Goal: Task Accomplishment & Management: Use online tool/utility

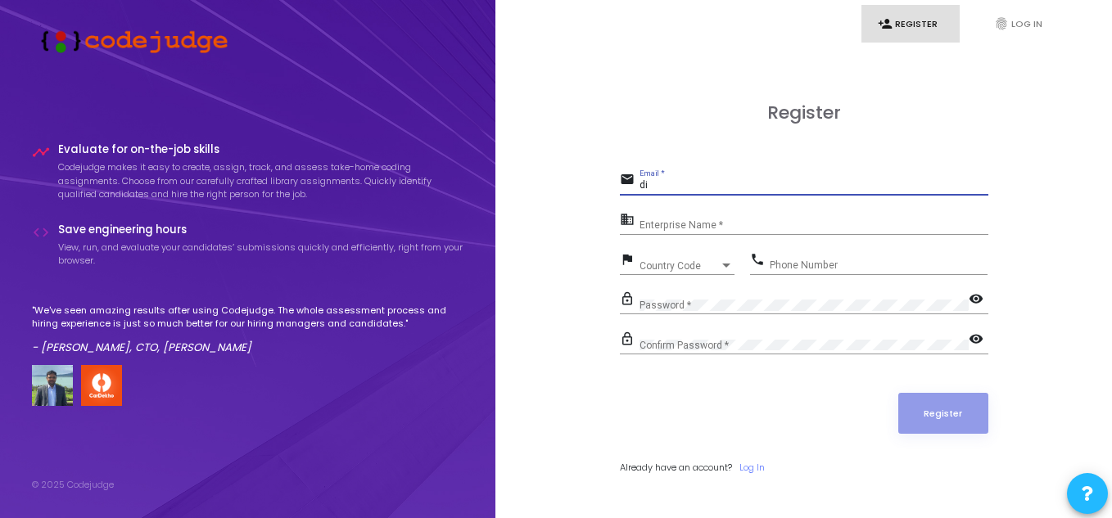
scroll to position [47, 0]
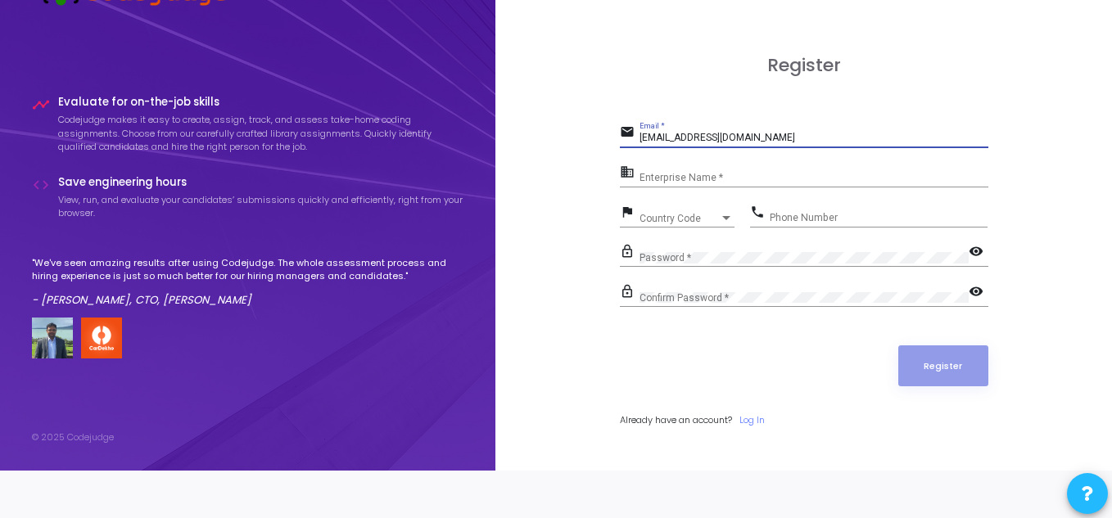
type input "[EMAIL_ADDRESS][DOMAIN_NAME]"
click at [688, 178] on input "Enterprise Name *" at bounding box center [813, 178] width 349 height 11
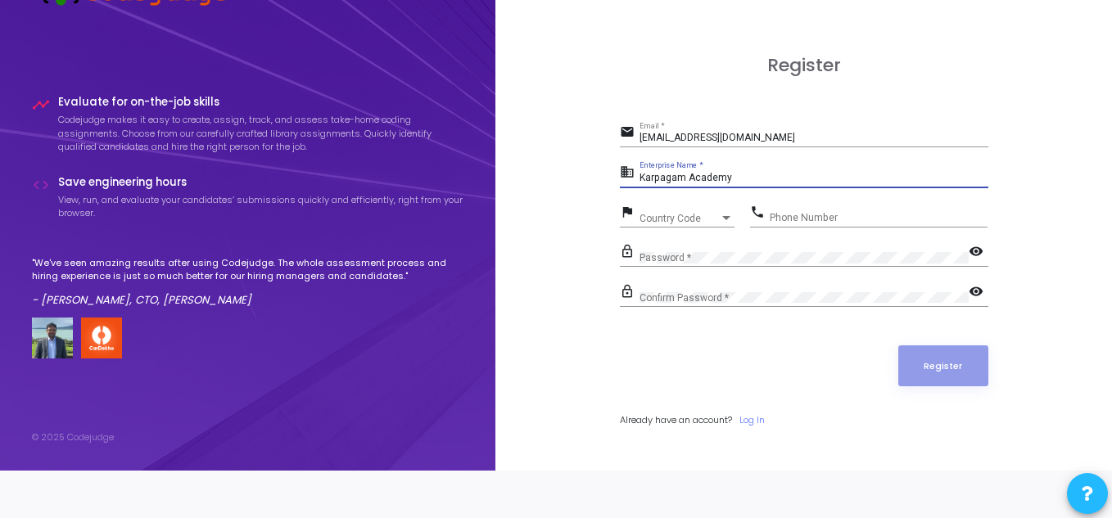
type input "Karpagam Academy"
click at [675, 216] on span "Country Code" at bounding box center [679, 219] width 80 height 10
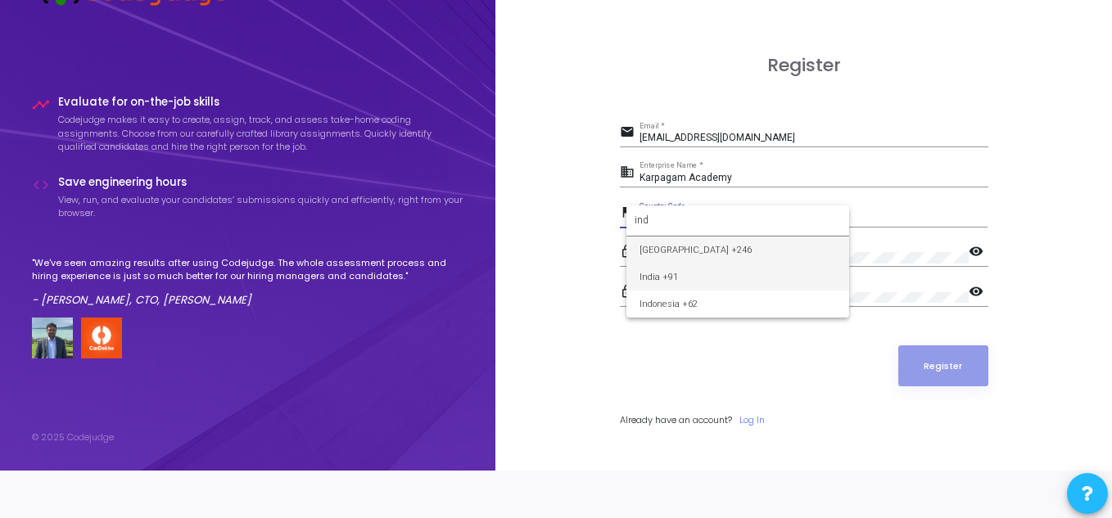
type input "ind"
click at [653, 273] on span "India +91" at bounding box center [737, 277] width 196 height 27
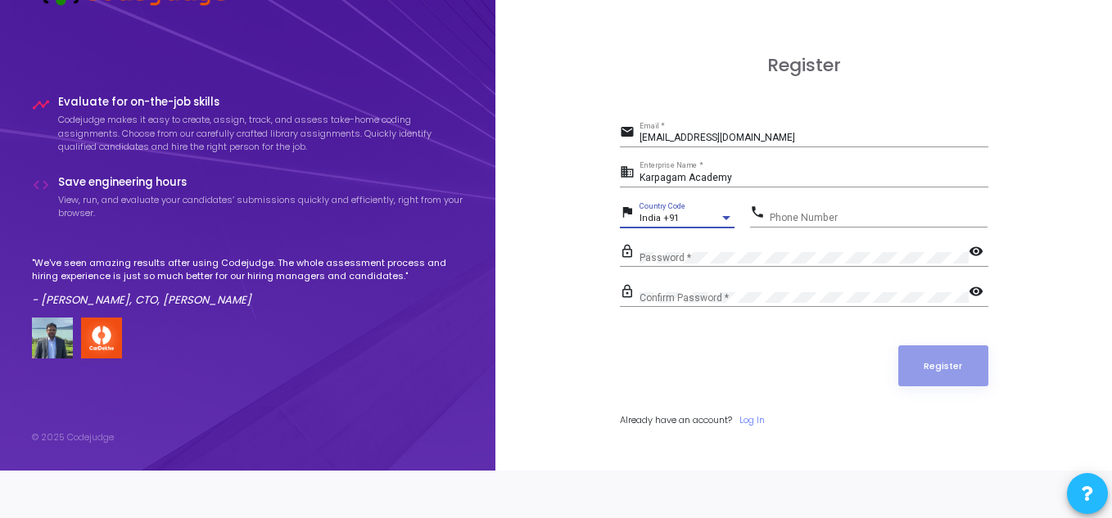
click at [819, 216] on input "Phone Number" at bounding box center [879, 217] width 218 height 11
type input "8807836764"
click at [755, 251] on div "Password *" at bounding box center [803, 253] width 329 height 25
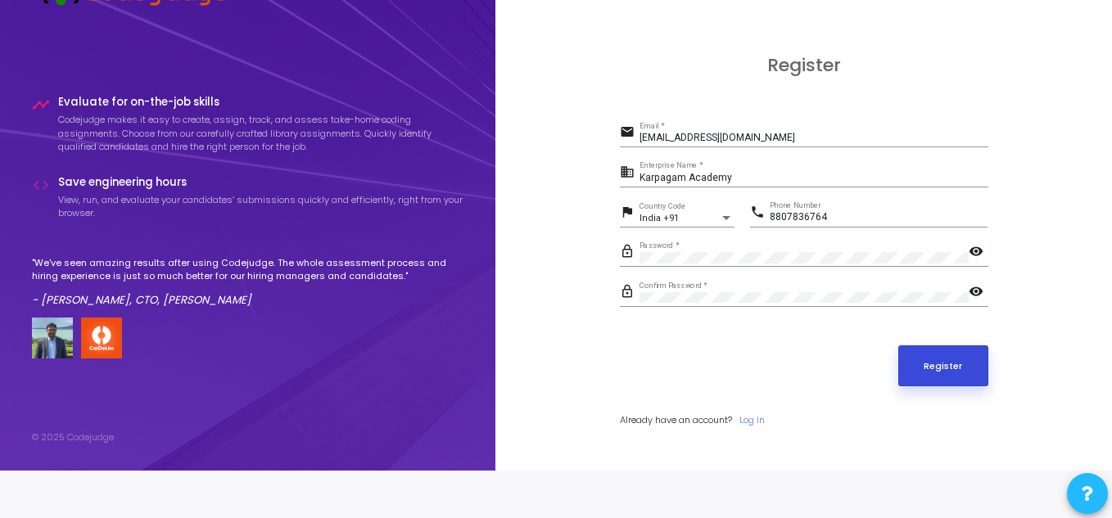
click at [919, 360] on button "Register" at bounding box center [943, 365] width 90 height 41
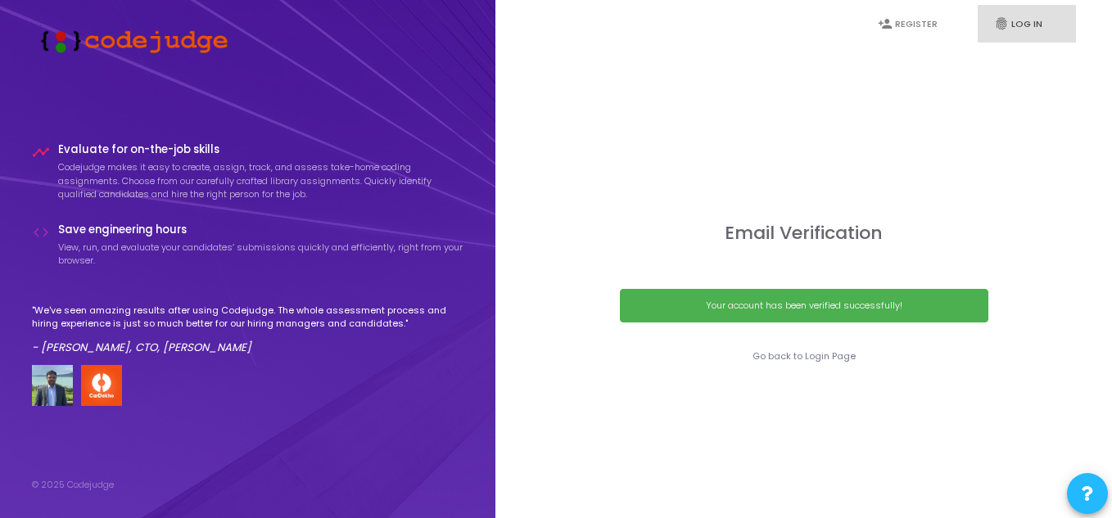
click at [1010, 25] on link "fingerprint Log In" at bounding box center [1026, 24] width 98 height 38
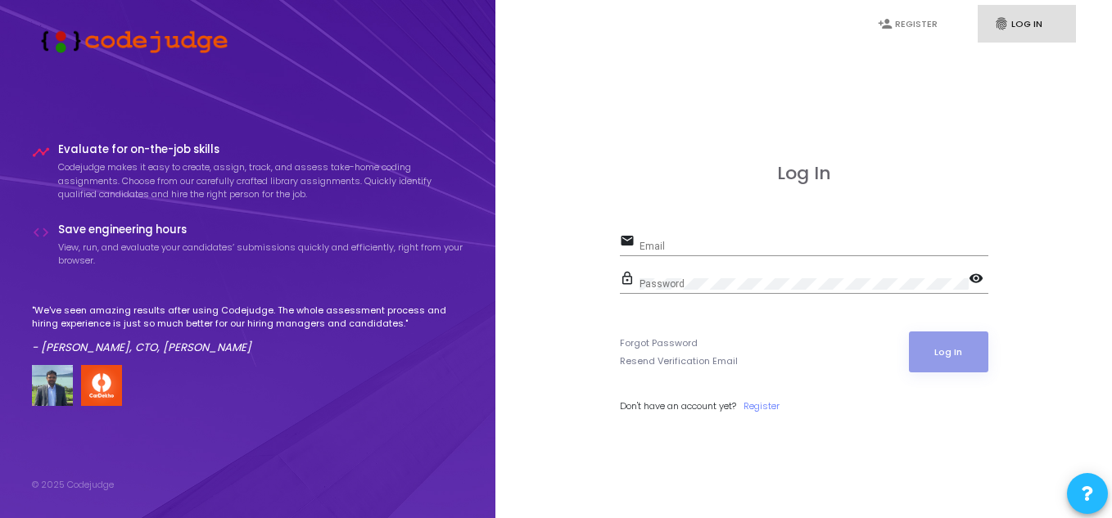
type input "[EMAIL_ADDRESS][DOMAIN_NAME]"
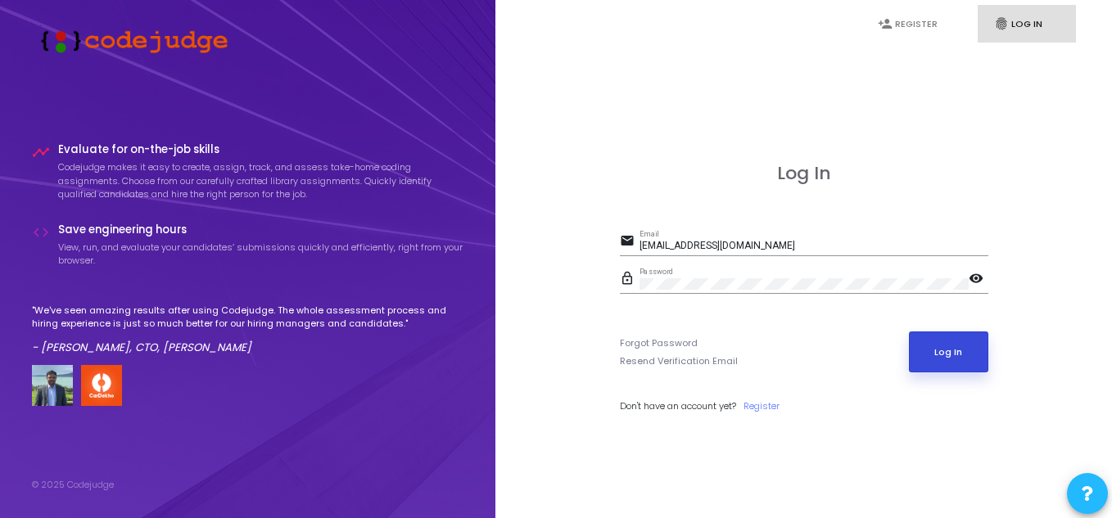
click at [940, 342] on button "Log In" at bounding box center [948, 352] width 79 height 41
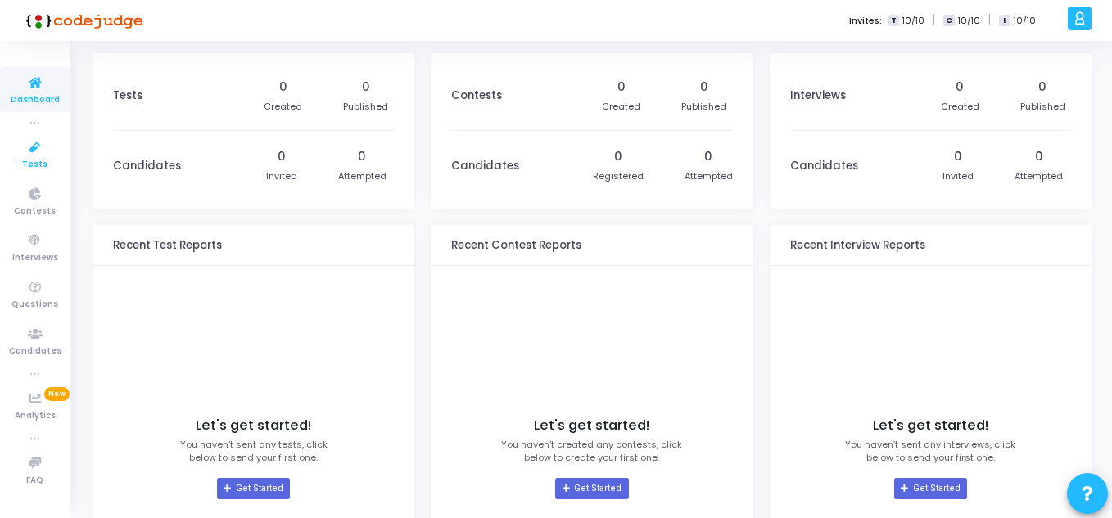
click at [34, 148] on icon at bounding box center [35, 148] width 34 height 20
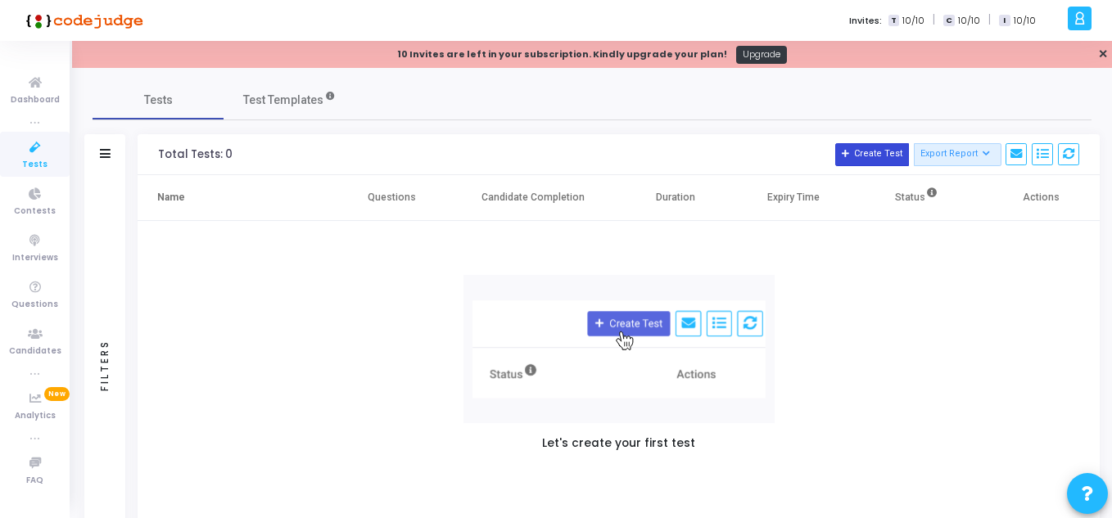
click at [858, 151] on button "Create Test" at bounding box center [872, 154] width 74 height 23
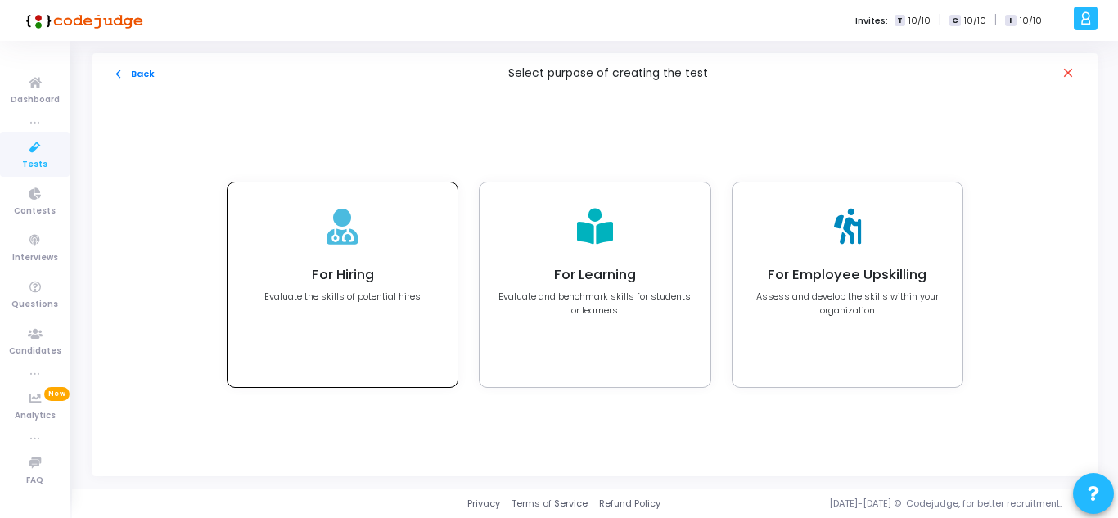
click at [317, 273] on h4 "For Hiring" at bounding box center [342, 275] width 156 height 16
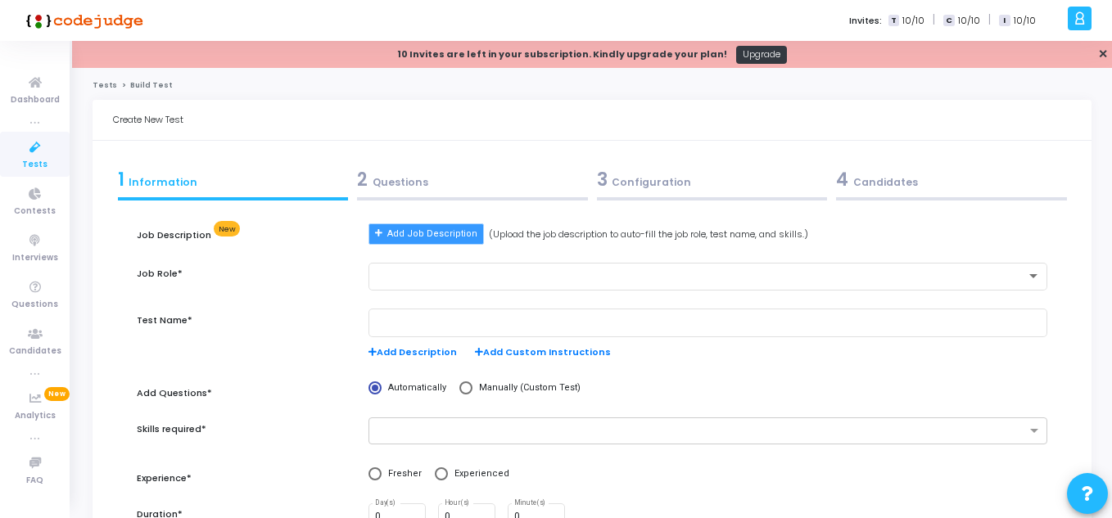
click at [445, 232] on span "Add Job Description" at bounding box center [432, 235] width 90 height 14
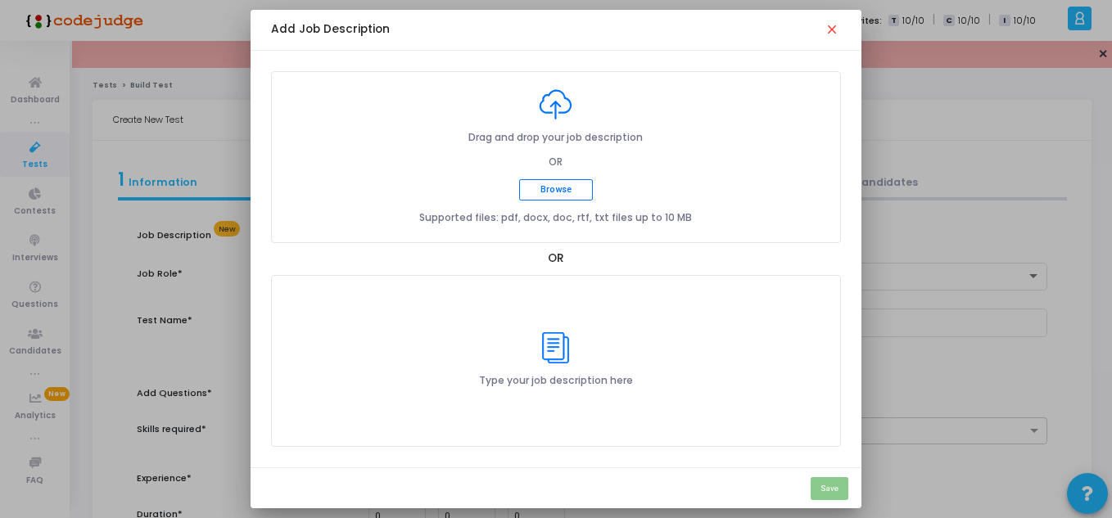
click at [543, 309] on div "Type your job description here" at bounding box center [556, 361] width 571 height 172
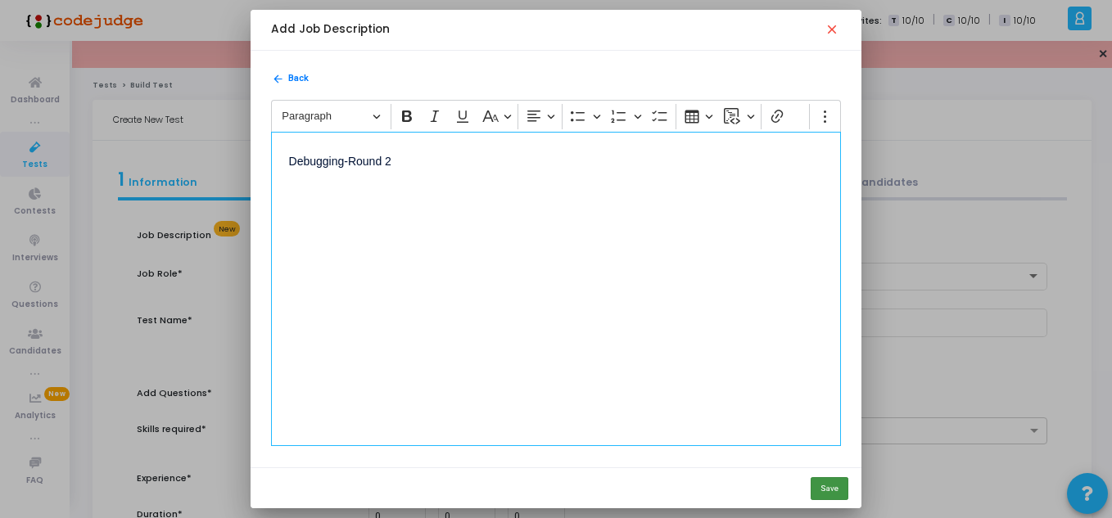
click at [831, 491] on button "Save" at bounding box center [829, 488] width 38 height 23
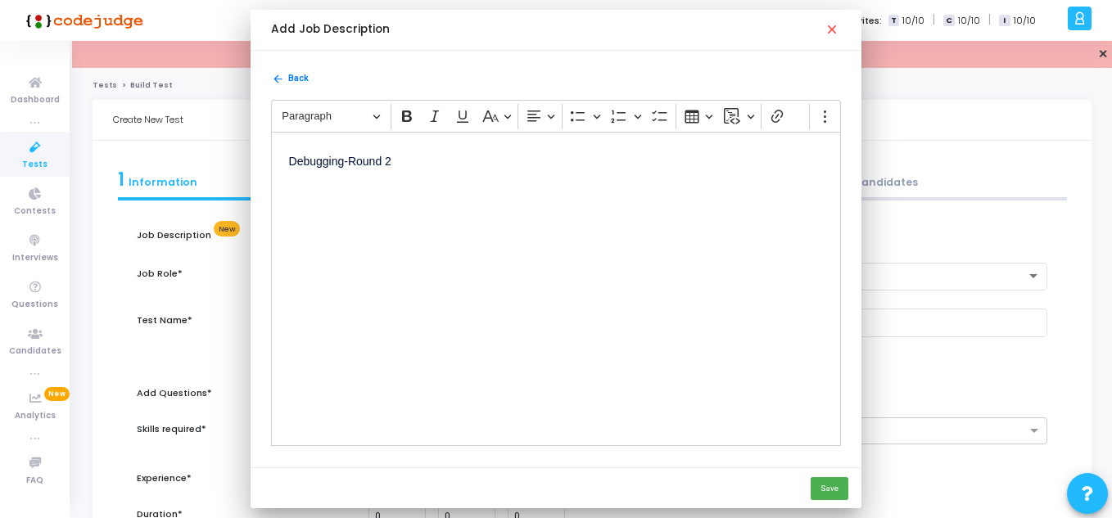
type input "Debugging-Round 2 Assessment"
radio input "true"
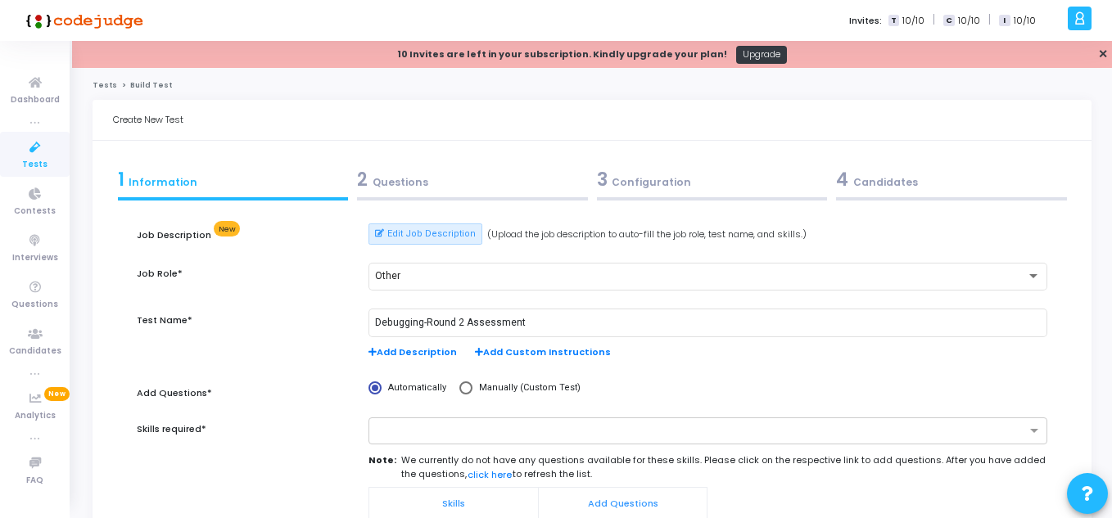
click at [464, 389] on span at bounding box center [465, 387] width 13 height 13
click at [464, 389] on input "Manually (Custom Test)" at bounding box center [465, 387] width 13 height 13
radio input "true"
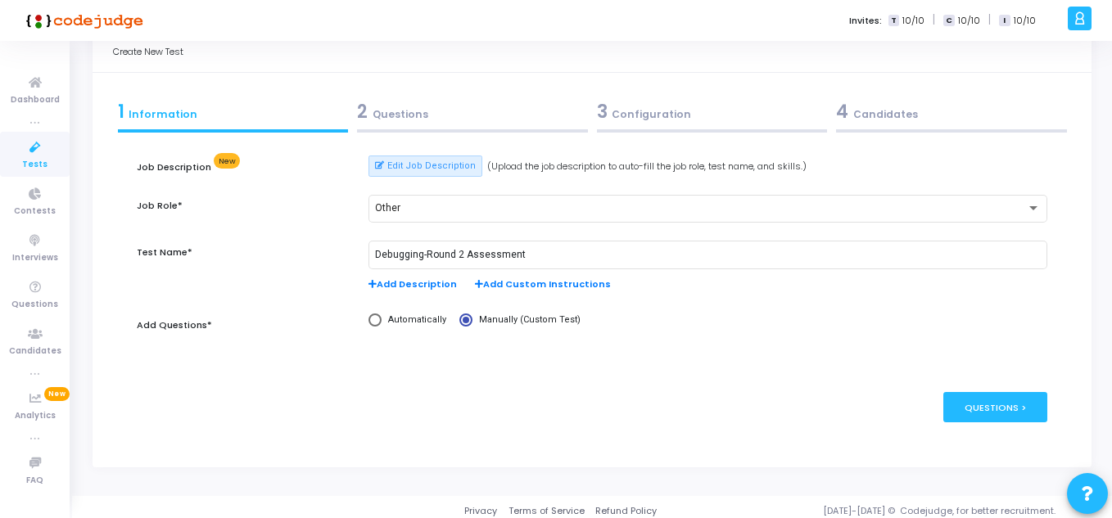
scroll to position [76, 0]
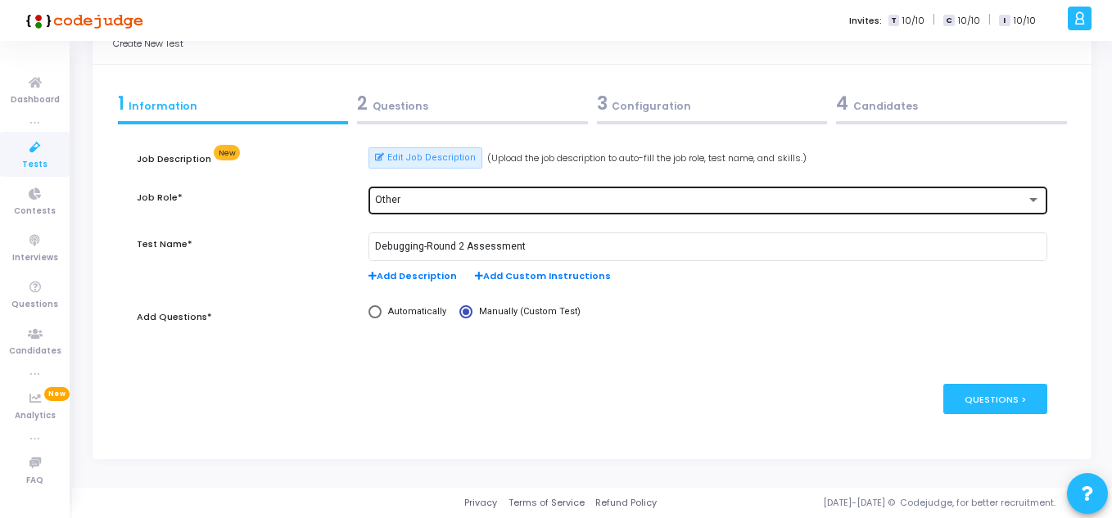
click at [406, 196] on div "Other" at bounding box center [700, 200] width 650 height 11
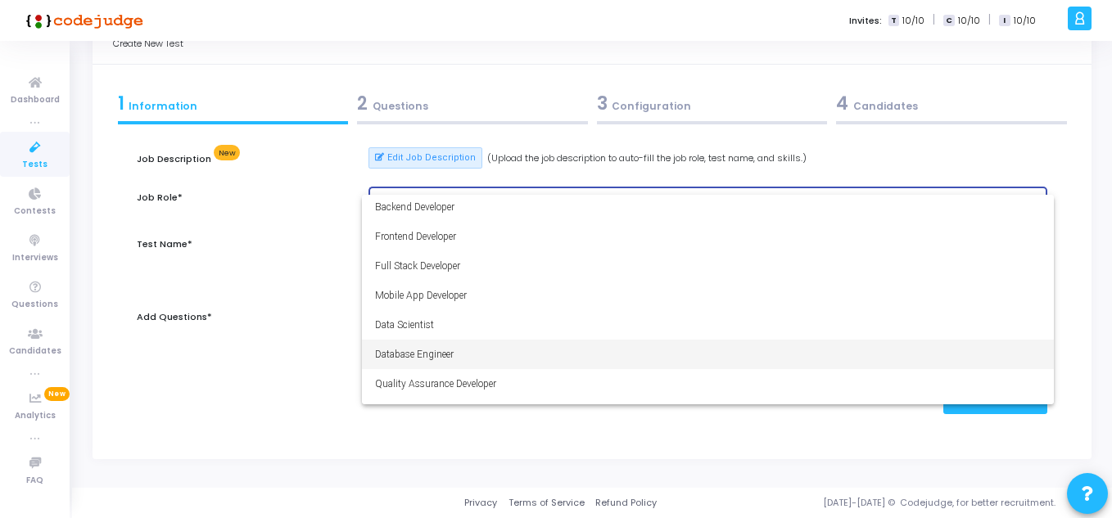
scroll to position [0, 0]
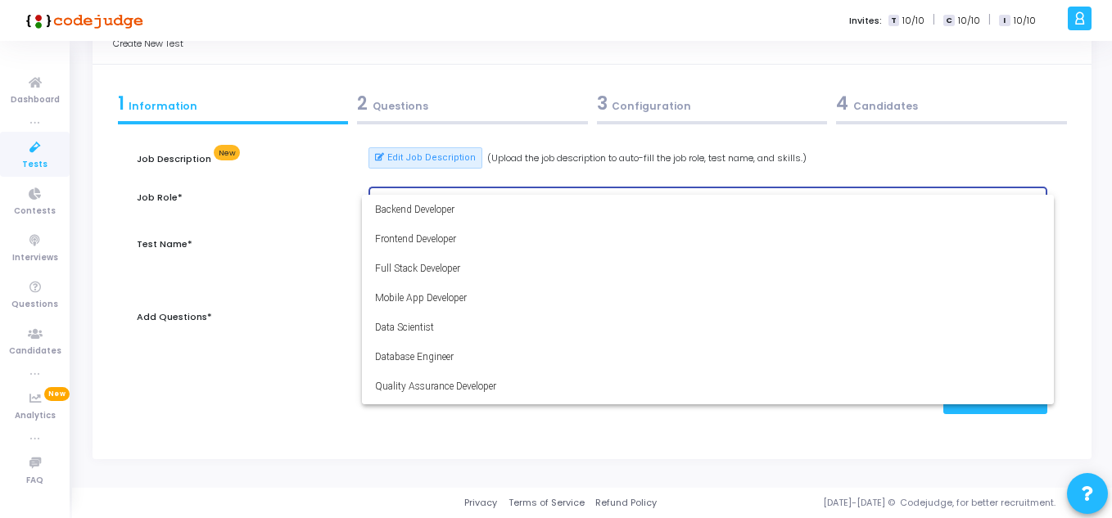
click at [314, 179] on div at bounding box center [556, 259] width 1112 height 518
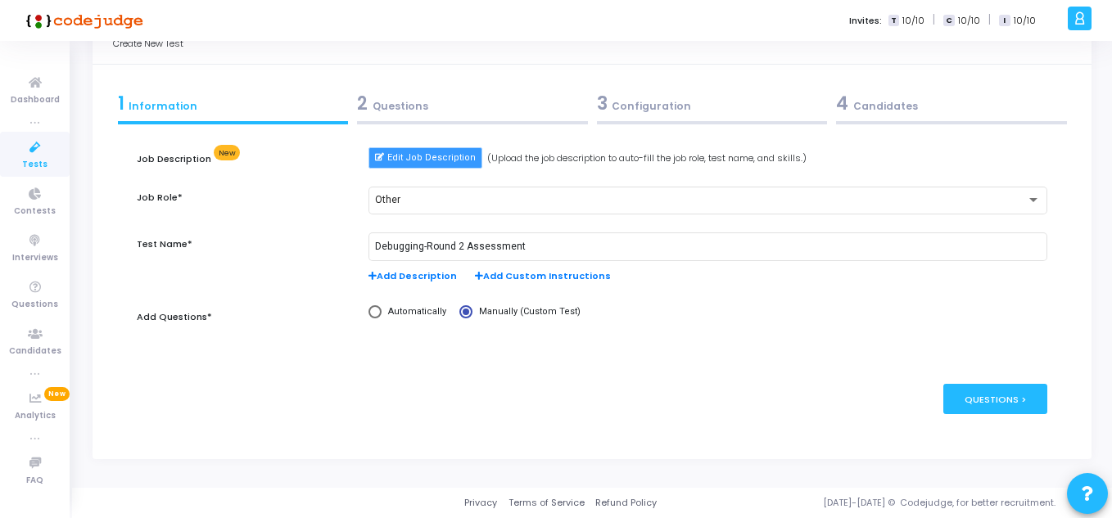
click at [432, 153] on span "Edit Job Description" at bounding box center [431, 158] width 88 height 14
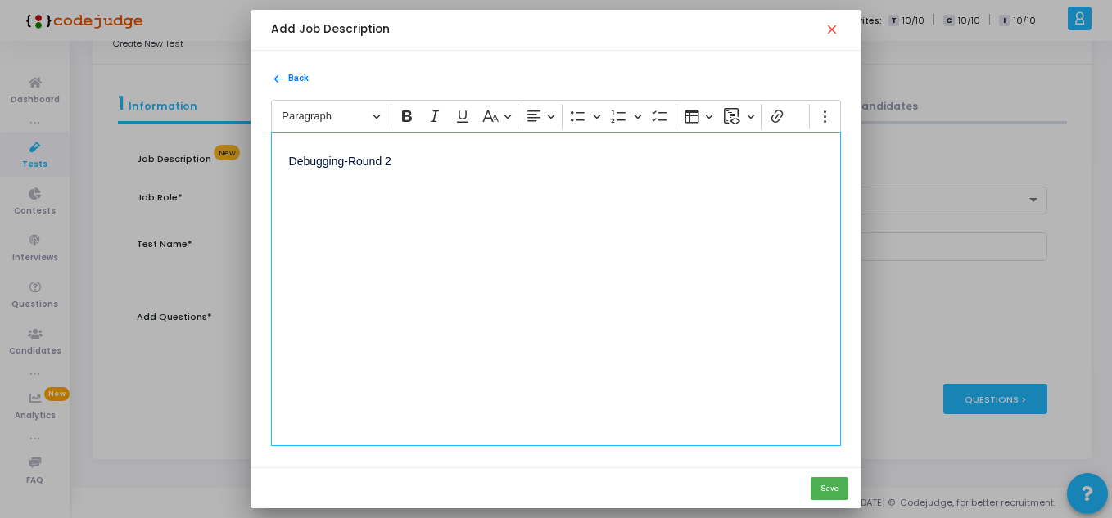
click at [395, 160] on p "Debugging-Round 2" at bounding box center [556, 160] width 535 height 20
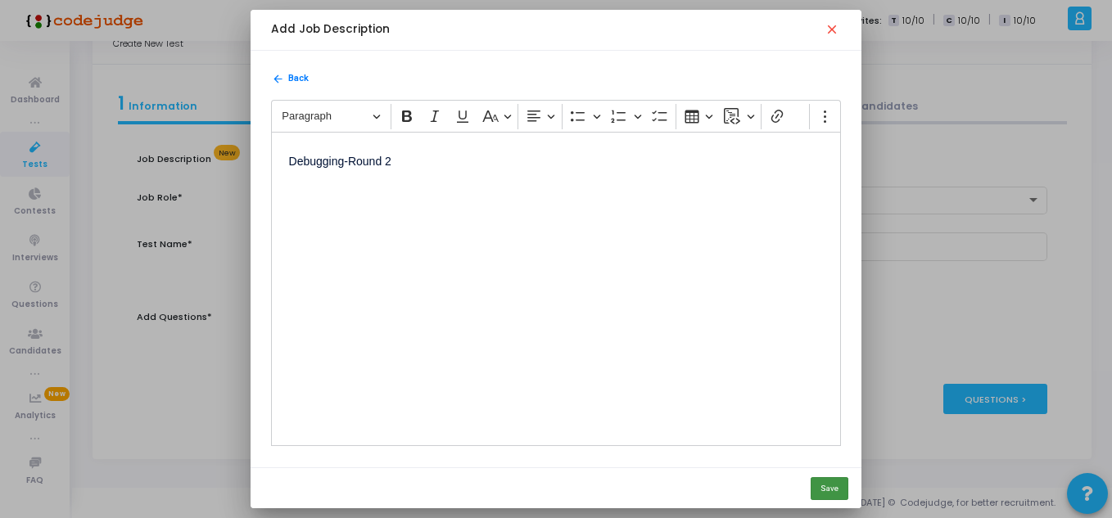
click at [831, 490] on button "Save" at bounding box center [829, 488] width 38 height 23
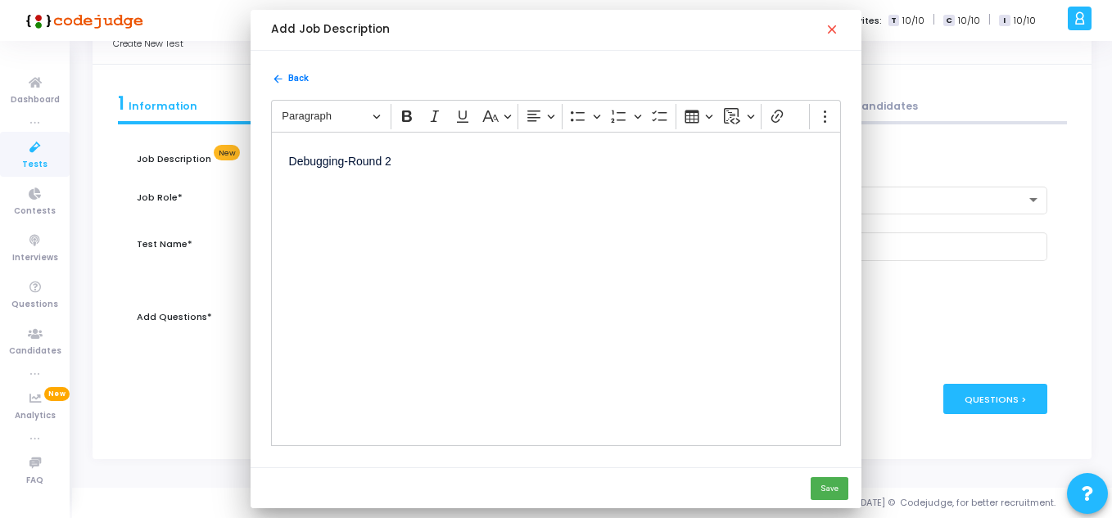
scroll to position [76, 0]
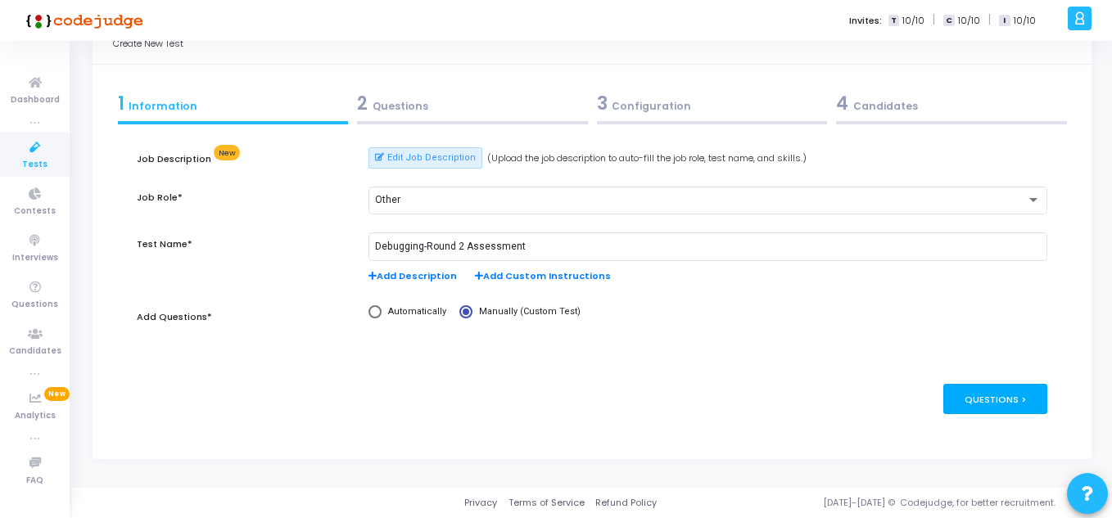
click at [1012, 394] on div "Questions >" at bounding box center [995, 399] width 104 height 30
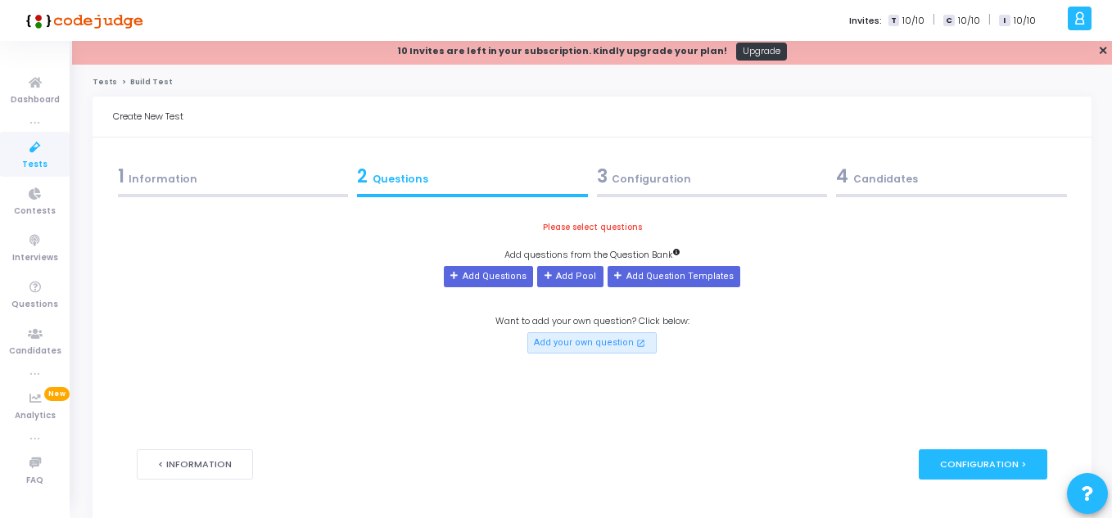
scroll to position [0, 0]
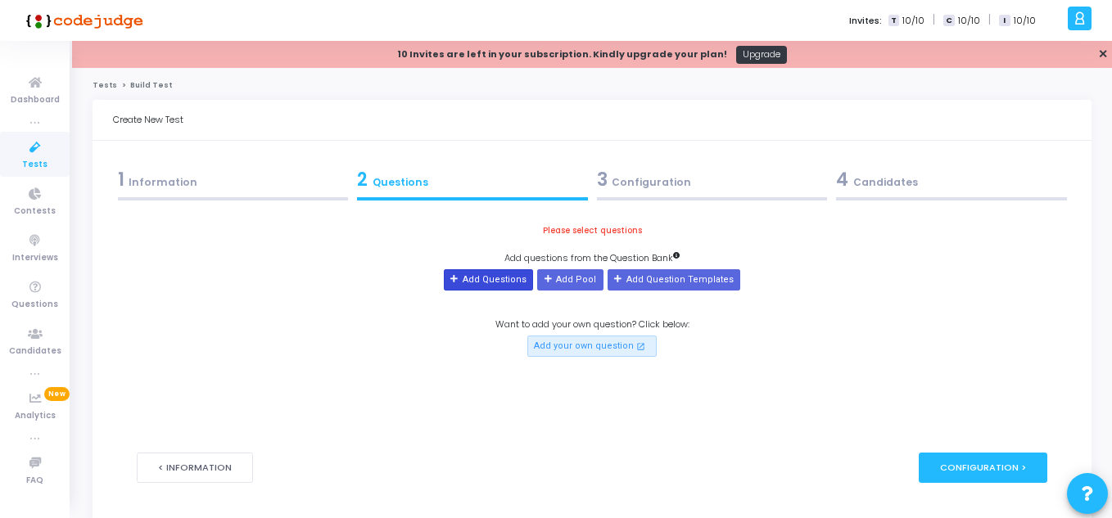
click at [493, 278] on button "Add Questions" at bounding box center [488, 279] width 89 height 21
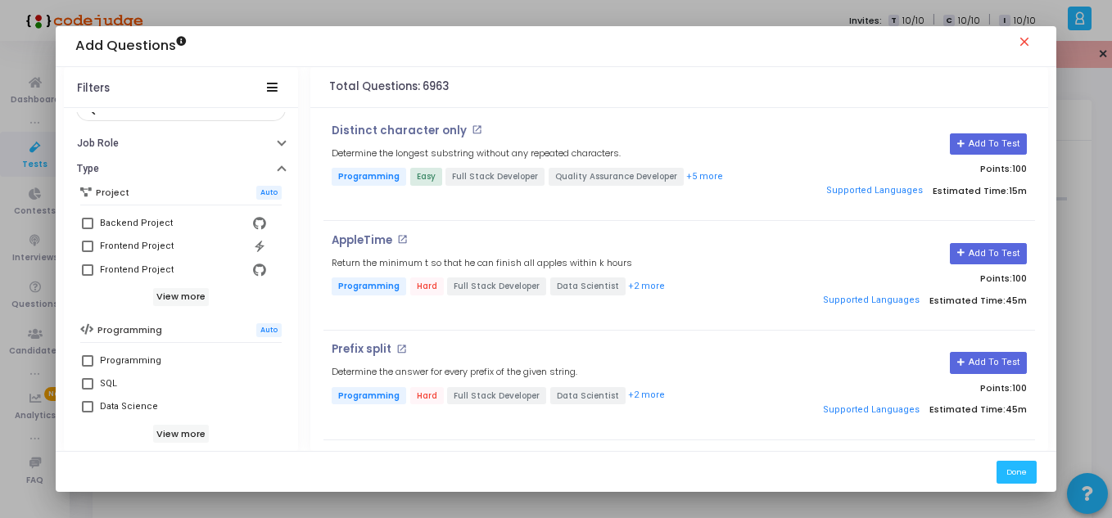
scroll to position [109, 0]
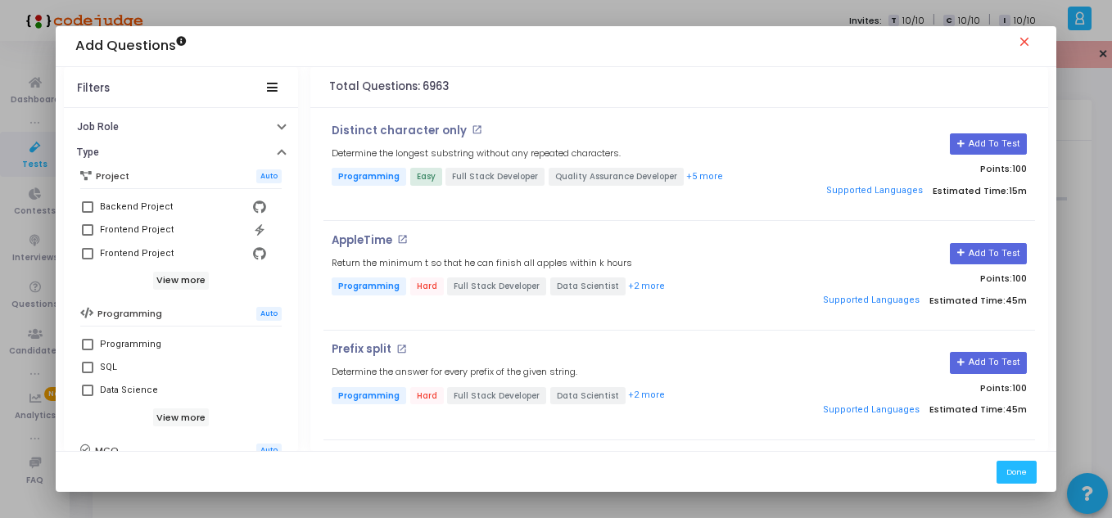
click at [83, 343] on span at bounding box center [87, 344] width 11 height 11
click at [87, 350] on input "Programming" at bounding box center [87, 350] width 1 height 1
checkbox input "true"
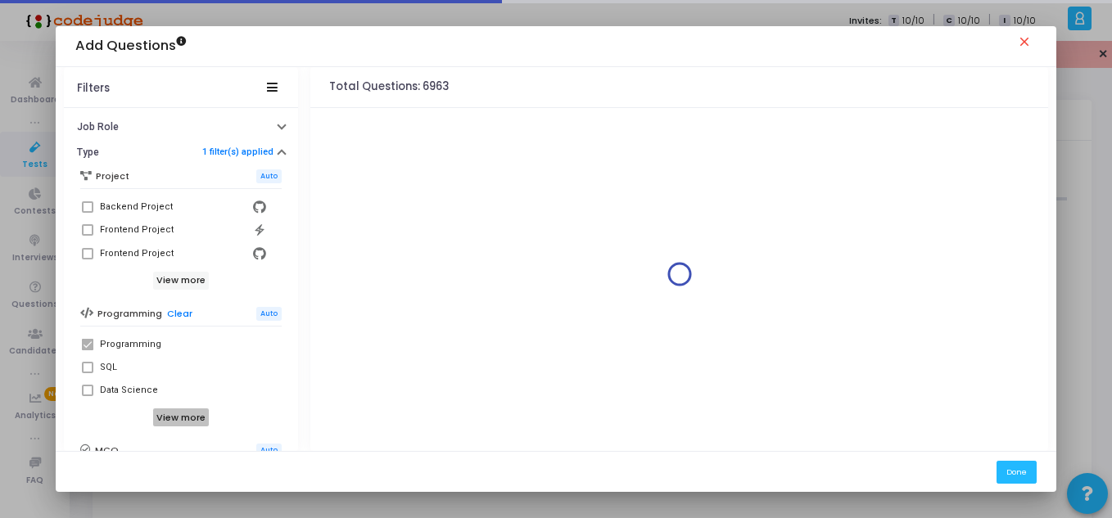
click at [166, 417] on h6 "View more" at bounding box center [181, 417] width 56 height 18
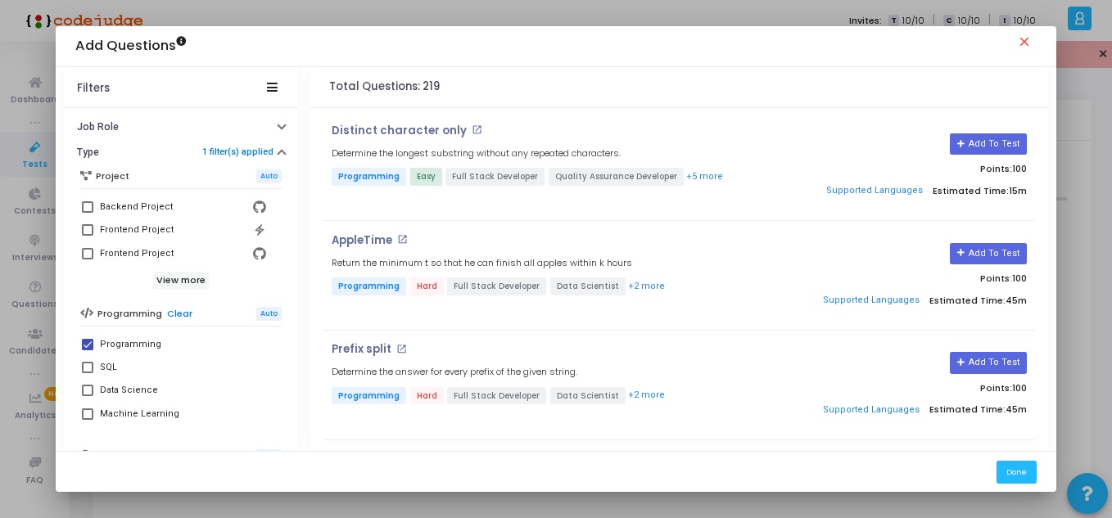
drag, startPoint x: 287, startPoint y: 214, endPoint x: 288, endPoint y: 242, distance: 28.7
click at [288, 242] on div "Project Auto Backend Project Frontend Project Frontend Project View more Progra…" at bounding box center [181, 403] width 234 height 477
drag, startPoint x: 288, startPoint y: 242, endPoint x: 291, endPoint y: 269, distance: 27.2
click at [291, 269] on div "Codejudge Library My Company Library Title: search Job Role Type 1 filter(s) ap…" at bounding box center [181, 282] width 234 height 340
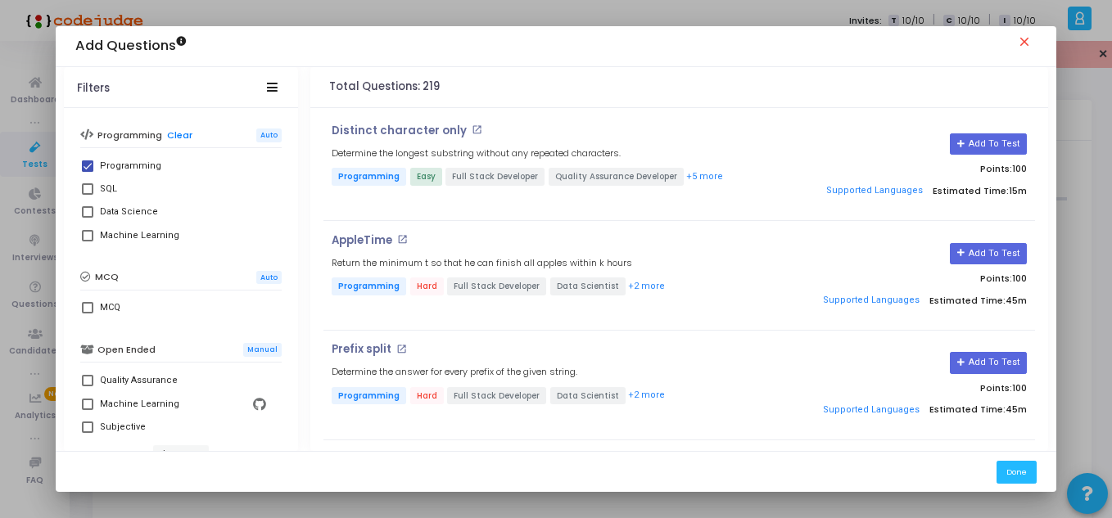
scroll to position [296, 0]
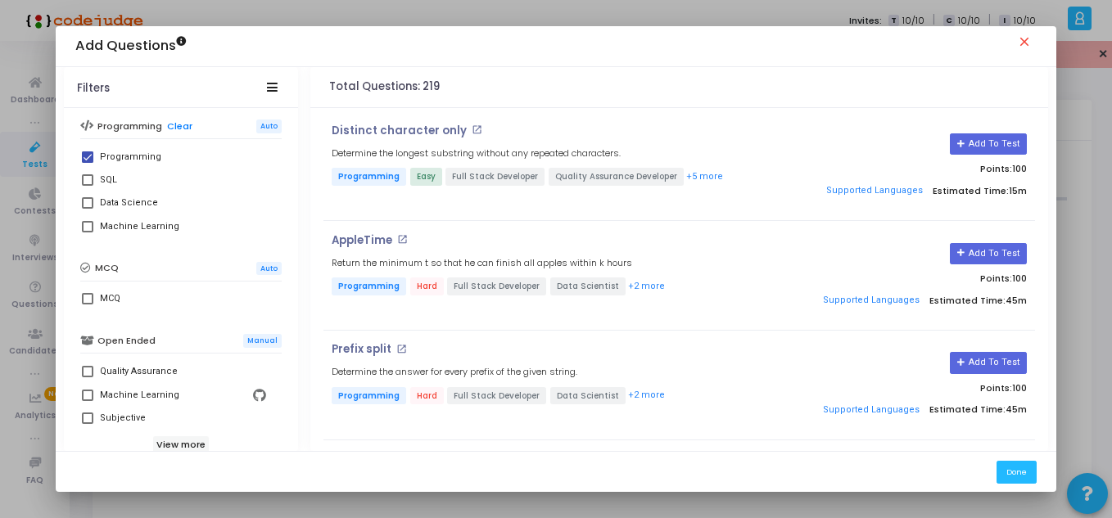
click at [87, 295] on span at bounding box center [87, 298] width 11 height 11
click at [87, 305] on input "MCQ" at bounding box center [87, 305] width 1 height 1
checkbox input "true"
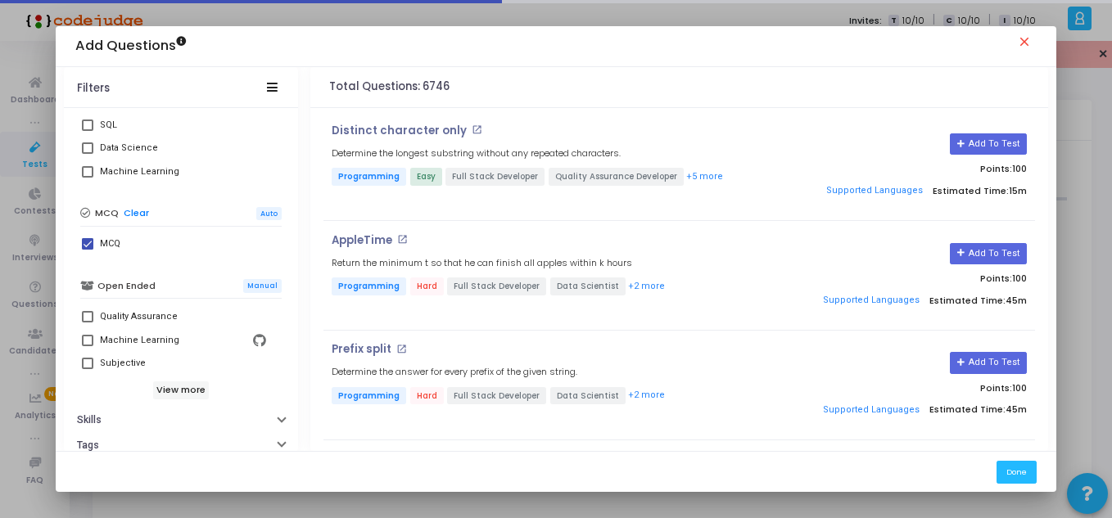
scroll to position [417, 0]
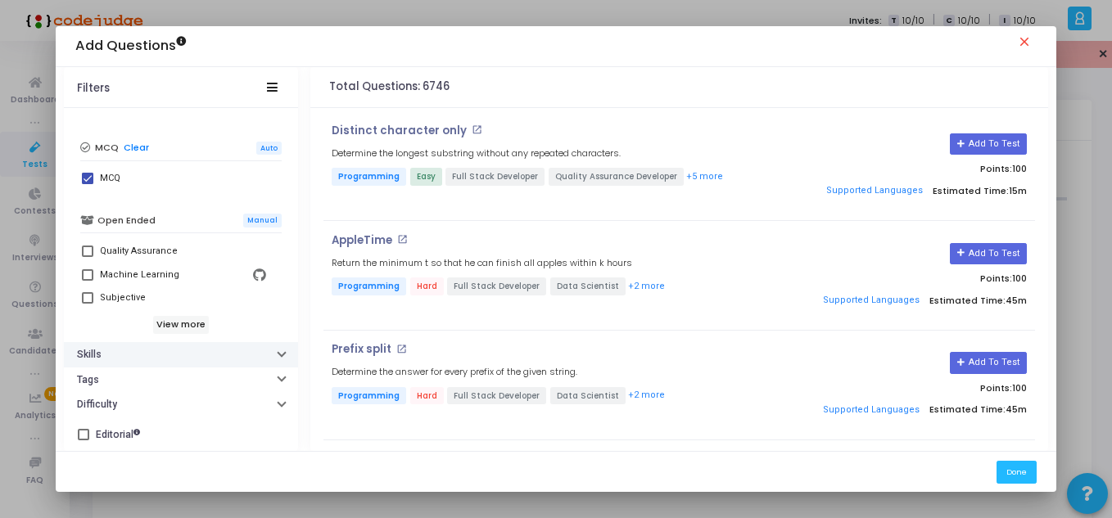
click at [93, 351] on h6 "Skills" at bounding box center [89, 355] width 25 height 12
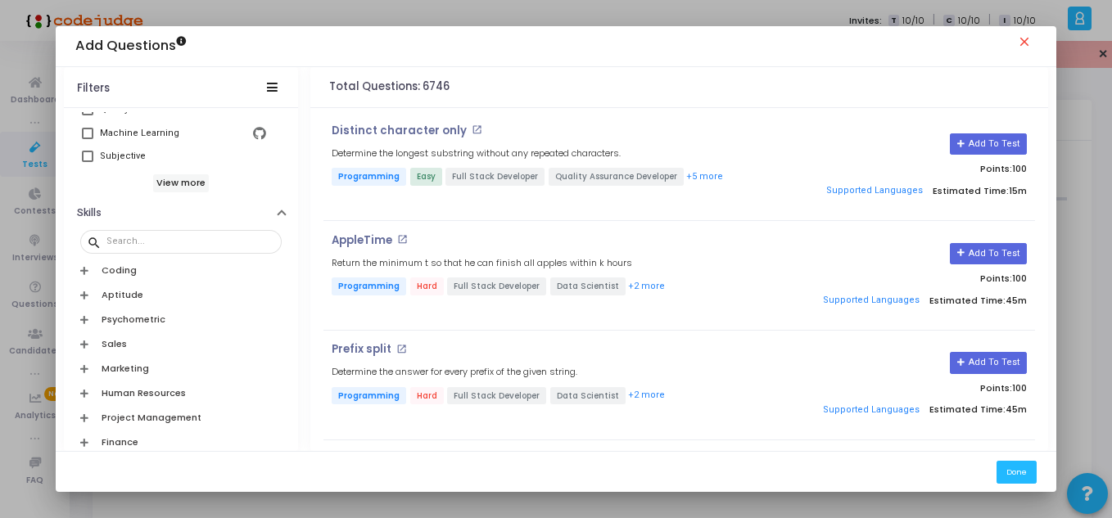
scroll to position [572, 0]
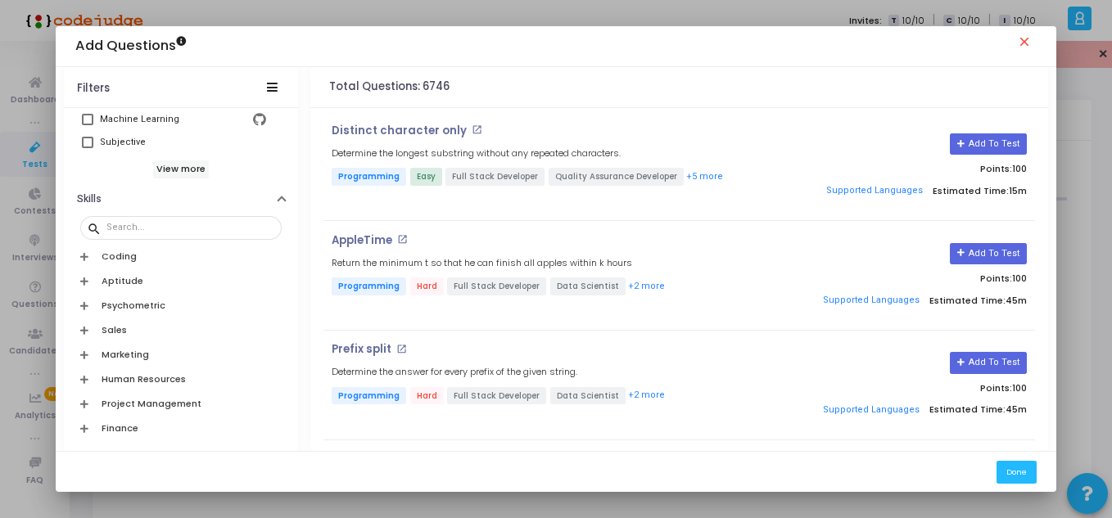
click at [80, 253] on icon at bounding box center [84, 256] width 8 height 9
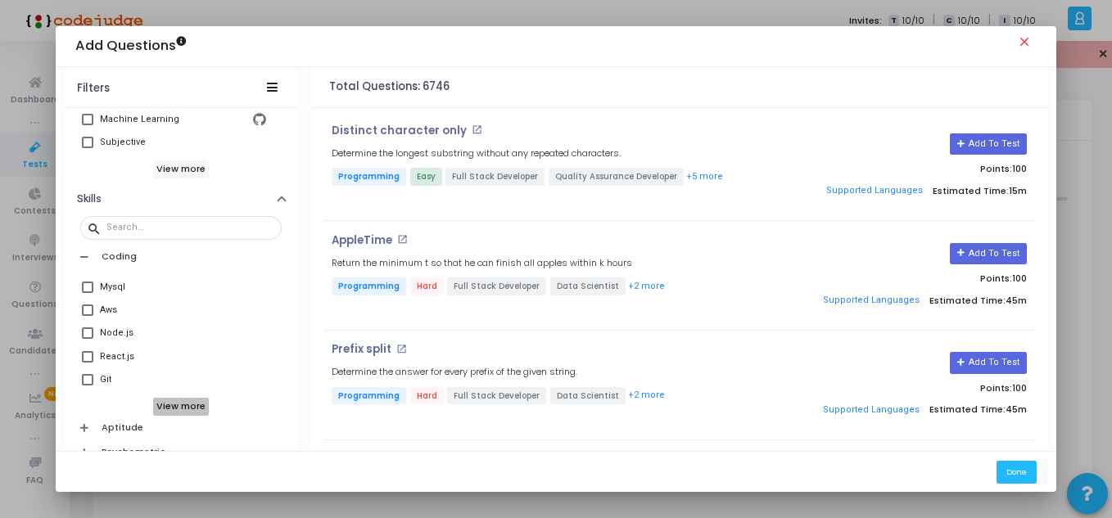
click at [171, 402] on h6 "View more" at bounding box center [181, 407] width 56 height 18
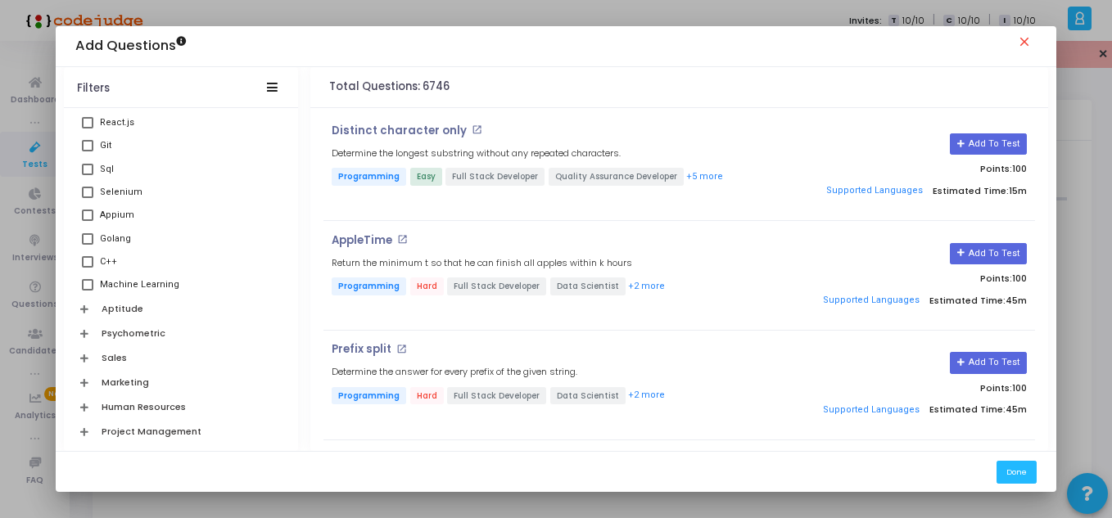
scroll to position [813, 0]
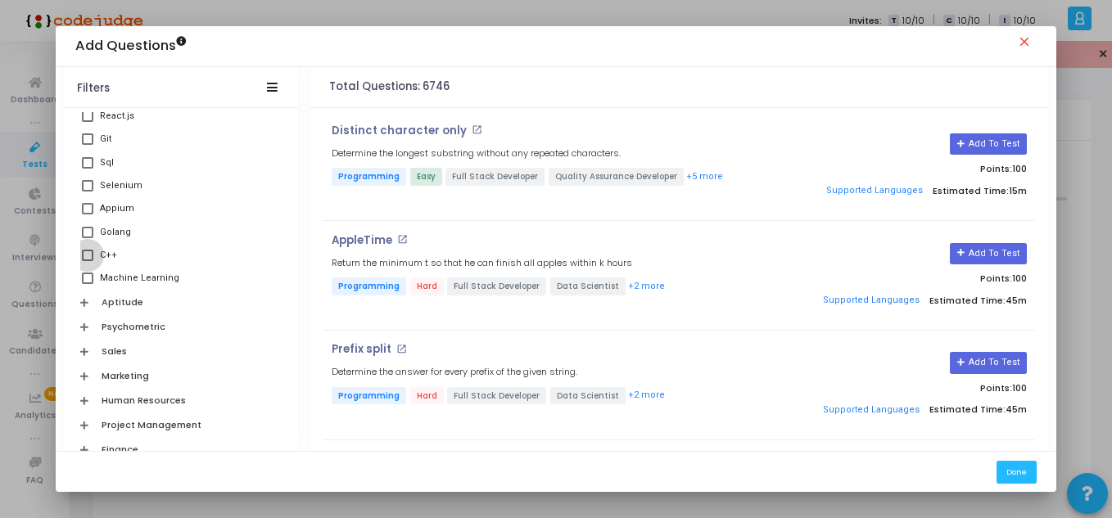
click at [88, 256] on span at bounding box center [87, 255] width 11 height 11
click at [88, 261] on input "C++" at bounding box center [87, 261] width 1 height 1
checkbox input "true"
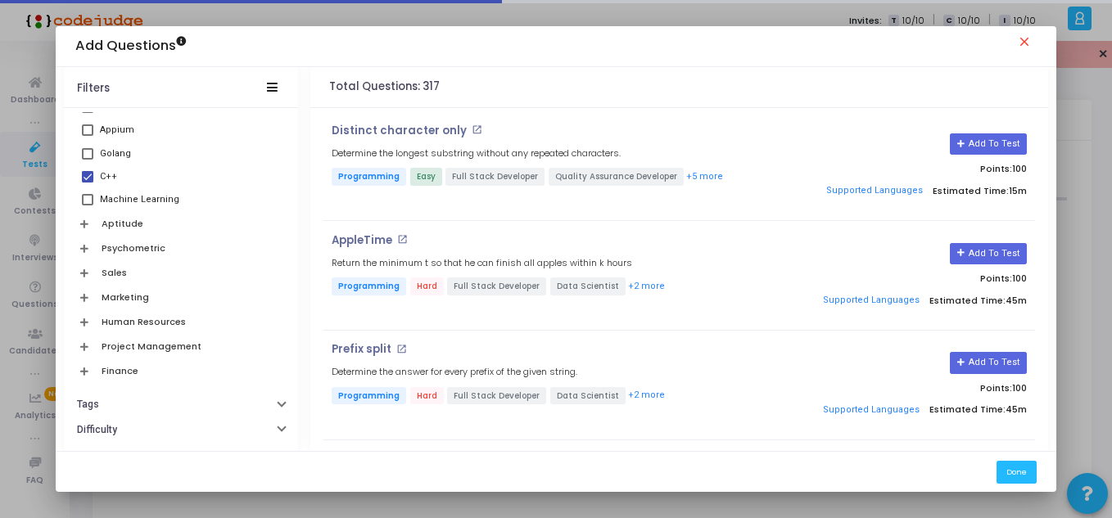
scroll to position [916, 0]
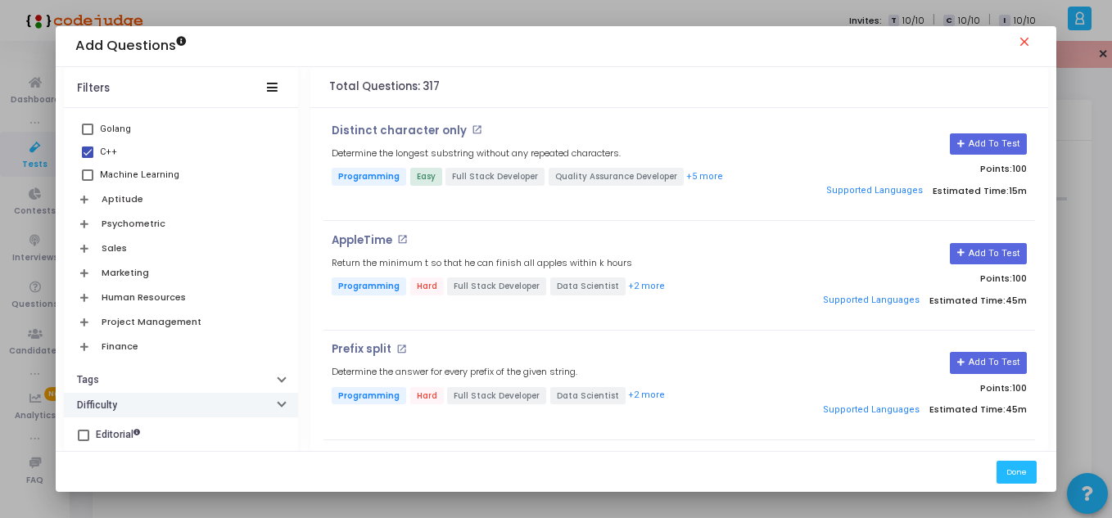
click at [142, 397] on button "Difficulty" at bounding box center [181, 405] width 234 height 25
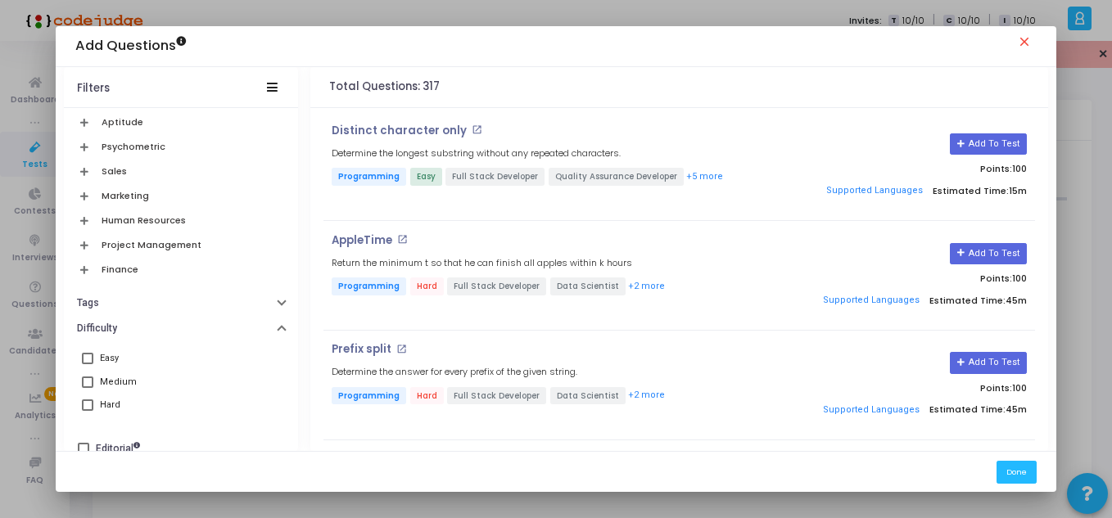
scroll to position [1006, 0]
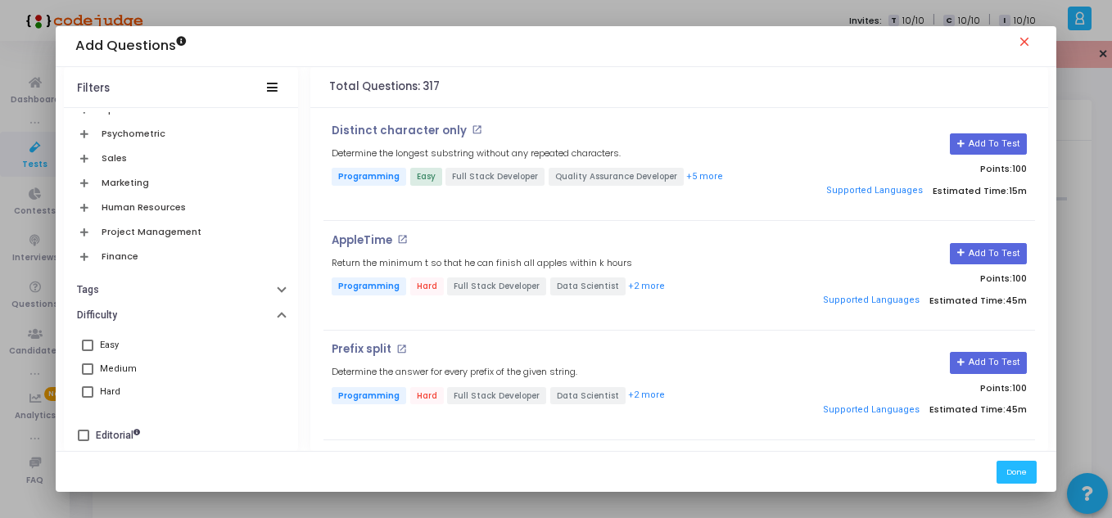
click at [82, 340] on span at bounding box center [87, 345] width 11 height 11
click at [87, 351] on input "Easy" at bounding box center [87, 351] width 1 height 1
checkbox input "true"
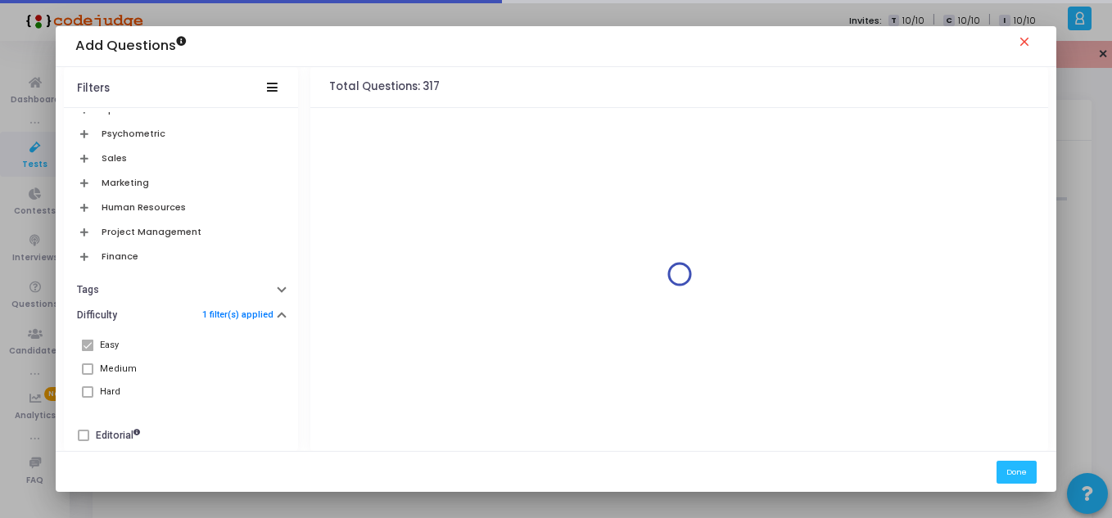
click at [86, 364] on span at bounding box center [87, 368] width 11 height 11
click at [83, 371] on span at bounding box center [87, 368] width 11 height 11
click at [87, 375] on input "Medium" at bounding box center [87, 375] width 1 height 1
checkbox input "true"
click at [83, 371] on span at bounding box center [87, 368] width 11 height 11
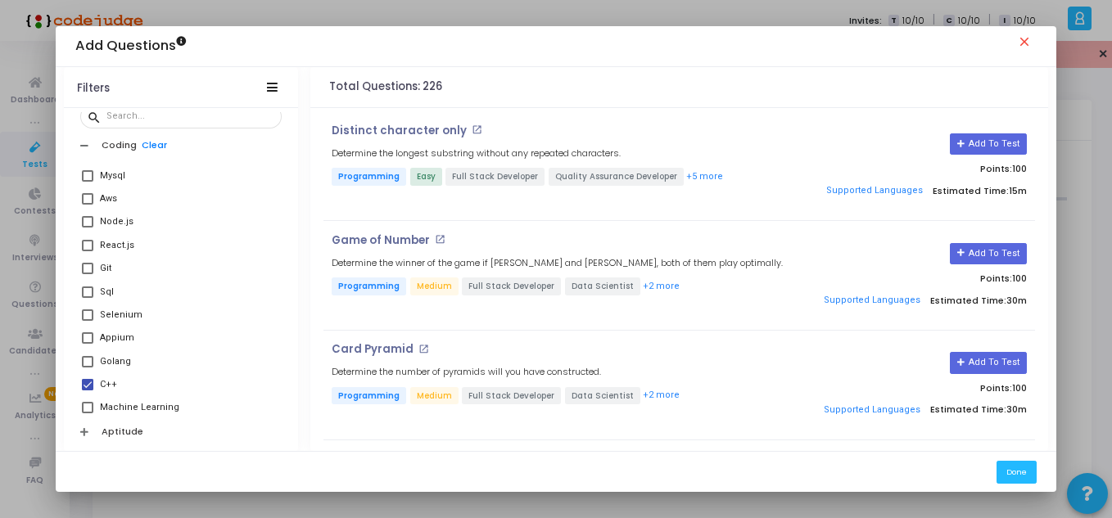
scroll to position [664, 0]
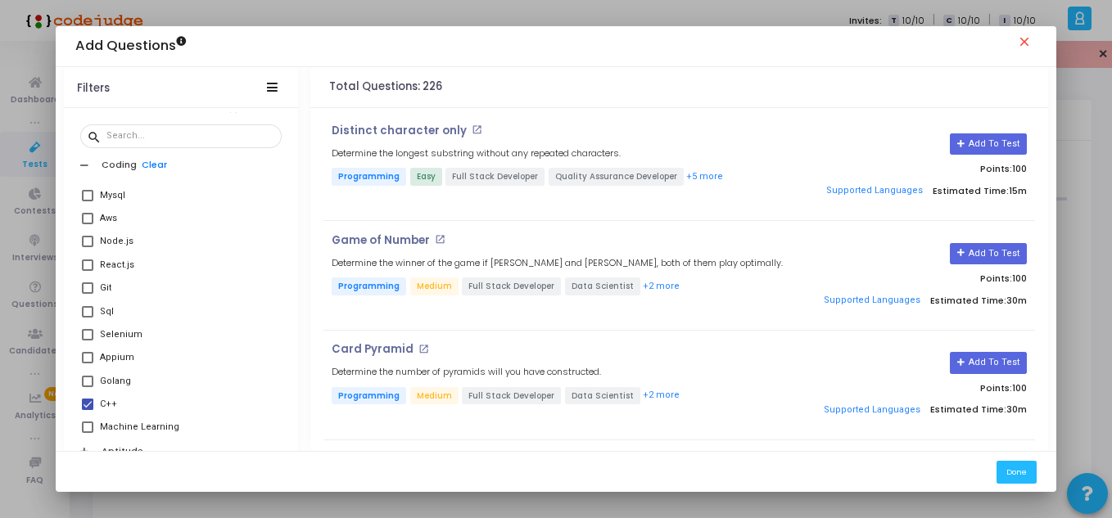
drag, startPoint x: 300, startPoint y: 307, endPoint x: 287, endPoint y: 313, distance: 14.3
click at [287, 313] on div "Filters Codejudge Library My Company Library Title: search Job Role Type 2 filt…" at bounding box center [556, 259] width 984 height 385
drag, startPoint x: 287, startPoint y: 313, endPoint x: 291, endPoint y: 302, distance: 11.4
click at [291, 302] on div "Codejudge Library My Company Library Title: search Job Role Type 2 filter(s) ap…" at bounding box center [181, 282] width 234 height 340
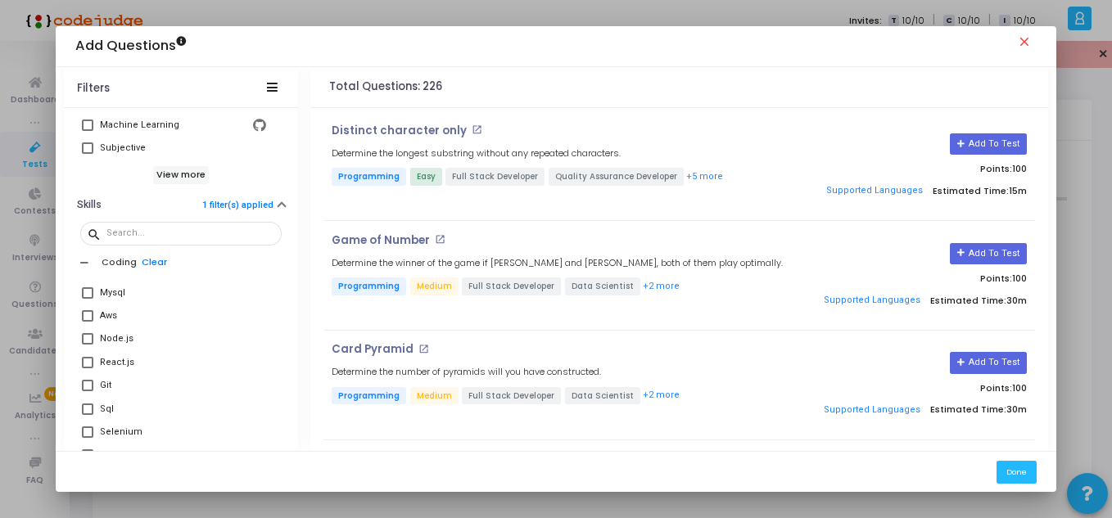
scroll to position [560, 0]
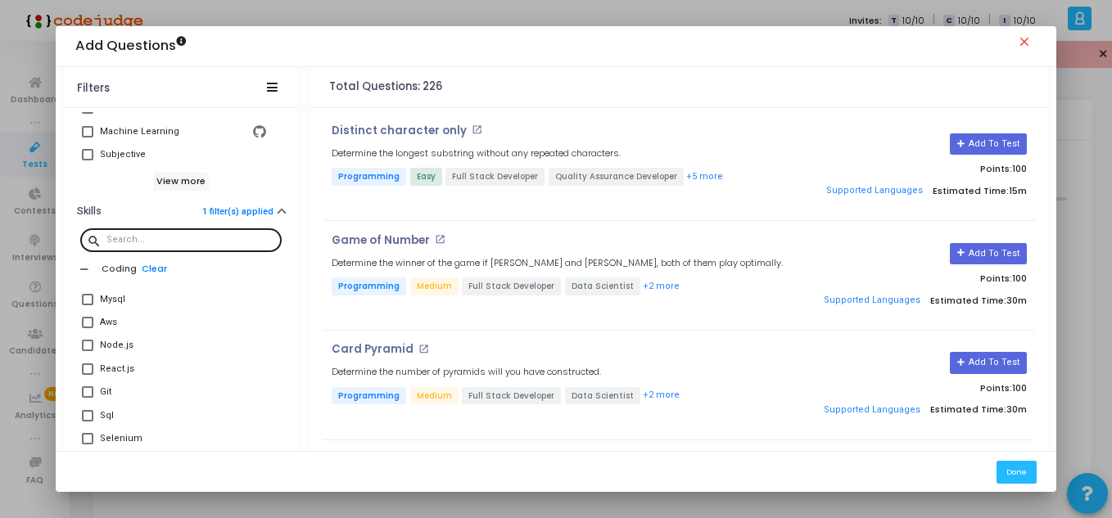
click at [173, 236] on input "text" at bounding box center [190, 240] width 169 height 10
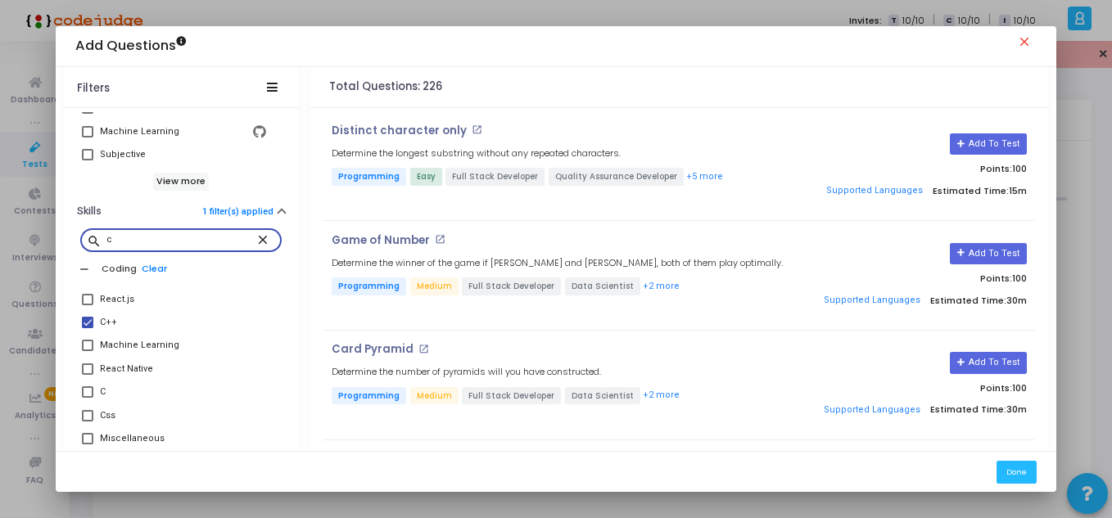
type input "c"
click at [84, 392] on span at bounding box center [87, 391] width 11 height 11
click at [87, 398] on input "C" at bounding box center [87, 398] width 1 height 1
checkbox input "true"
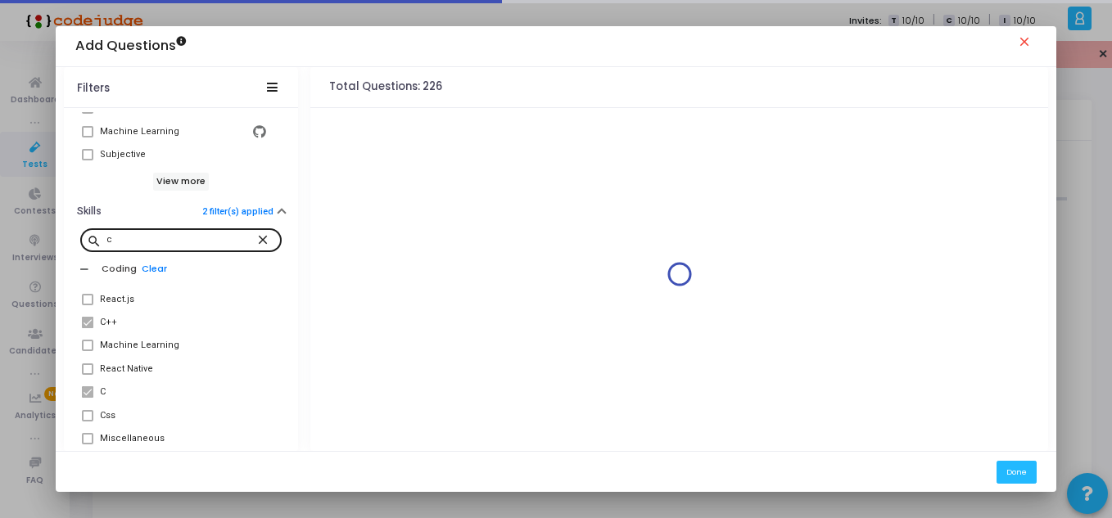
click at [123, 237] on input "c" at bounding box center [180, 240] width 149 height 10
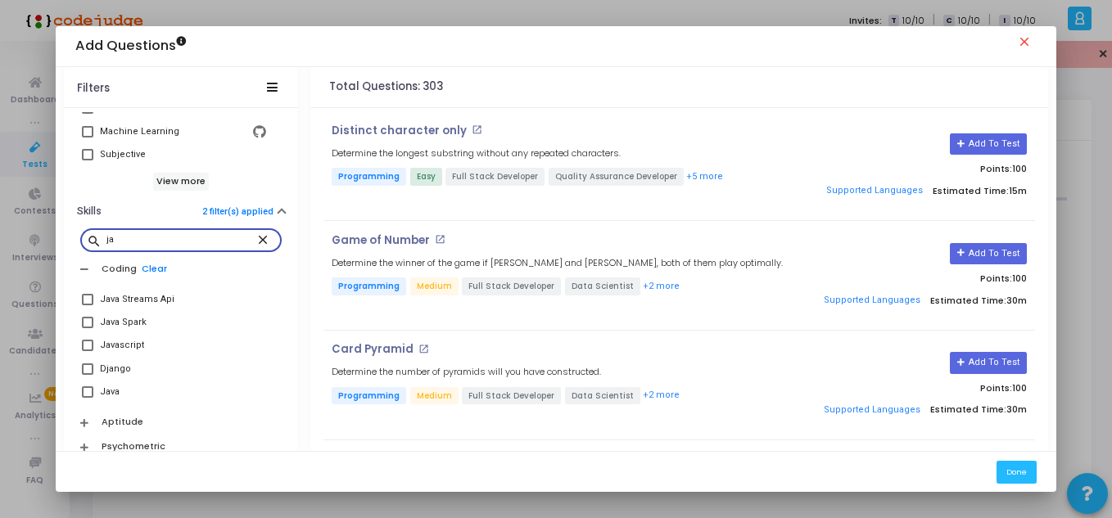
type input "ja"
click at [86, 391] on span at bounding box center [87, 391] width 11 height 11
click at [87, 398] on input "Java" at bounding box center [87, 398] width 1 height 1
checkbox input "true"
click at [258, 240] on mat-icon "close" at bounding box center [265, 239] width 20 height 15
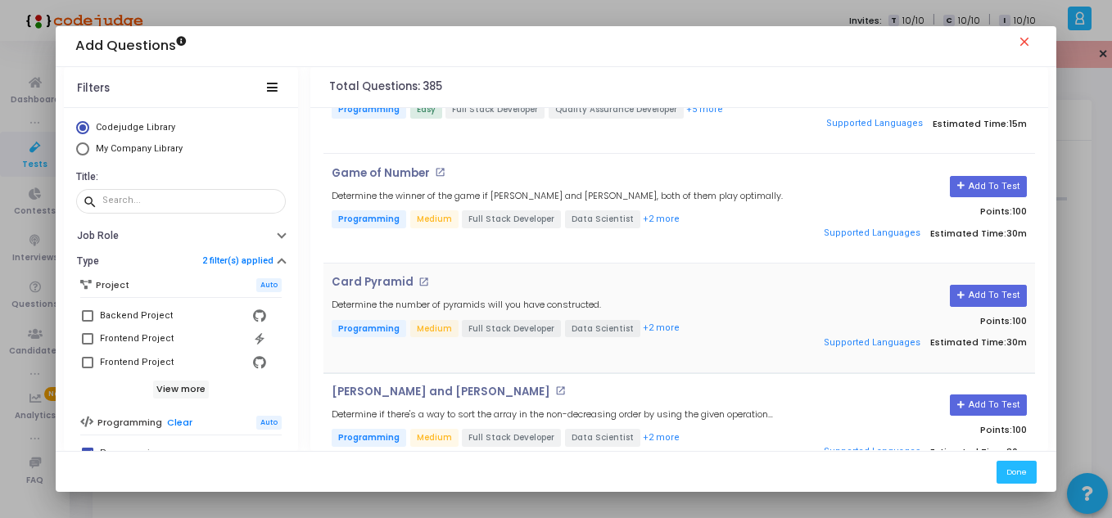
scroll to position [0, 0]
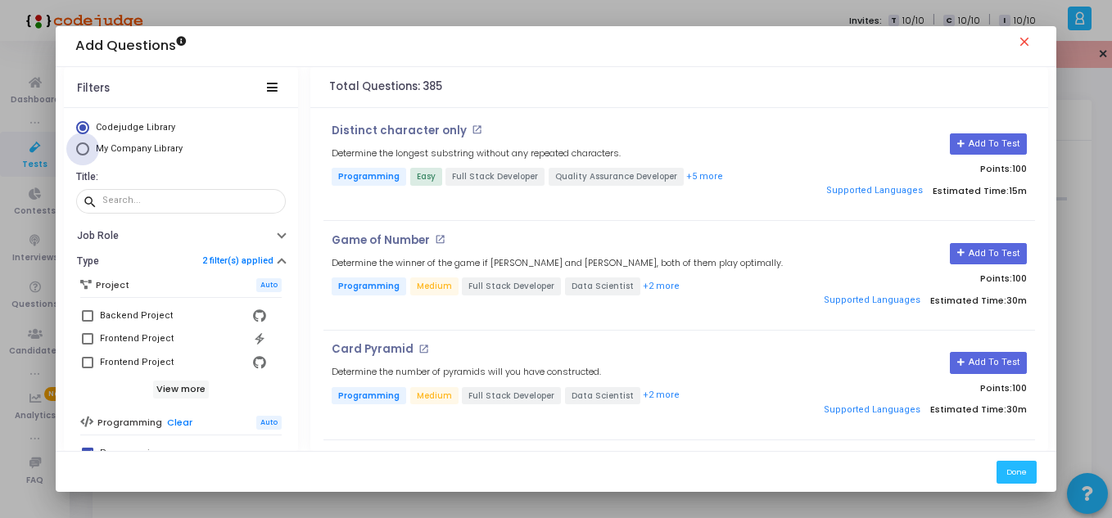
click at [83, 150] on span "Select Library" at bounding box center [82, 148] width 13 height 13
click at [83, 150] on input "My Company Library" at bounding box center [82, 148] width 13 height 13
radio input "true"
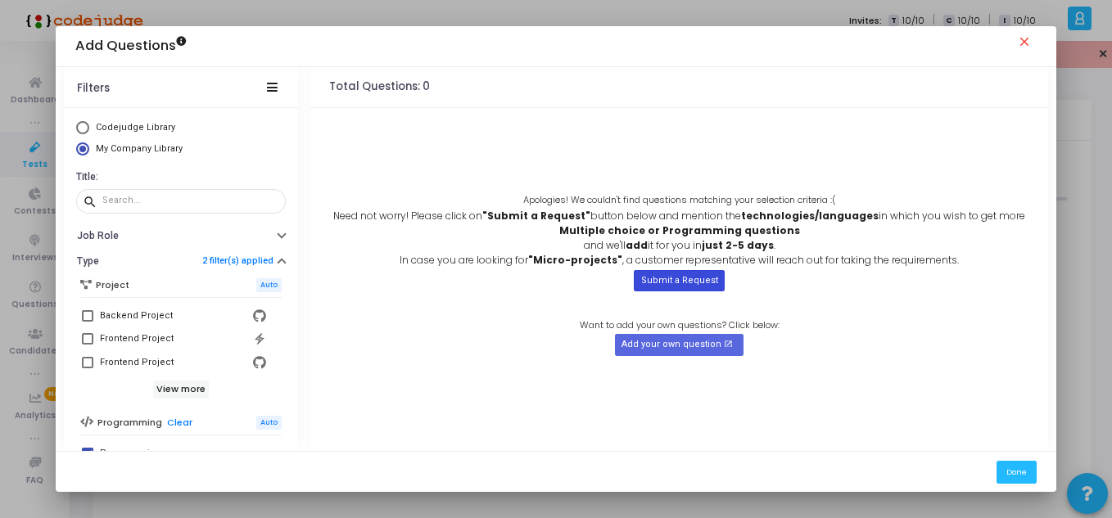
click at [660, 281] on button "Submit a Request" at bounding box center [679, 280] width 90 height 21
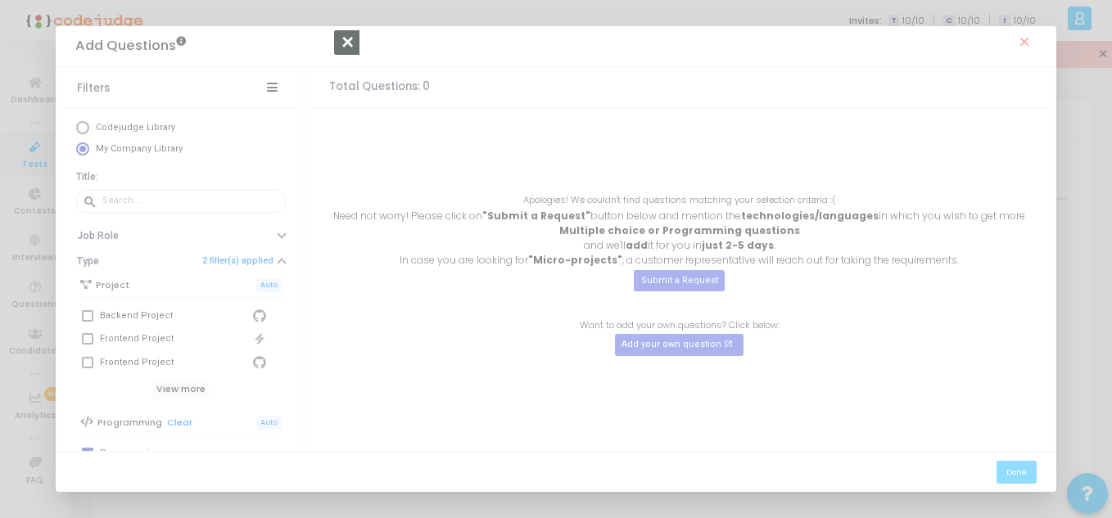
click at [789, 157] on div at bounding box center [556, 259] width 1112 height 518
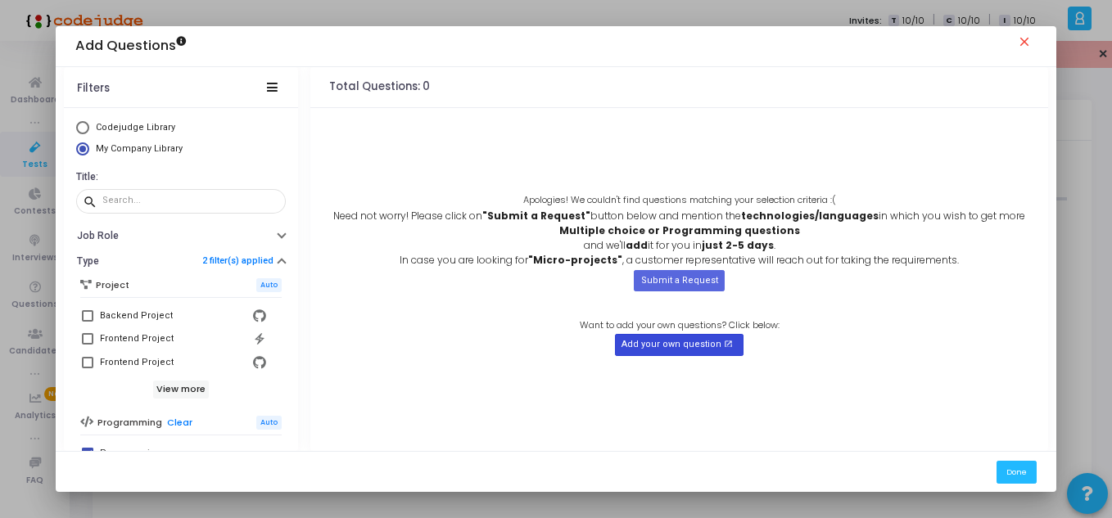
click at [687, 342] on button "Add your own question open_in_new" at bounding box center [679, 344] width 129 height 21
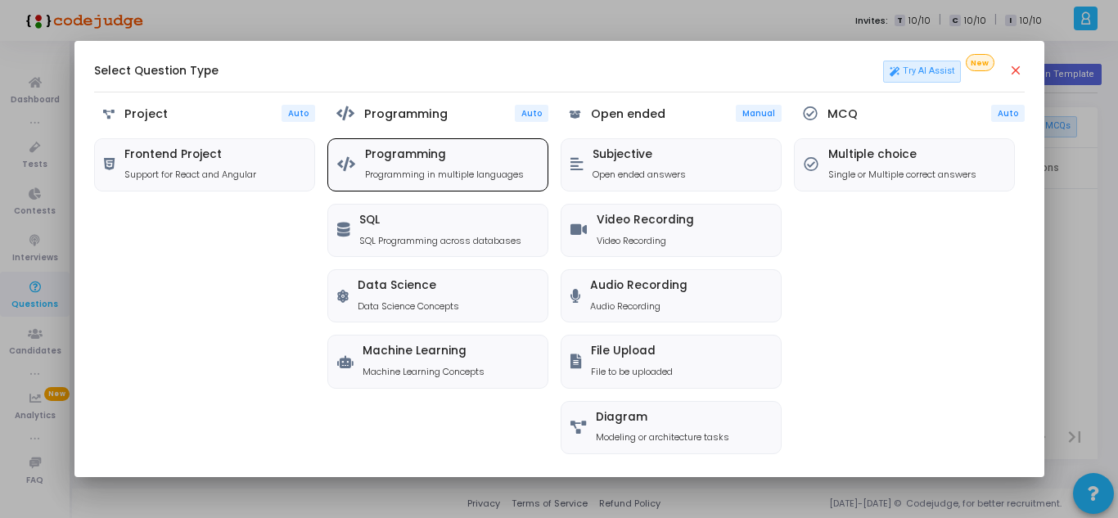
click at [455, 160] on h5 "Programming" at bounding box center [444, 155] width 159 height 14
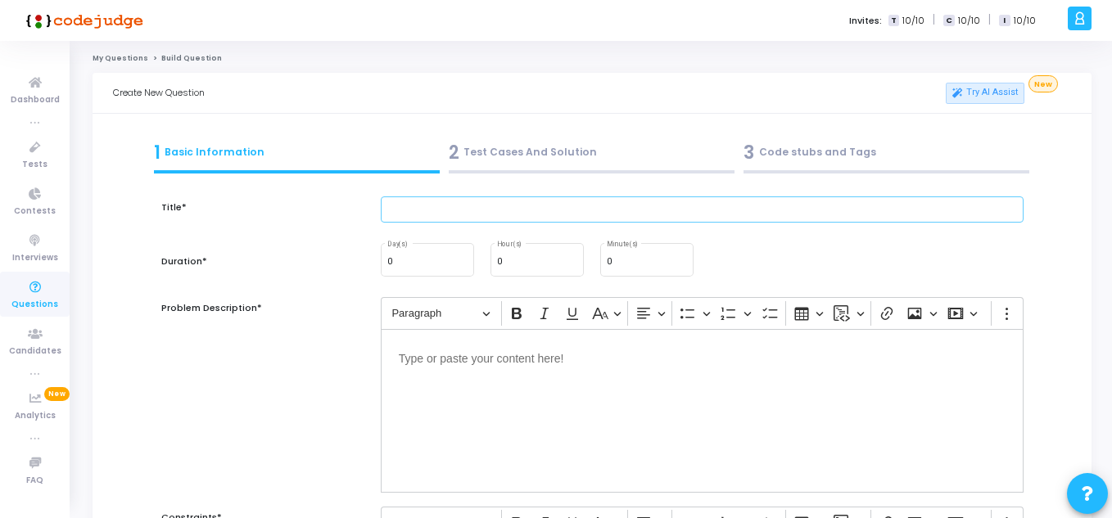
click at [453, 212] on input "text" at bounding box center [702, 209] width 643 height 27
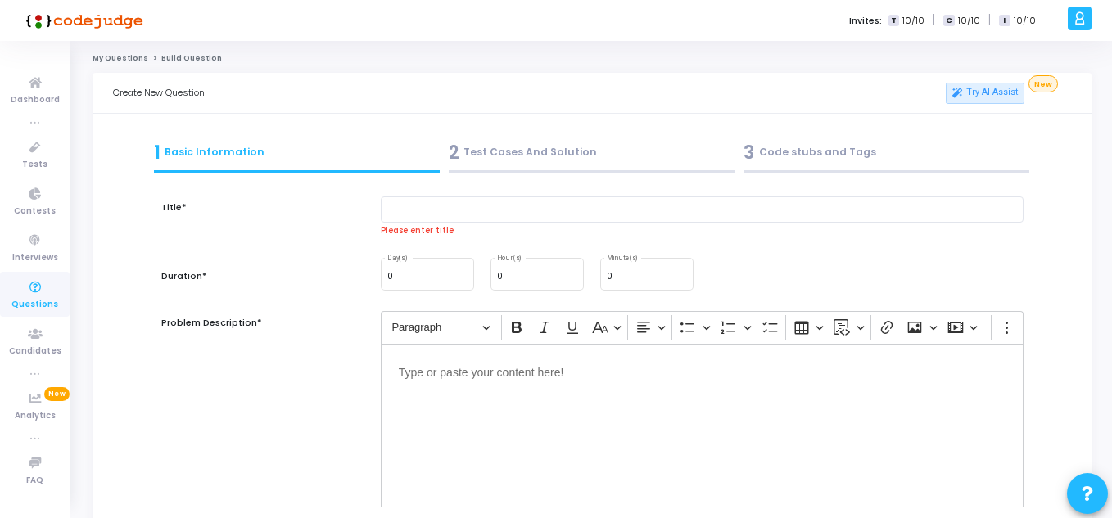
click at [507, 155] on div "2 Test Cases And Solution" at bounding box center [592, 152] width 286 height 27
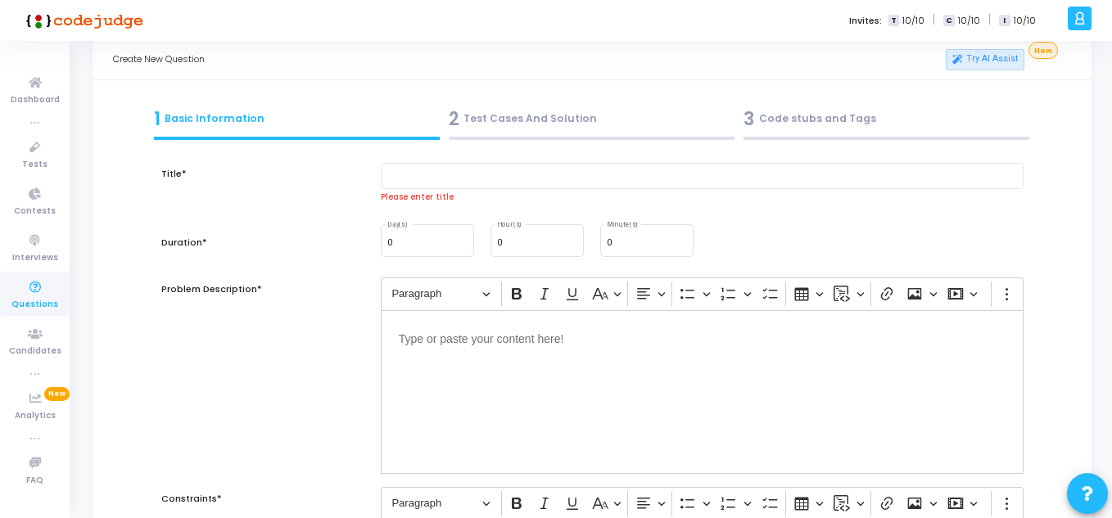
scroll to position [38, 0]
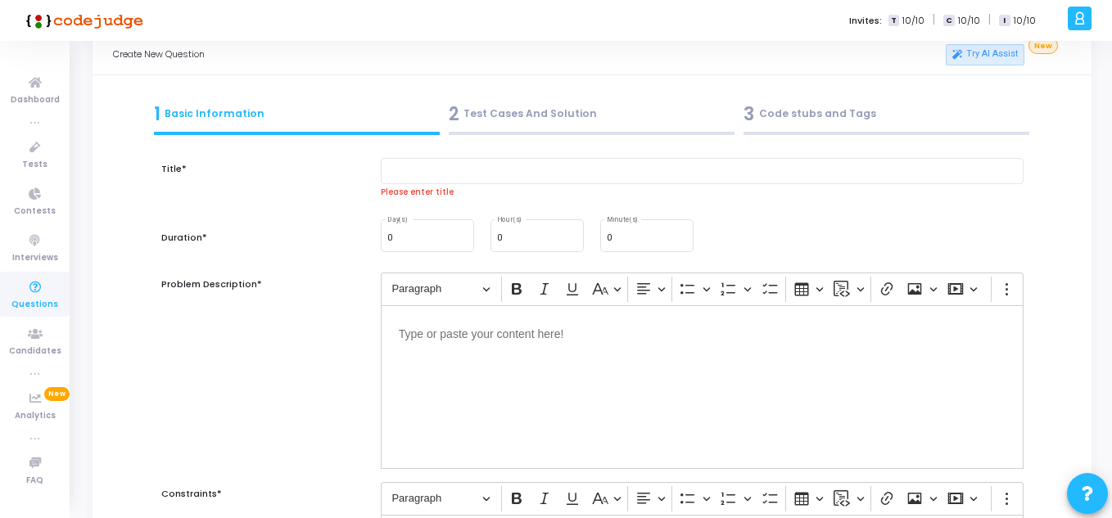
click at [511, 116] on div "2 Test Cases And Solution" at bounding box center [592, 114] width 286 height 27
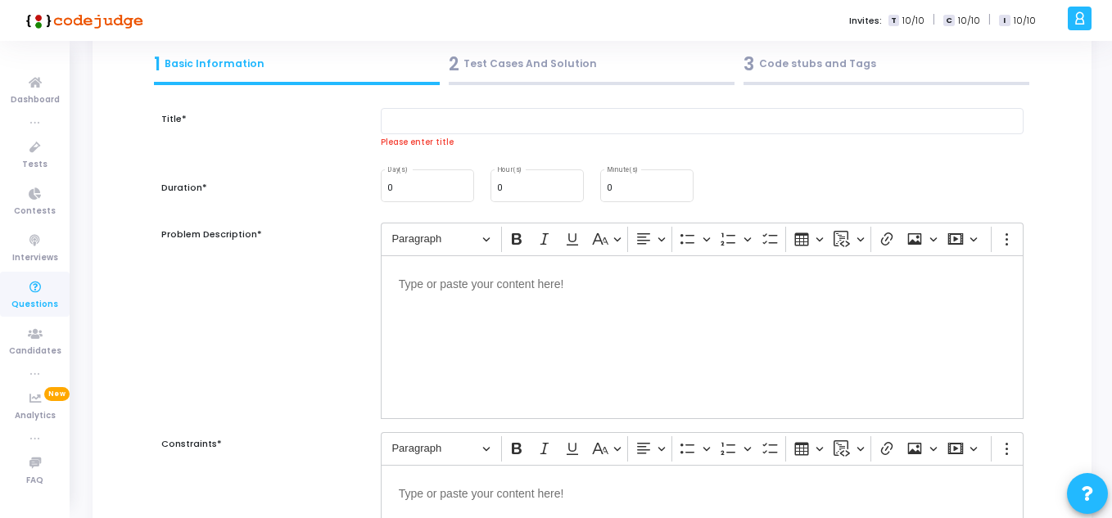
scroll to position [0, 0]
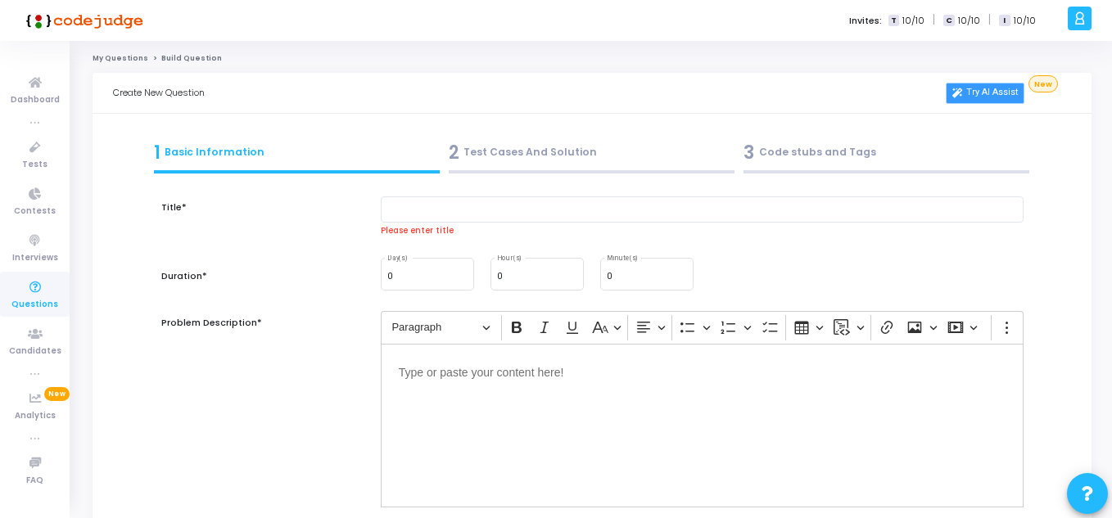
click at [978, 96] on link "Try AI Assist" at bounding box center [985, 93] width 79 height 21
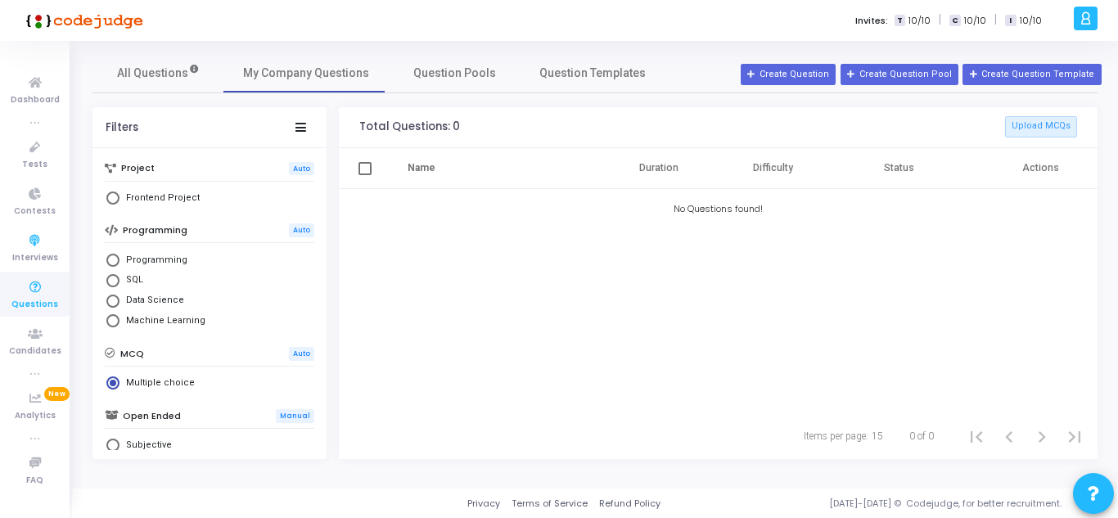
click at [34, 293] on icon at bounding box center [35, 288] width 34 height 20
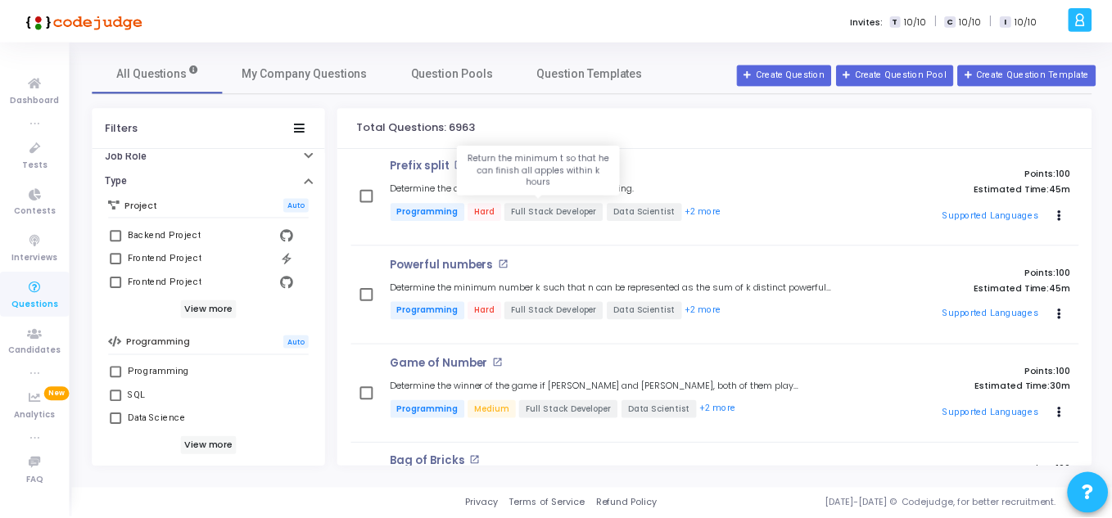
scroll to position [203, 0]
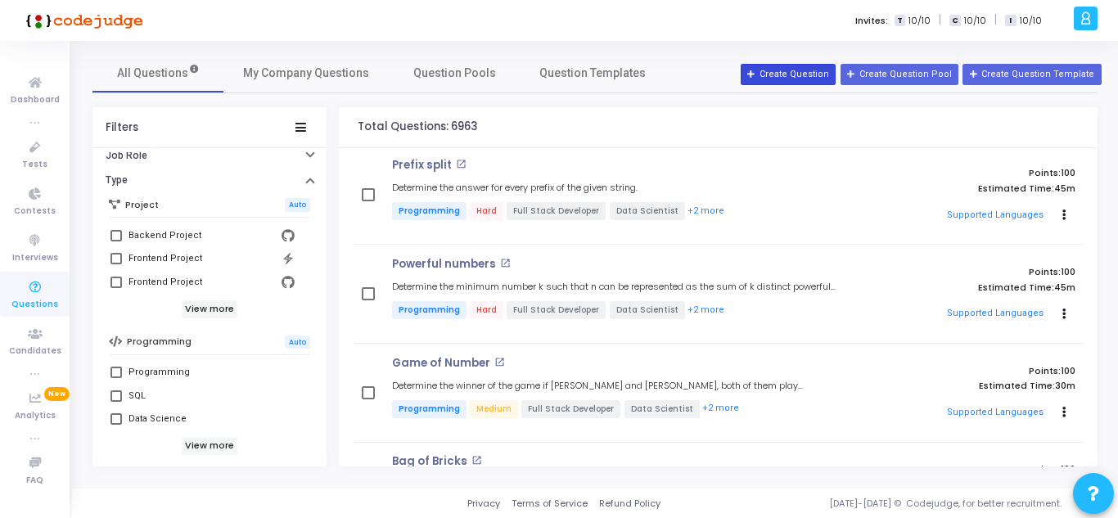
click at [826, 72] on button "Create Question" at bounding box center [788, 74] width 95 height 21
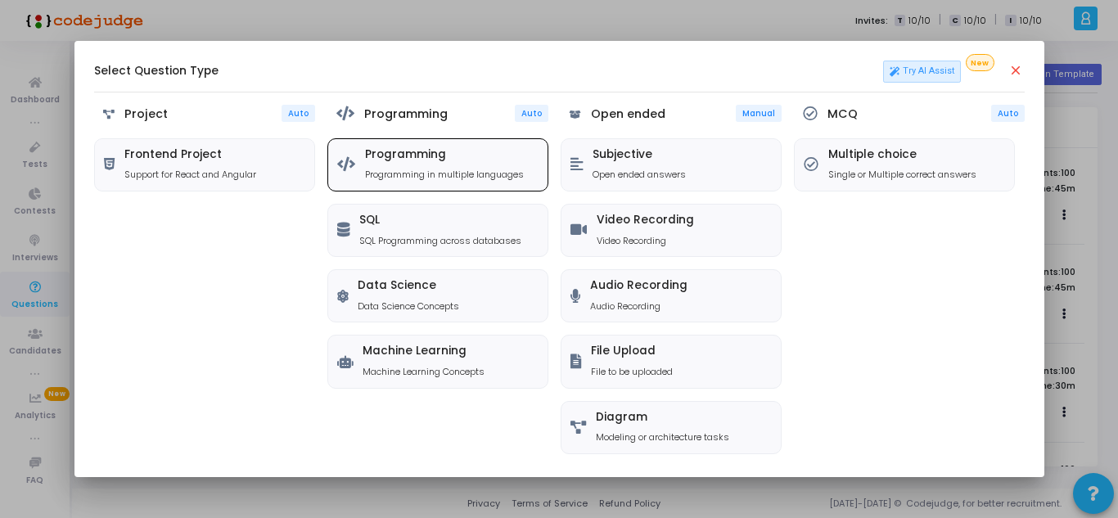
click at [395, 166] on div "Programming Programming in multiple languages" at bounding box center [444, 165] width 159 height 34
click at [807, 70] on div "All Questions My Company Questions Question Pools Question Templates Filters Co…" at bounding box center [595, 264] width 1005 height 423
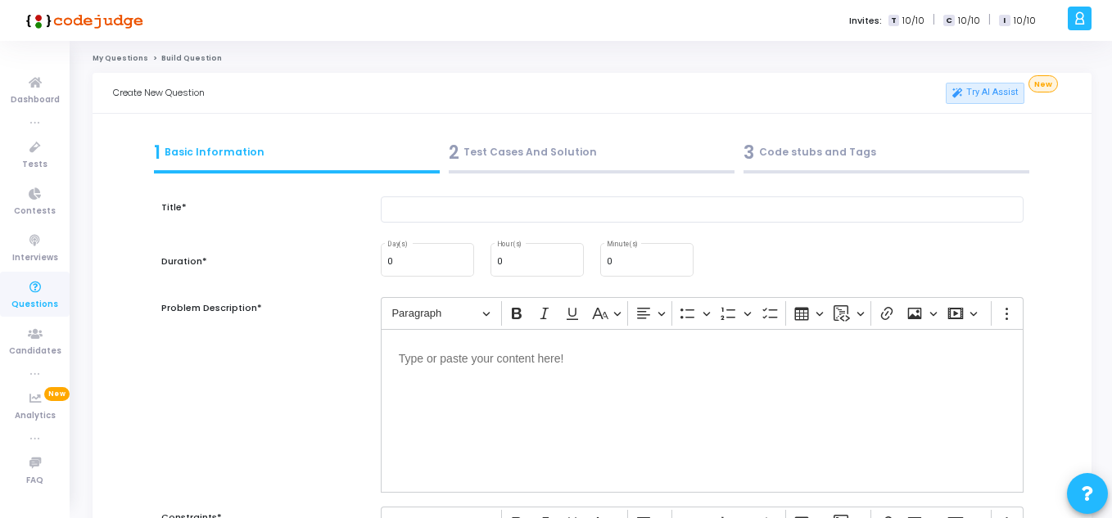
click at [913, 21] on span "10/10" at bounding box center [913, 21] width 22 height 14
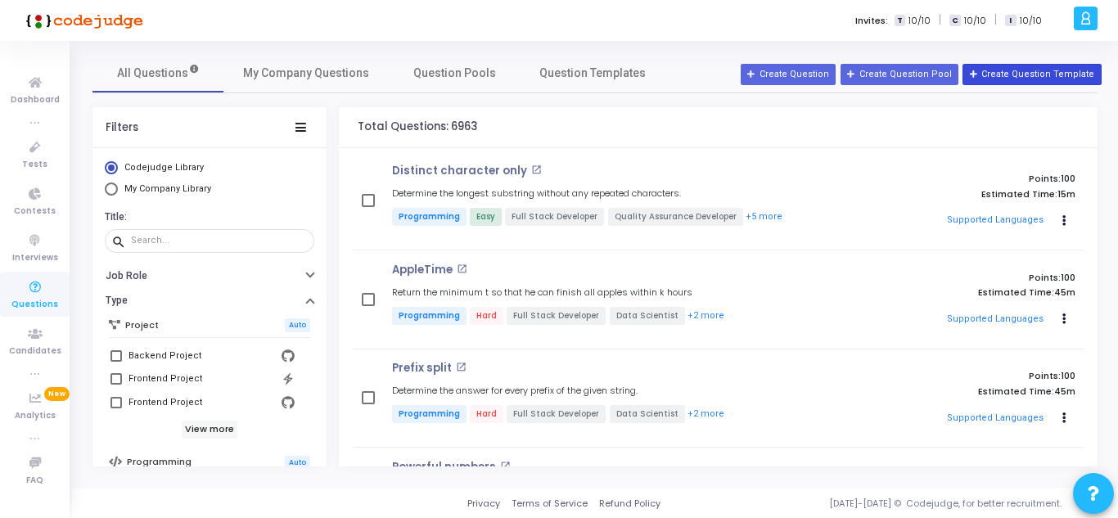
click at [1055, 74] on button "Create Question Template" at bounding box center [1032, 74] width 138 height 21
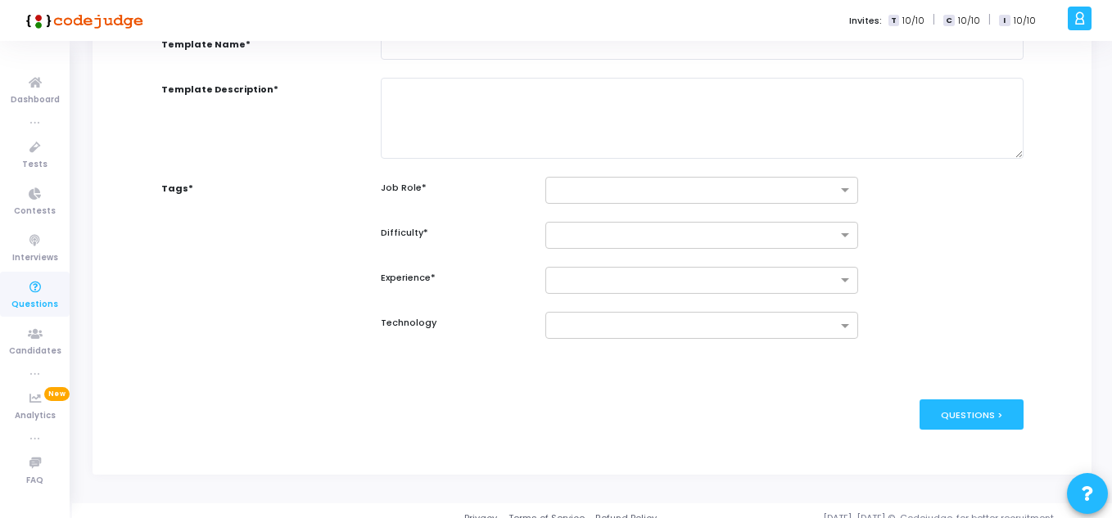
scroll to position [161, 0]
click at [604, 326] on input "text" at bounding box center [695, 329] width 282 height 14
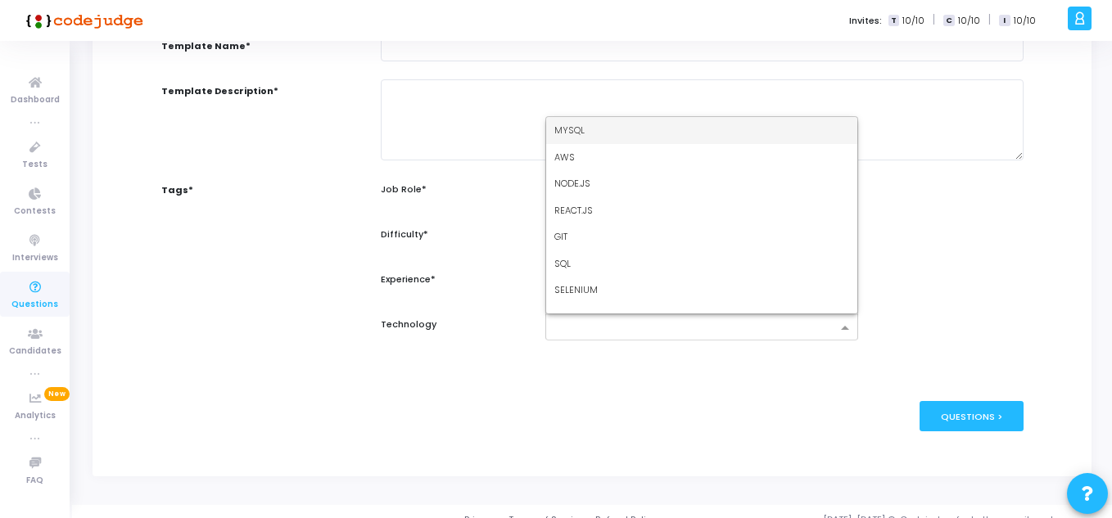
click at [604, 326] on input "text" at bounding box center [695, 329] width 282 height 14
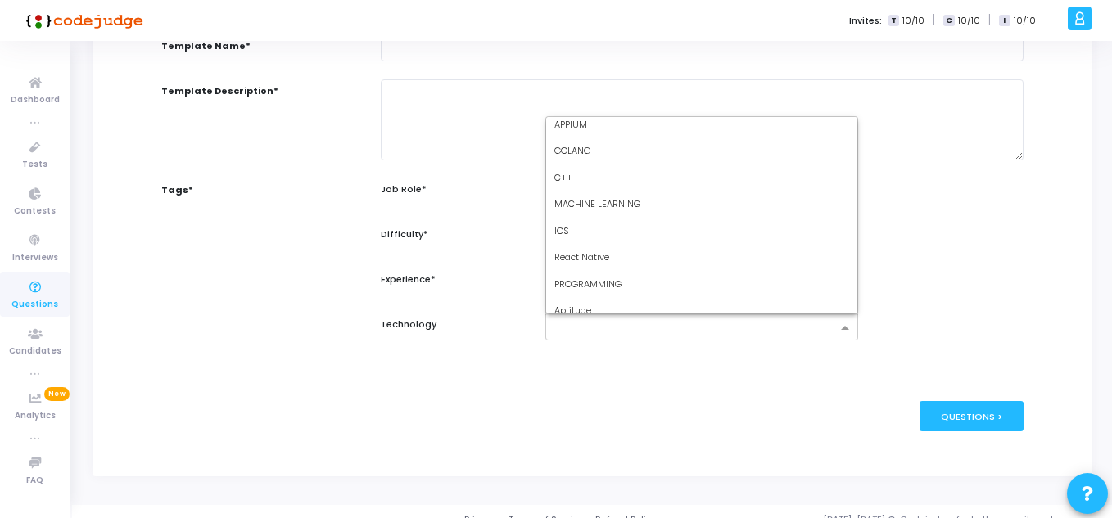
scroll to position [228, 0]
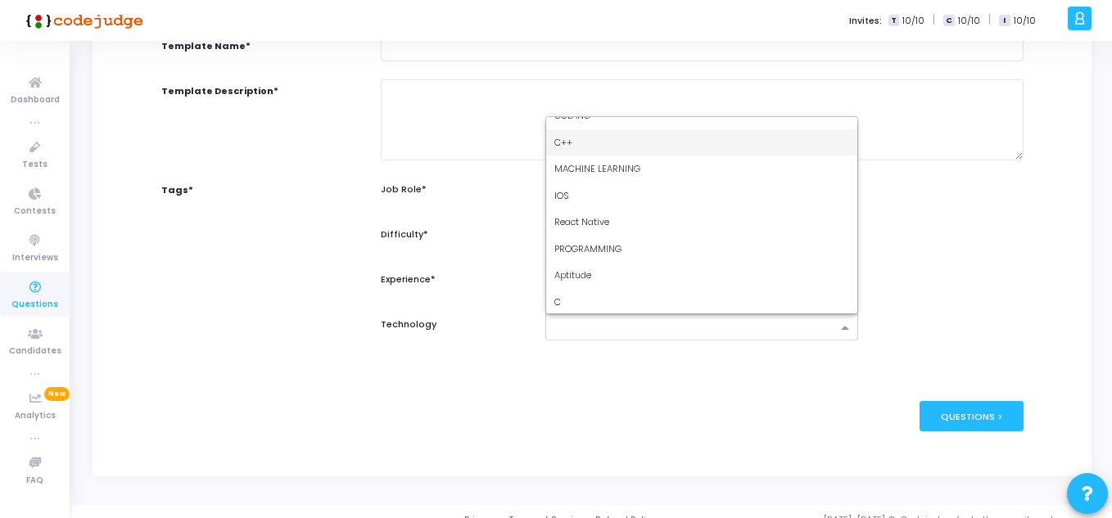
click at [610, 148] on div "C++" at bounding box center [701, 142] width 311 height 27
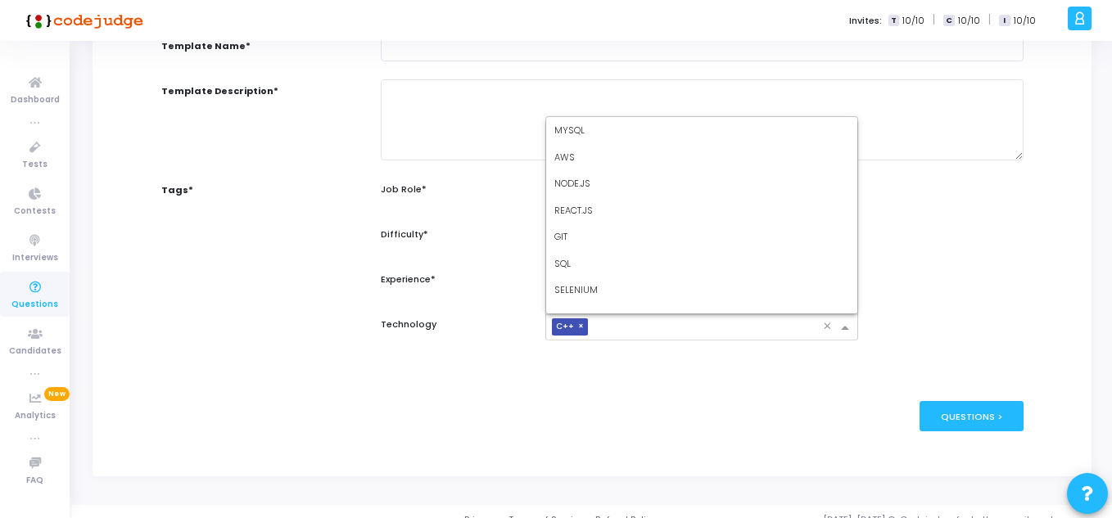
click at [644, 329] on input "text" at bounding box center [708, 329] width 228 height 14
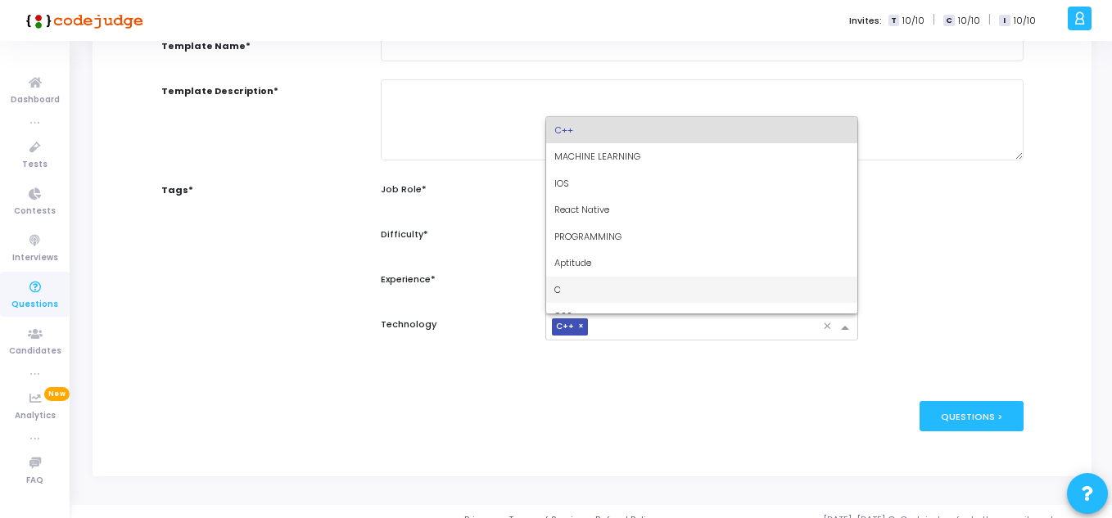
click at [602, 294] on div "C" at bounding box center [701, 290] width 311 height 27
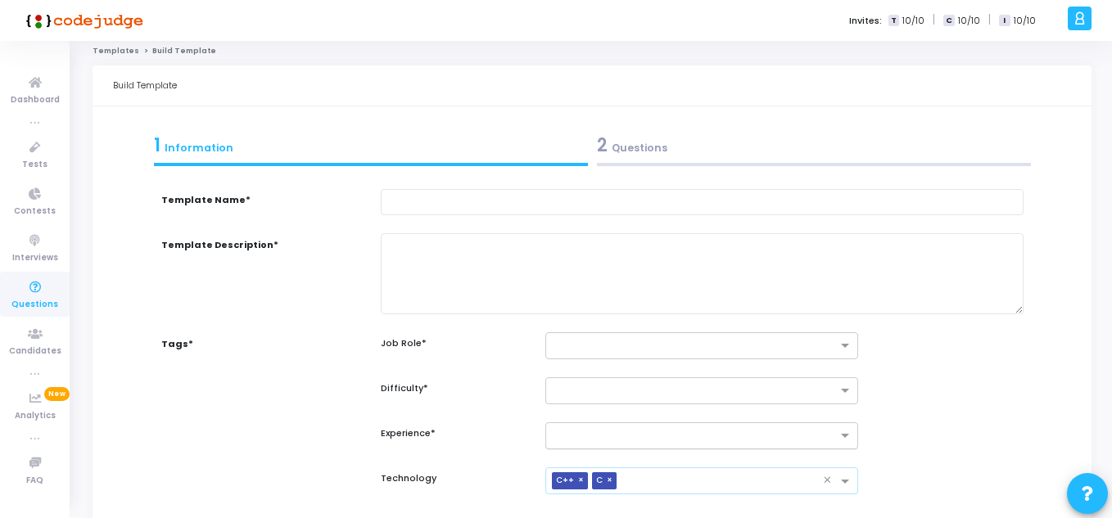
scroll to position [0, 0]
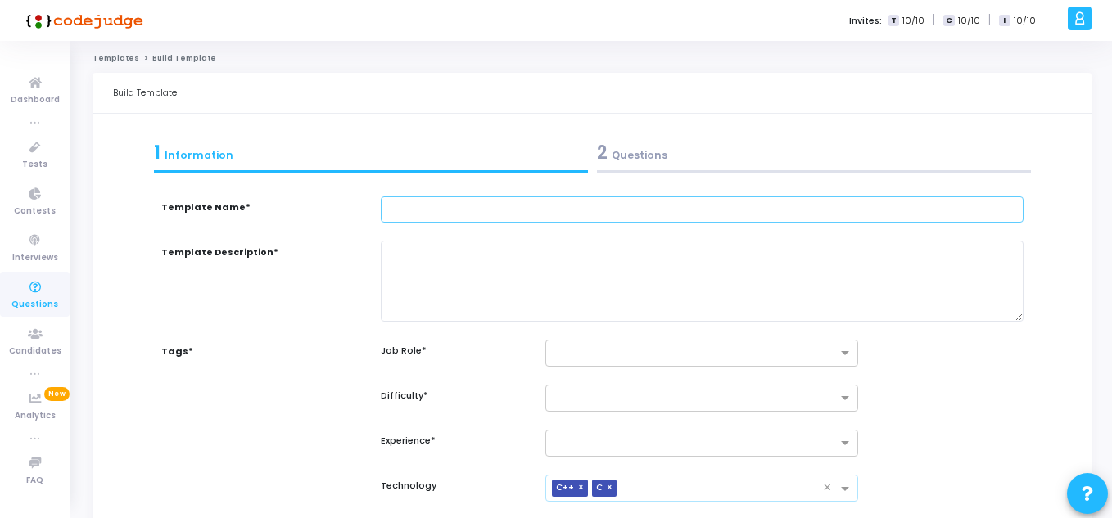
click at [465, 207] on input "text" at bounding box center [702, 209] width 643 height 27
type input "Debugging"
click at [424, 275] on textarea at bounding box center [702, 281] width 643 height 81
type textarea "Round 2"
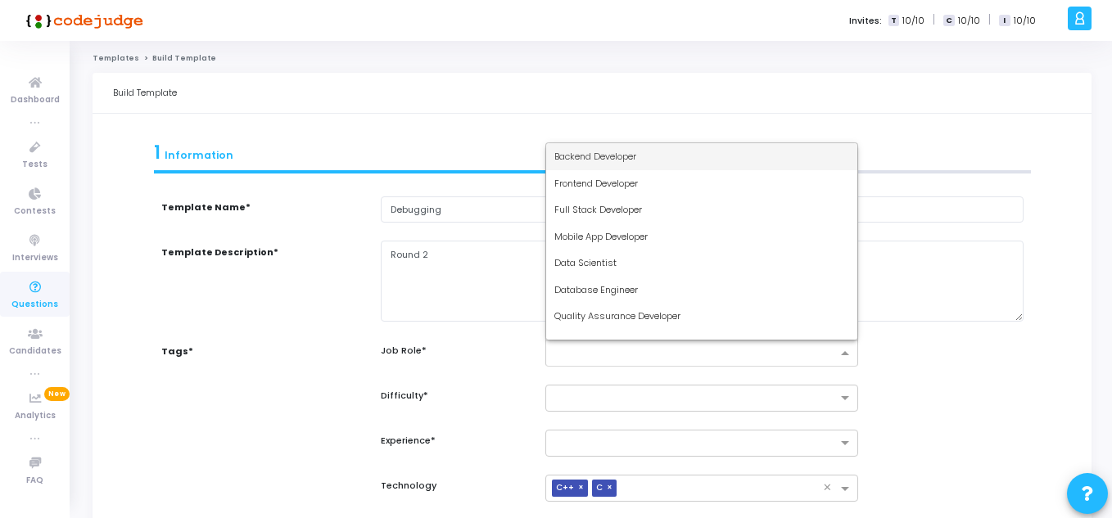
click at [630, 352] on input "text" at bounding box center [685, 352] width 262 height 14
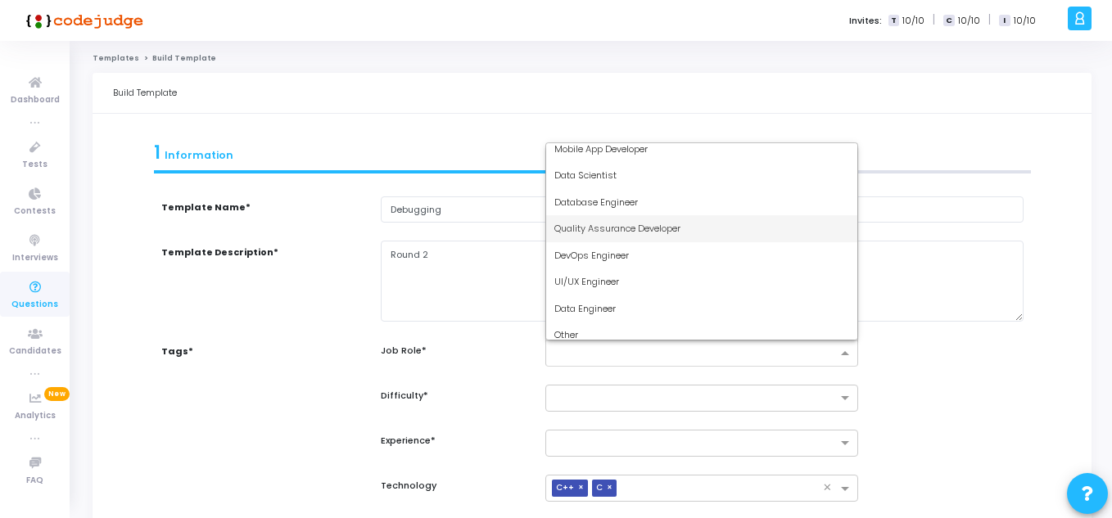
scroll to position [97, 0]
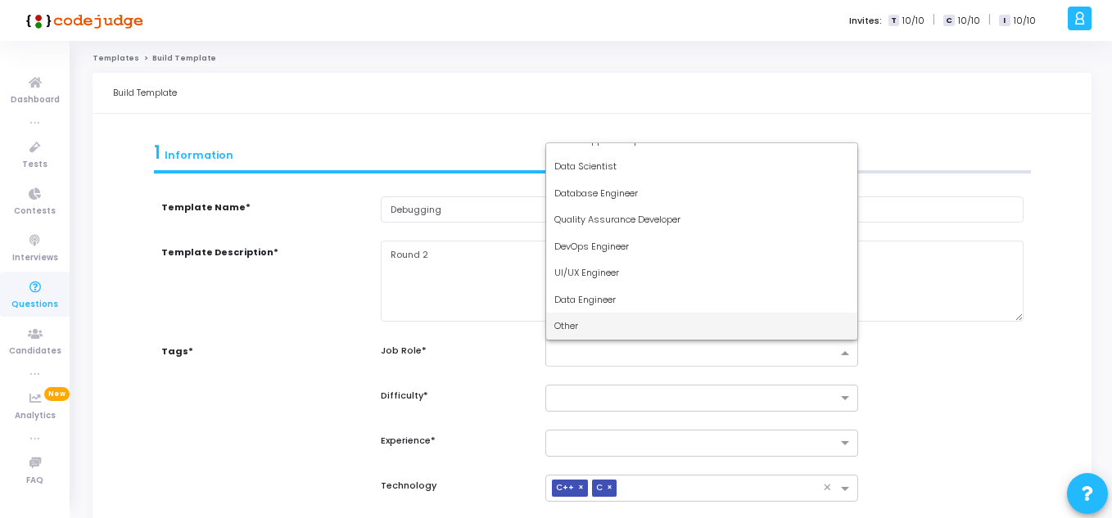
click at [594, 318] on div "Other" at bounding box center [701, 326] width 311 height 27
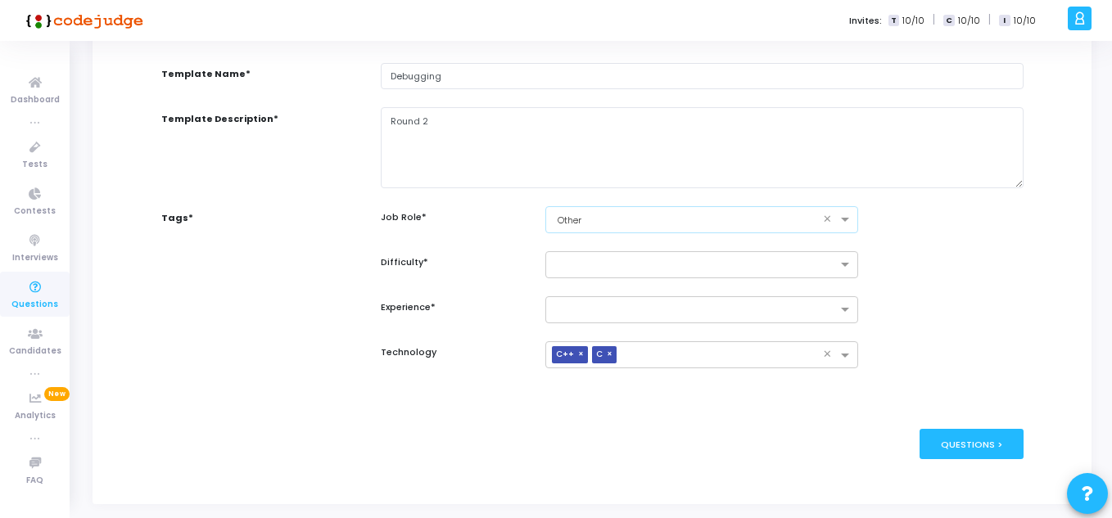
scroll to position [156, 0]
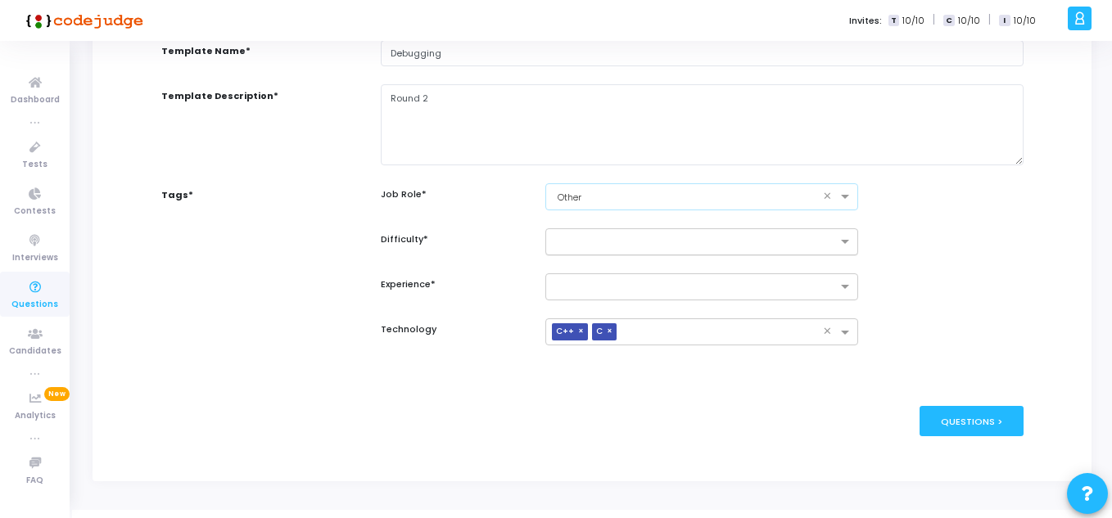
click at [602, 231] on div at bounding box center [701, 241] width 313 height 27
click at [596, 237] on input "text" at bounding box center [685, 240] width 262 height 14
click at [580, 258] on div "Easy" at bounding box center [701, 268] width 311 height 27
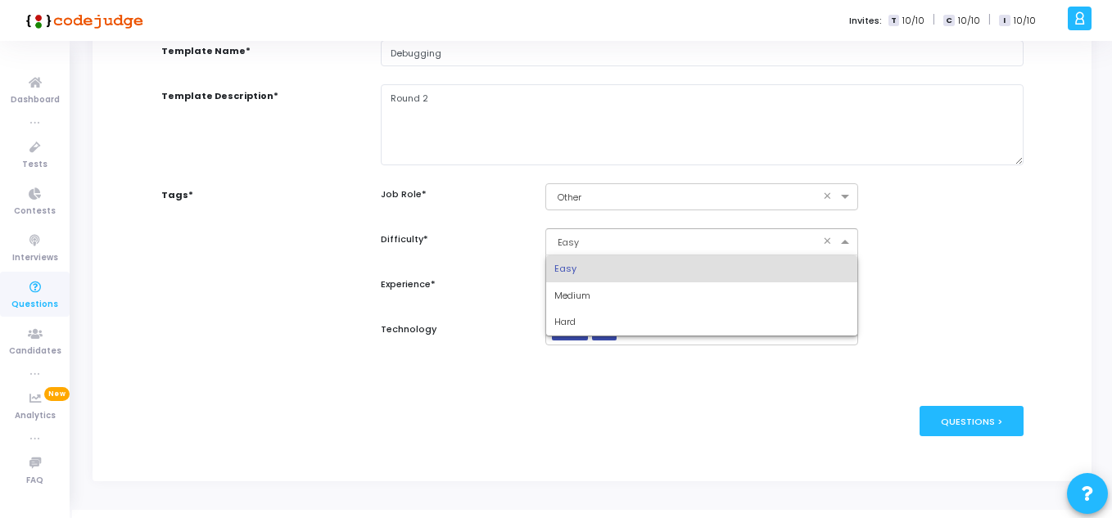
click at [625, 241] on input "text" at bounding box center [685, 240] width 262 height 14
click at [596, 287] on div "Medium" at bounding box center [701, 295] width 311 height 27
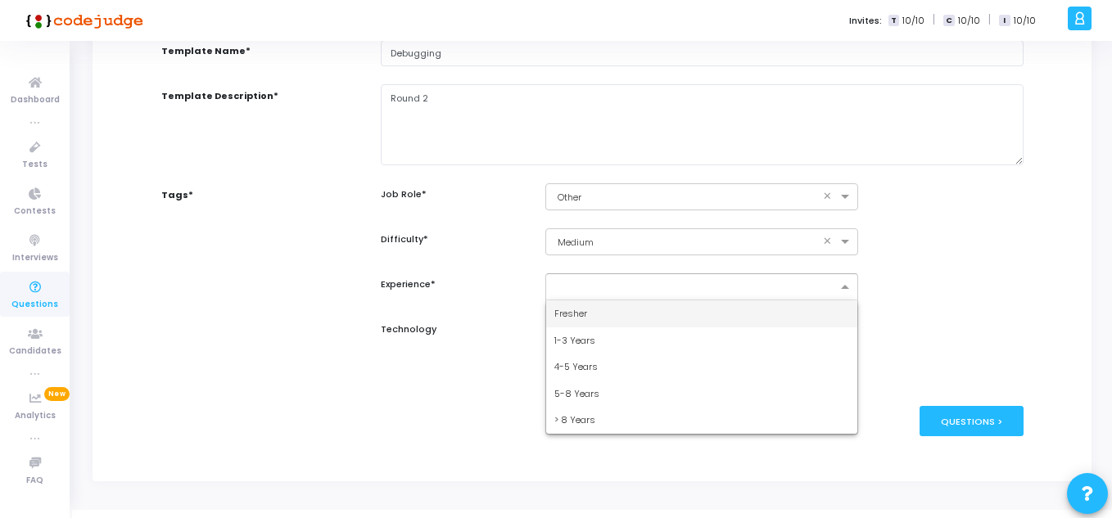
click at [596, 287] on input "text" at bounding box center [685, 285] width 262 height 14
click at [585, 313] on span "Fresher" at bounding box center [570, 313] width 33 height 13
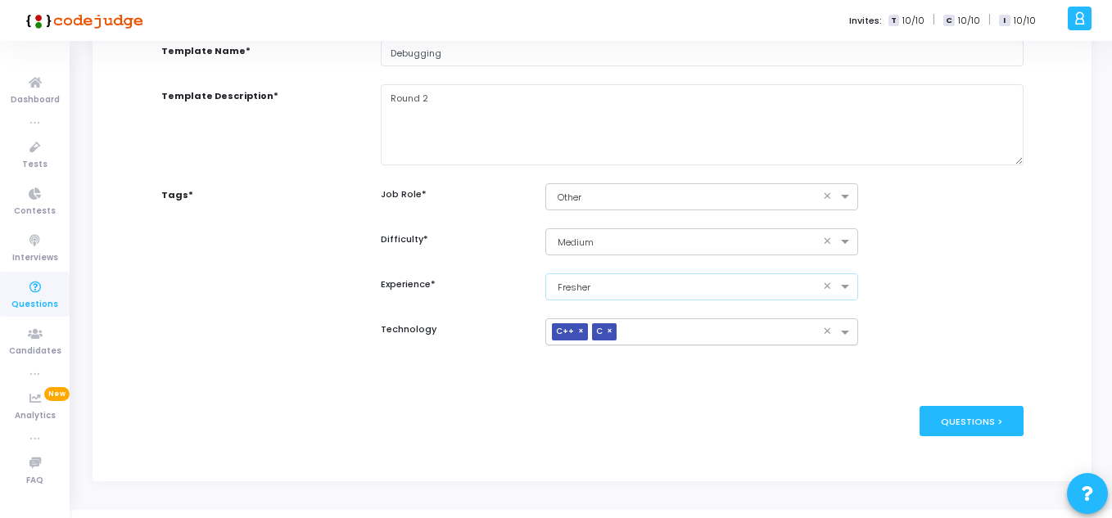
click at [693, 327] on input "text" at bounding box center [723, 334] width 200 height 14
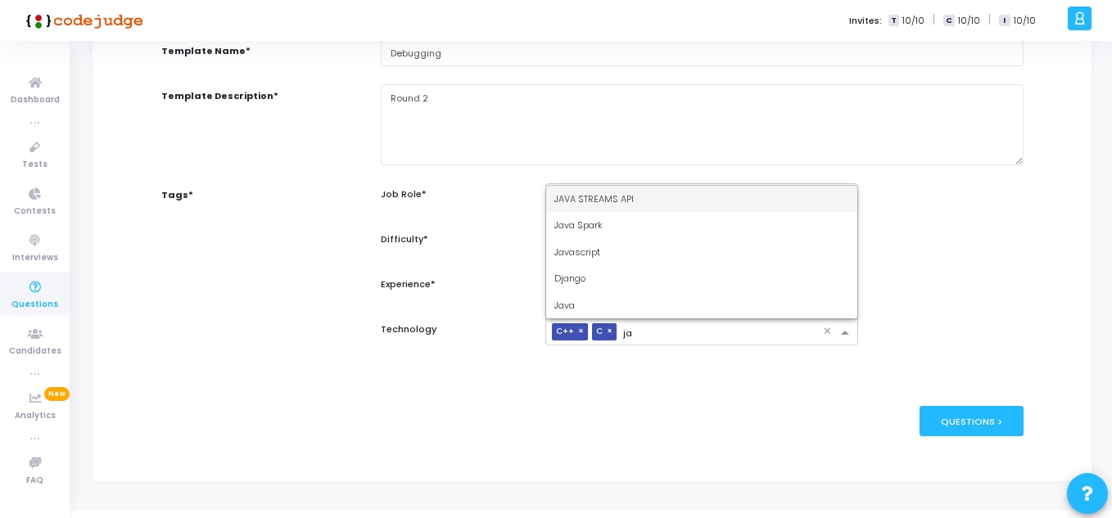
type input "jav"
click at [605, 299] on div "Java" at bounding box center [701, 305] width 311 height 27
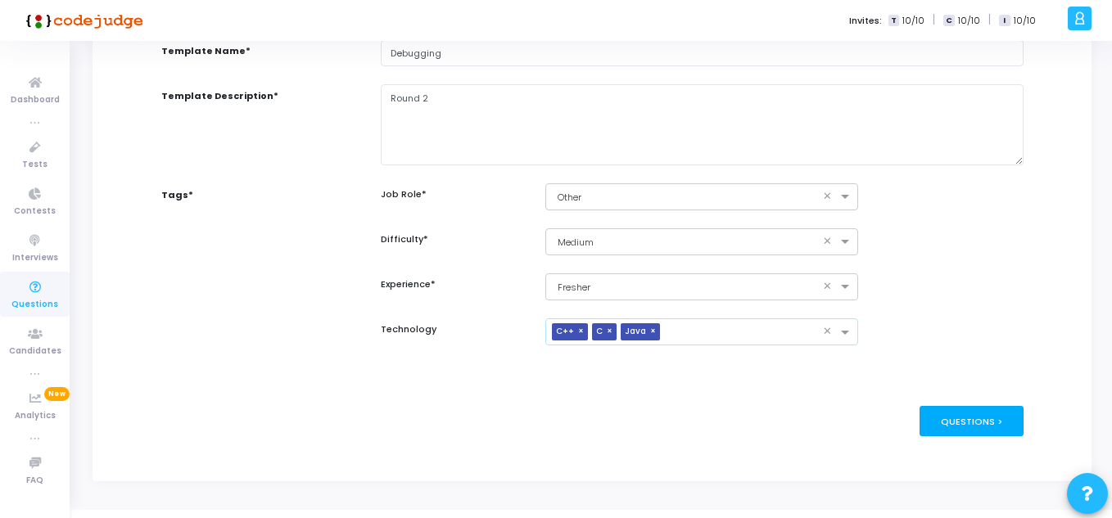
click at [947, 413] on div "Questions >" at bounding box center [971, 421] width 104 height 30
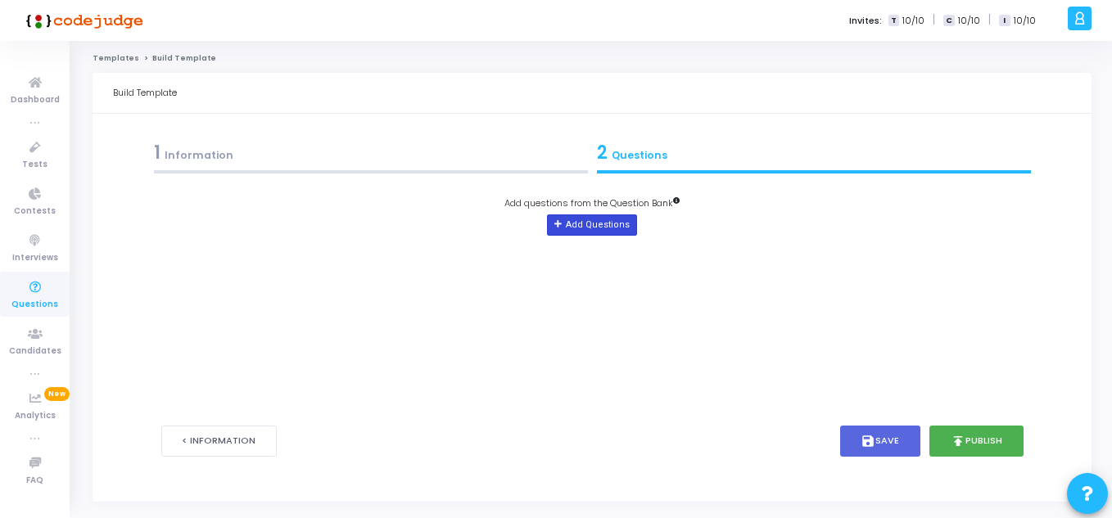
click at [575, 223] on button "Add Questions" at bounding box center [591, 224] width 89 height 21
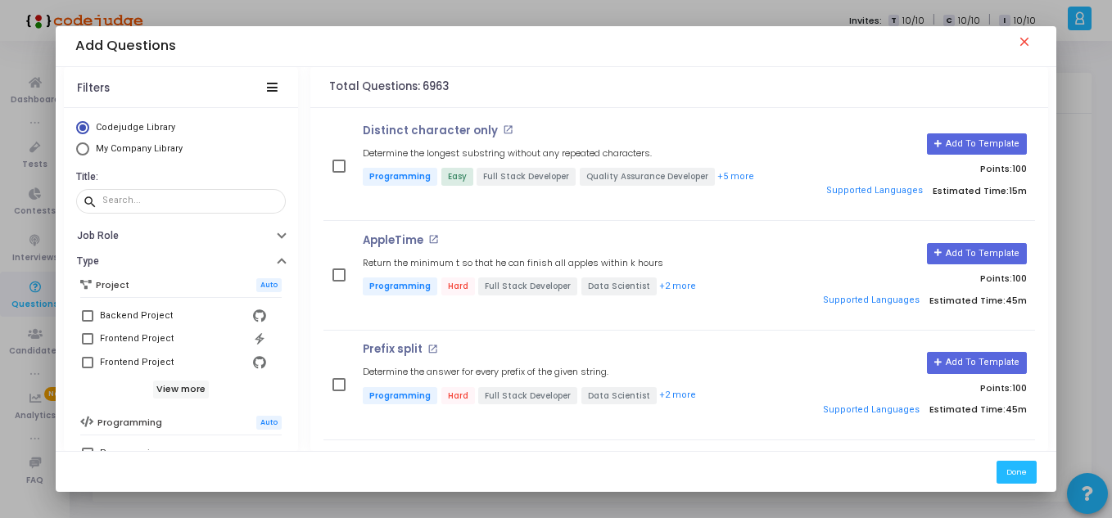
click at [80, 146] on span "Select Library" at bounding box center [82, 148] width 13 height 13
click at [80, 146] on input "My Company Library" at bounding box center [82, 148] width 13 height 13
radio input "true"
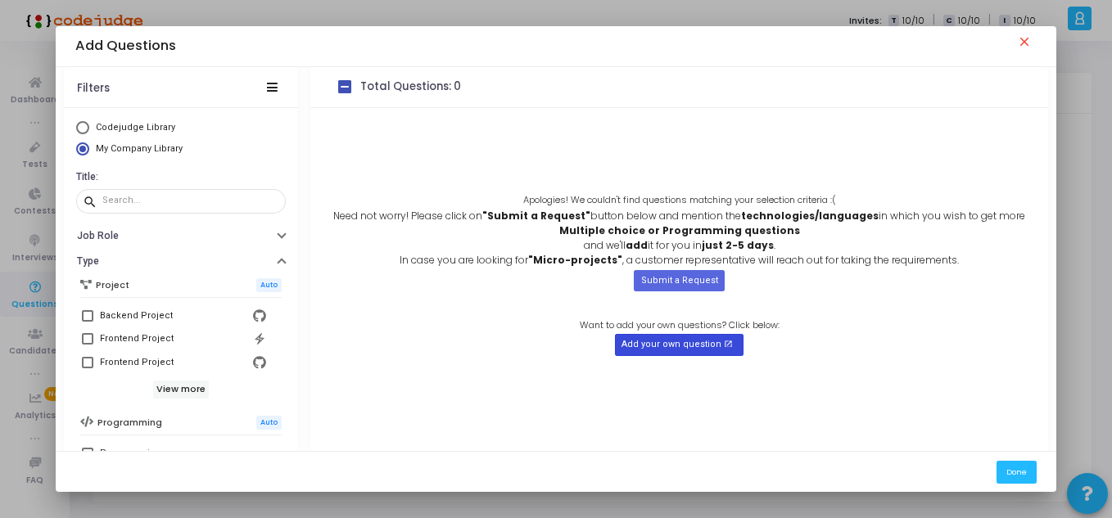
click at [637, 342] on button "Add your own question open_in_new" at bounding box center [679, 344] width 129 height 21
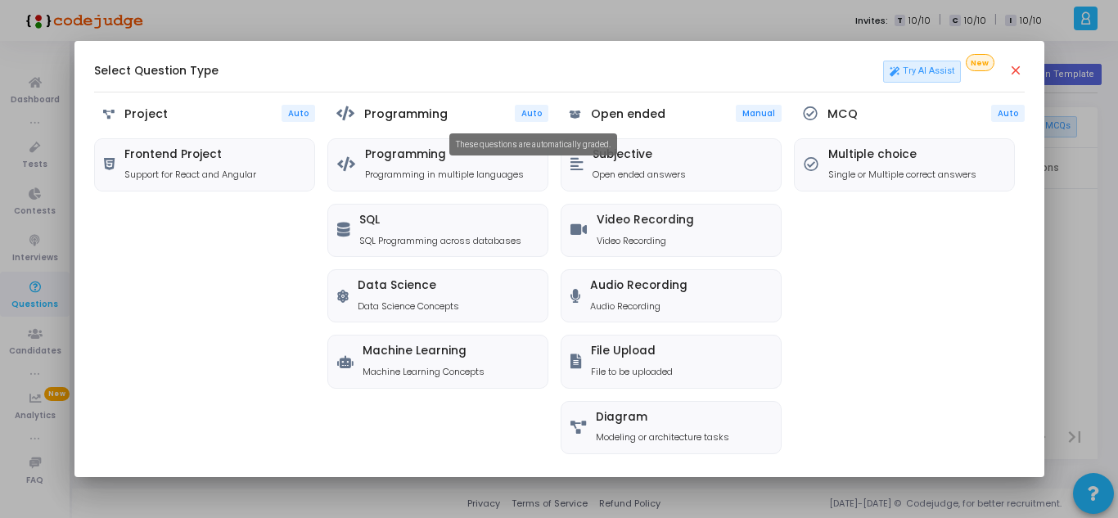
click at [530, 116] on span "Auto" at bounding box center [531, 113] width 20 height 11
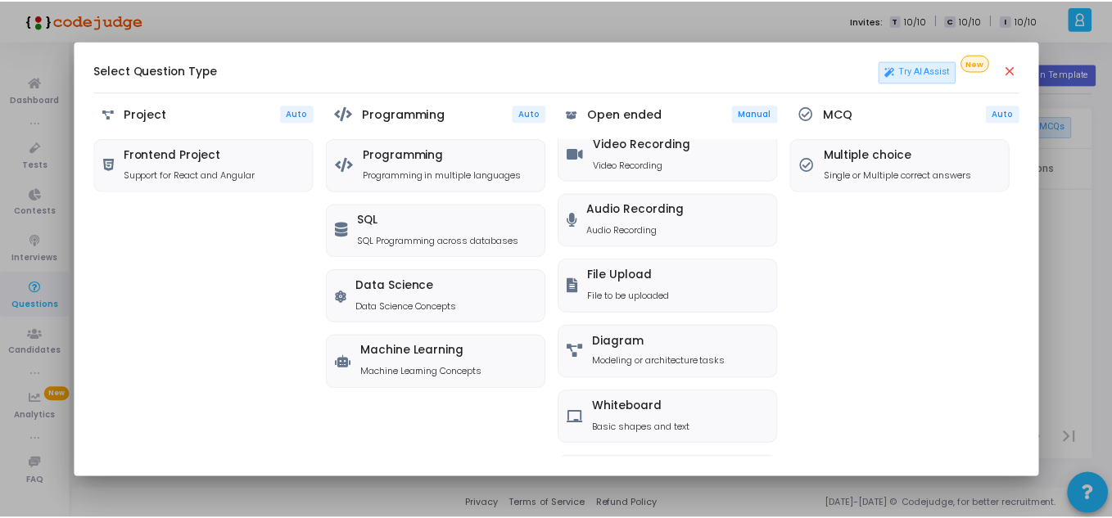
scroll to position [69, 0]
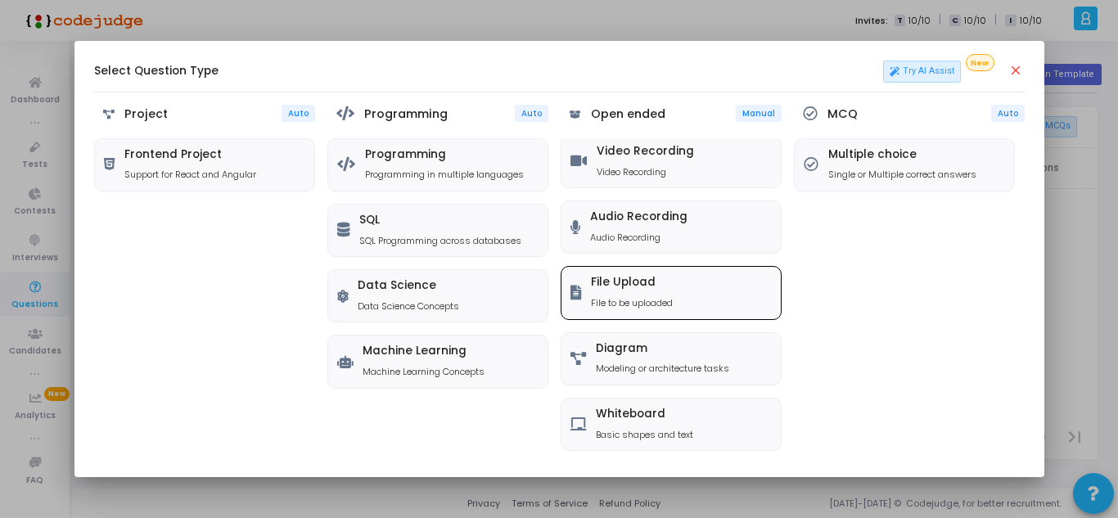
click at [636, 288] on h5 "File Upload" at bounding box center [632, 283] width 82 height 14
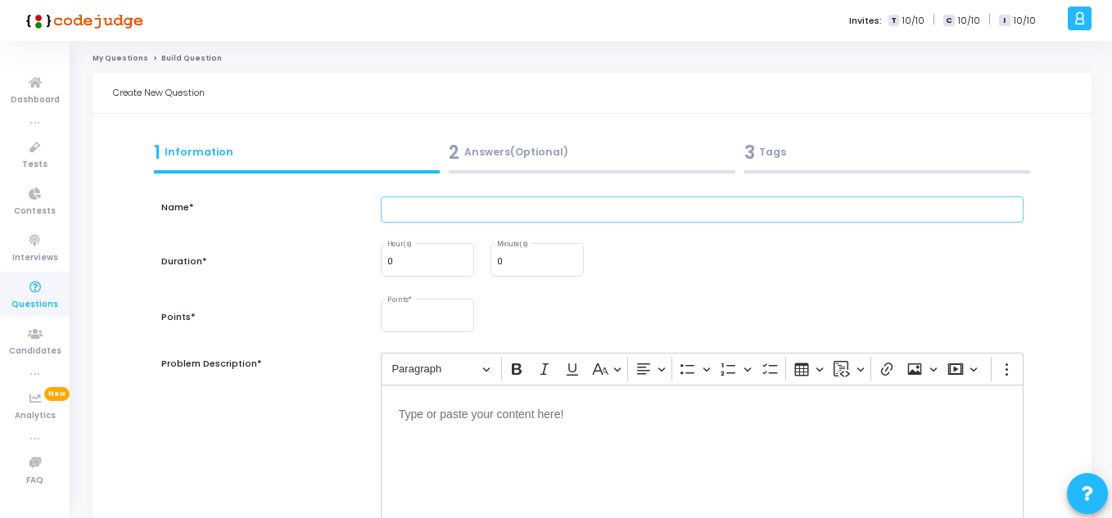
click at [399, 196] on input "text" at bounding box center [702, 209] width 643 height 27
type input "Debugging"
click at [399, 266] on input "0" at bounding box center [427, 262] width 80 height 10
type input "1"
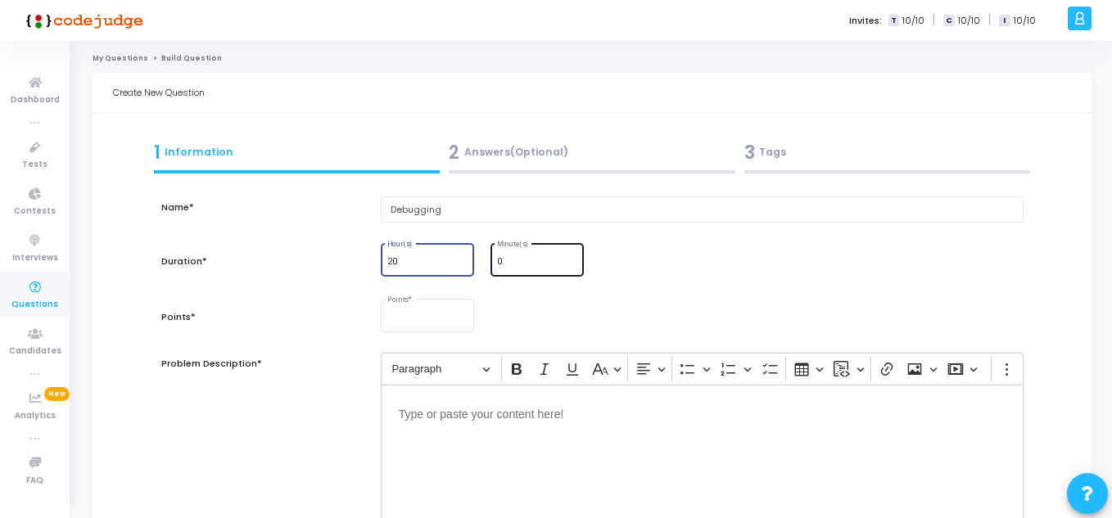
type input "20"
click at [507, 267] on input "0" at bounding box center [537, 262] width 80 height 10
drag, startPoint x: 408, startPoint y: 262, endPoint x: 370, endPoint y: 258, distance: 37.9
click at [370, 258] on div "Duration* 20 Hour(s) Minute(s)" at bounding box center [592, 269] width 878 height 56
type input "1"
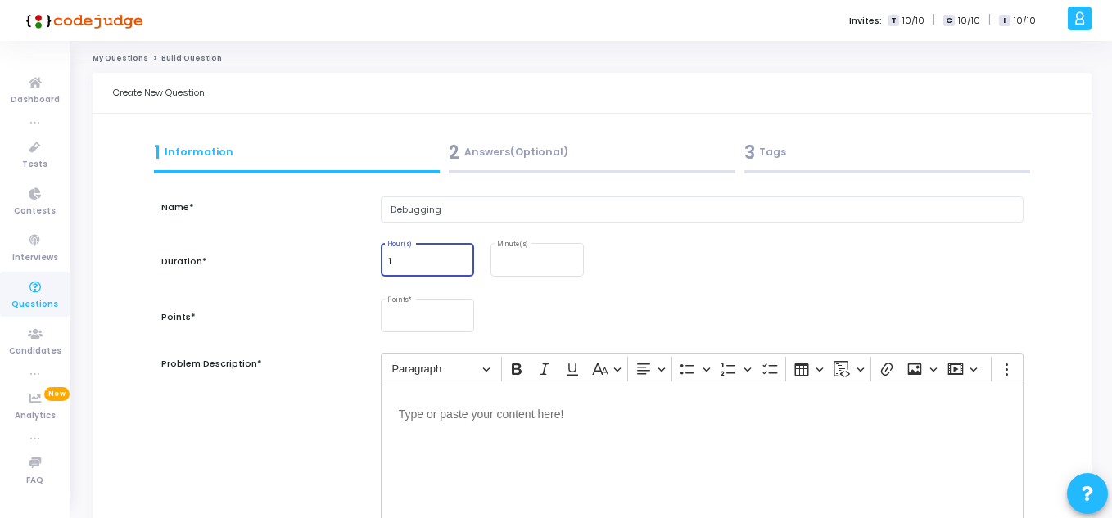
click at [462, 257] on input "1" at bounding box center [427, 262] width 80 height 10
click at [462, 257] on input "2" at bounding box center [427, 262] width 80 height 10
click at [461, 264] on input "1" at bounding box center [427, 262] width 80 height 10
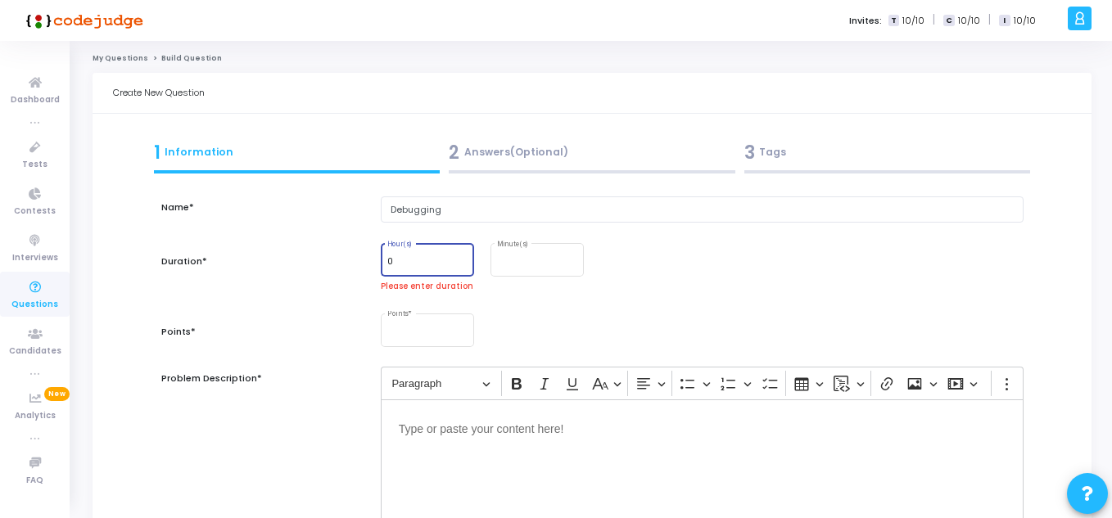
click at [461, 264] on input "0" at bounding box center [427, 262] width 80 height 10
click at [461, 255] on div "0 Hour(s)" at bounding box center [427, 258] width 80 height 35
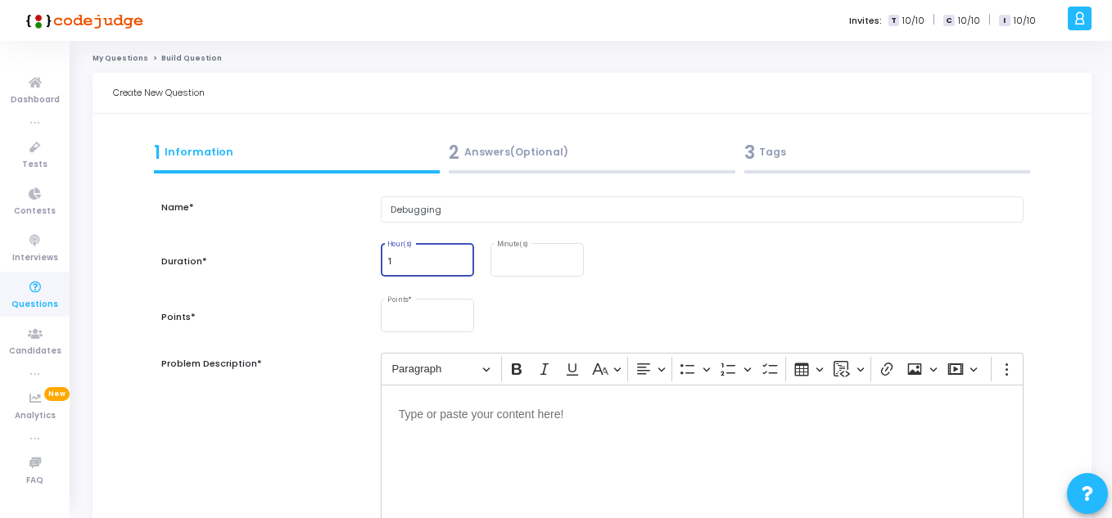
type input "1"
click at [461, 257] on input "1" at bounding box center [427, 262] width 80 height 10
click at [503, 259] on input "Minute(s)" at bounding box center [537, 262] width 80 height 10
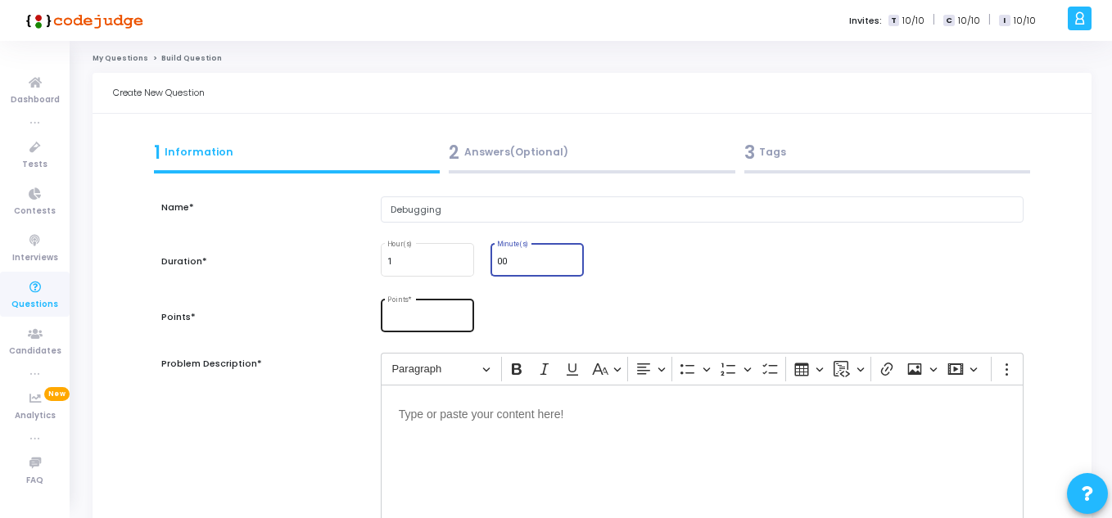
type input "00"
click at [416, 320] on input "Points *" at bounding box center [427, 319] width 80 height 10
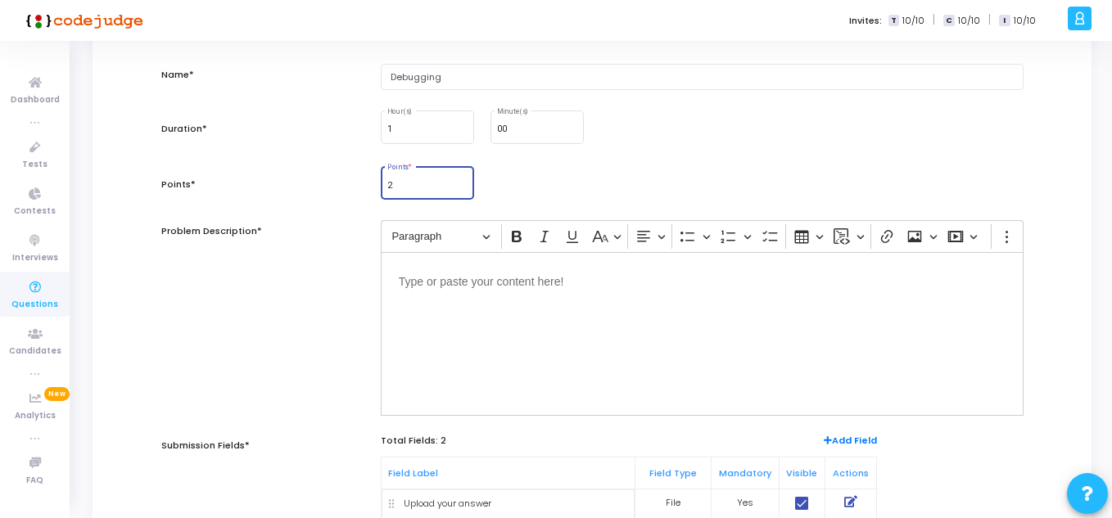
scroll to position [138, 0]
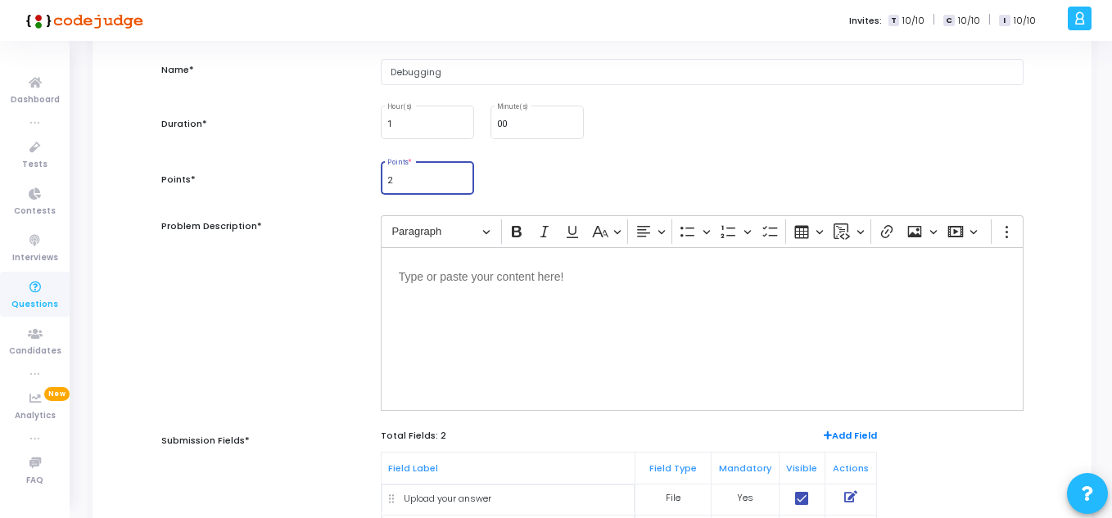
type input "2"
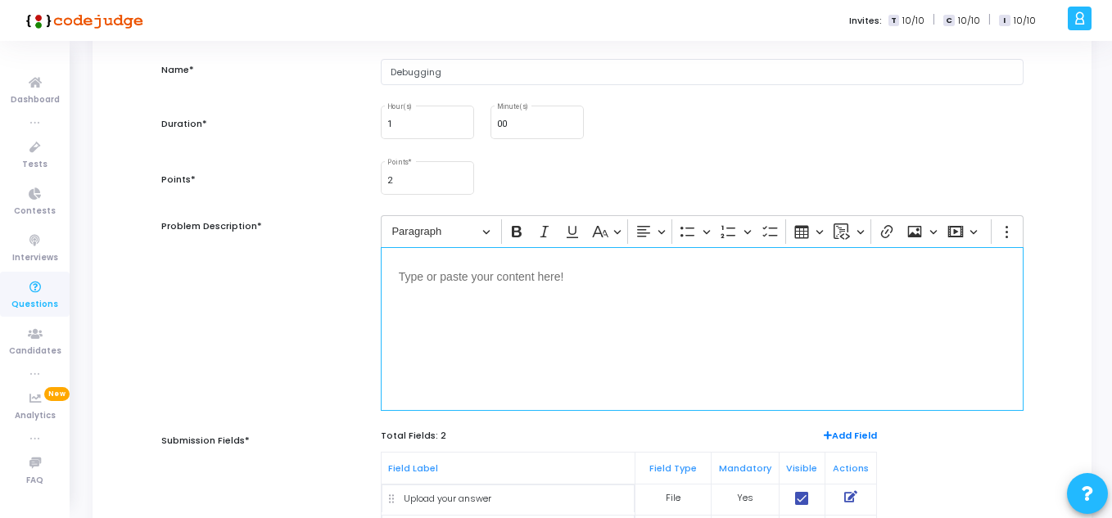
click at [473, 281] on p "Editor editing area: main" at bounding box center [702, 275] width 607 height 20
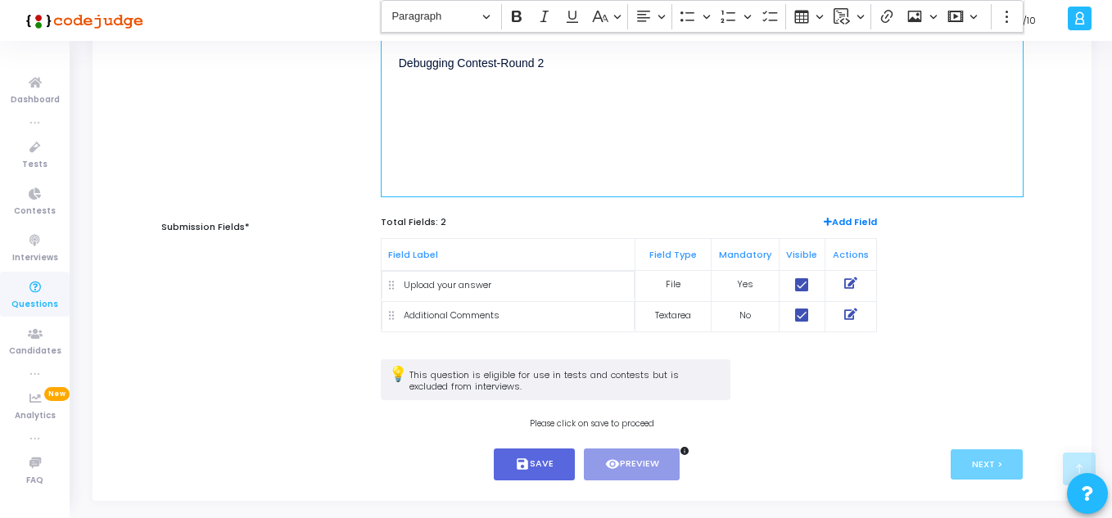
scroll to position [357, 0]
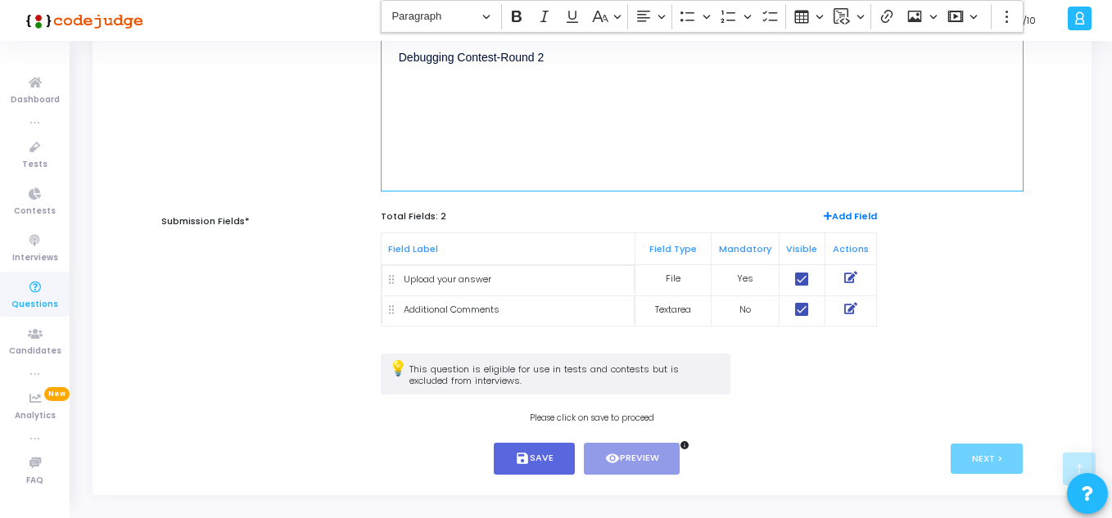
click at [432, 284] on div "Upload your answer" at bounding box center [448, 280] width 88 height 14
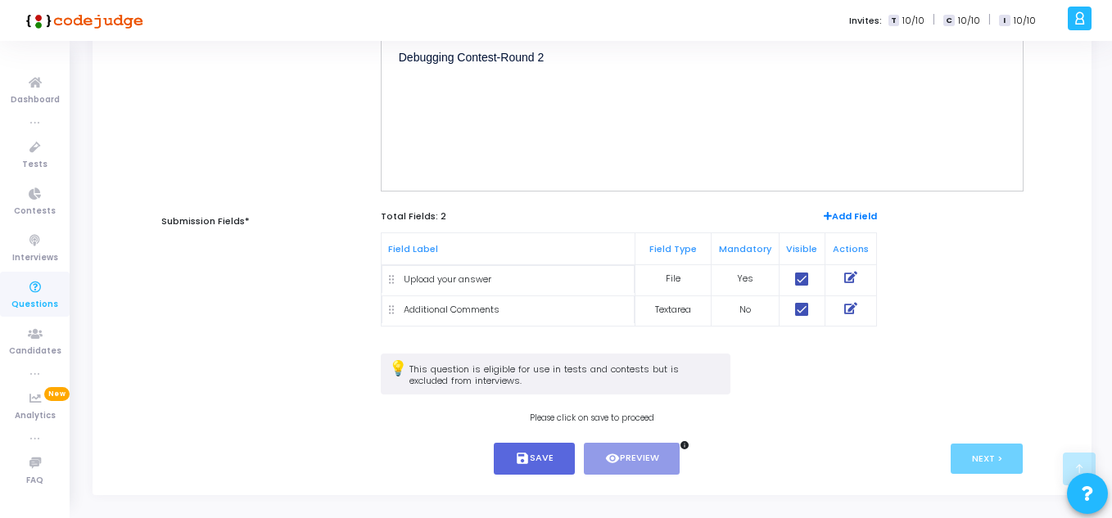
click at [849, 210] on span "Add Field" at bounding box center [850, 217] width 53 height 14
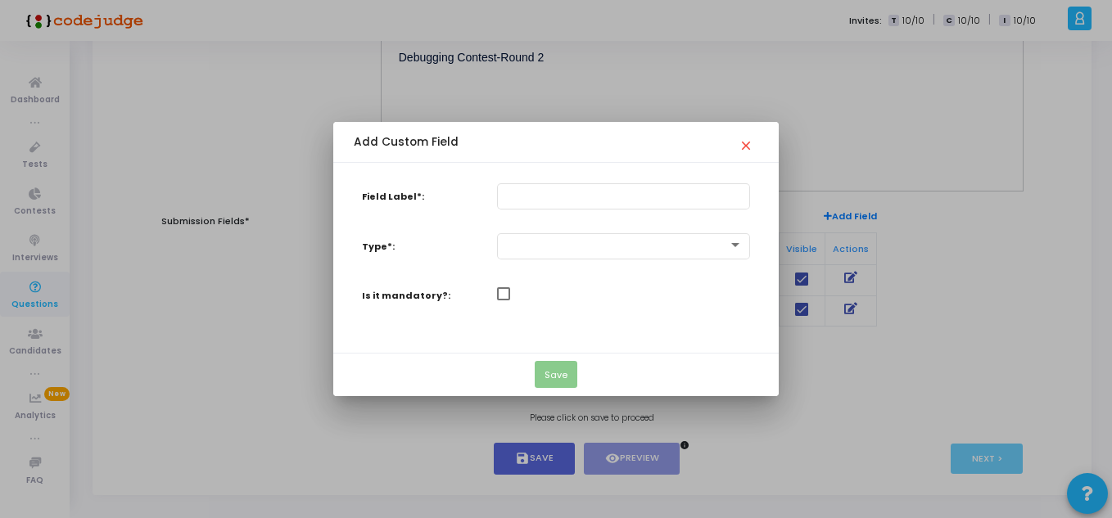
scroll to position [0, 0]
click at [746, 144] on mat-icon "close" at bounding box center [748, 141] width 20 height 20
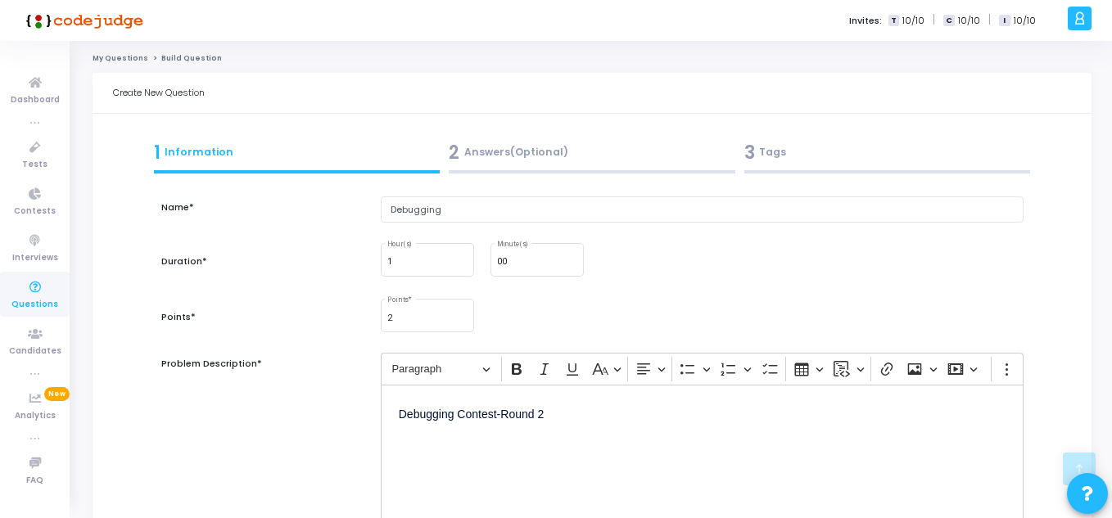
scroll to position [357, 0]
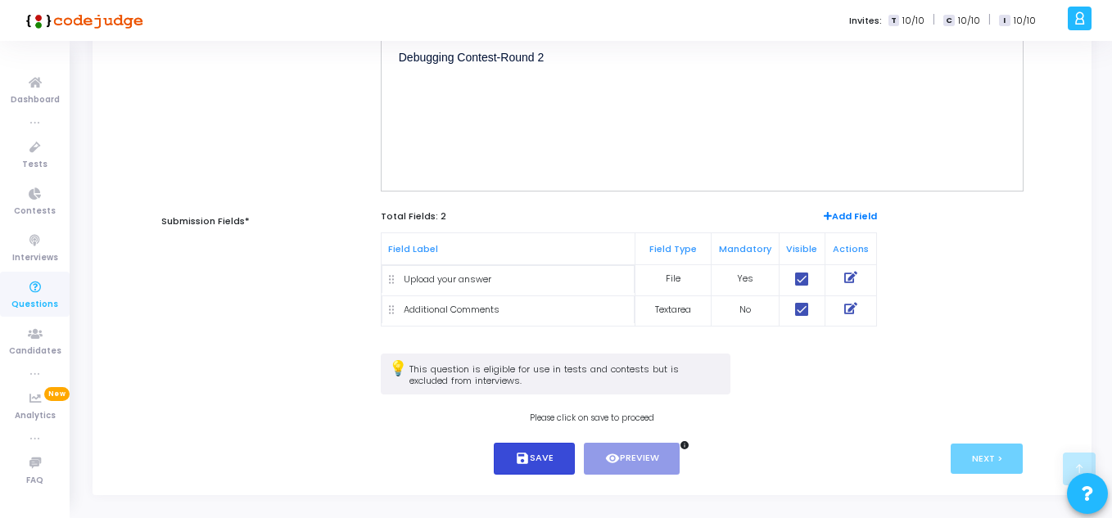
click at [537, 457] on button "save Save" at bounding box center [534, 459] width 81 height 32
type input "0"
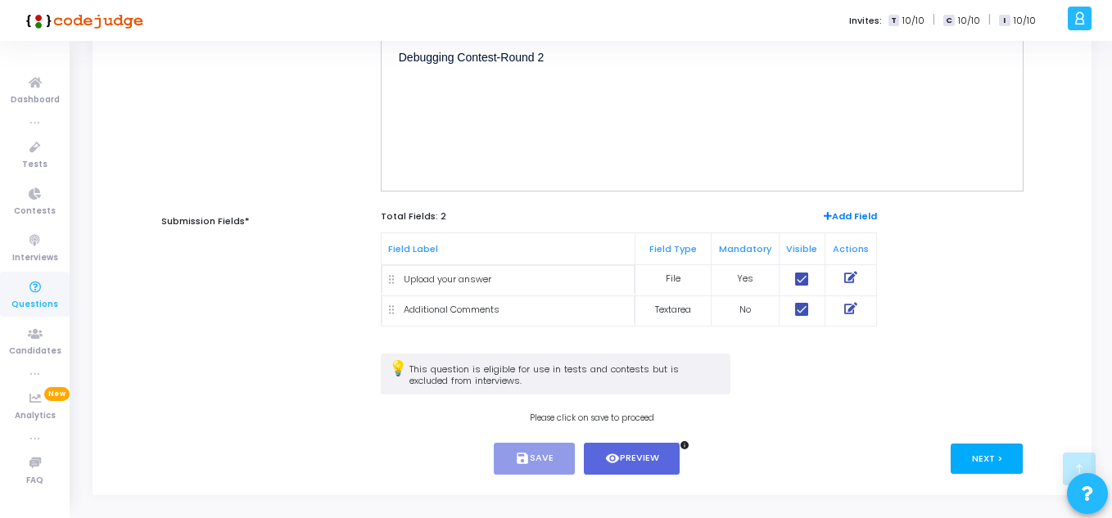
click at [966, 449] on button "Next >" at bounding box center [986, 459] width 73 height 30
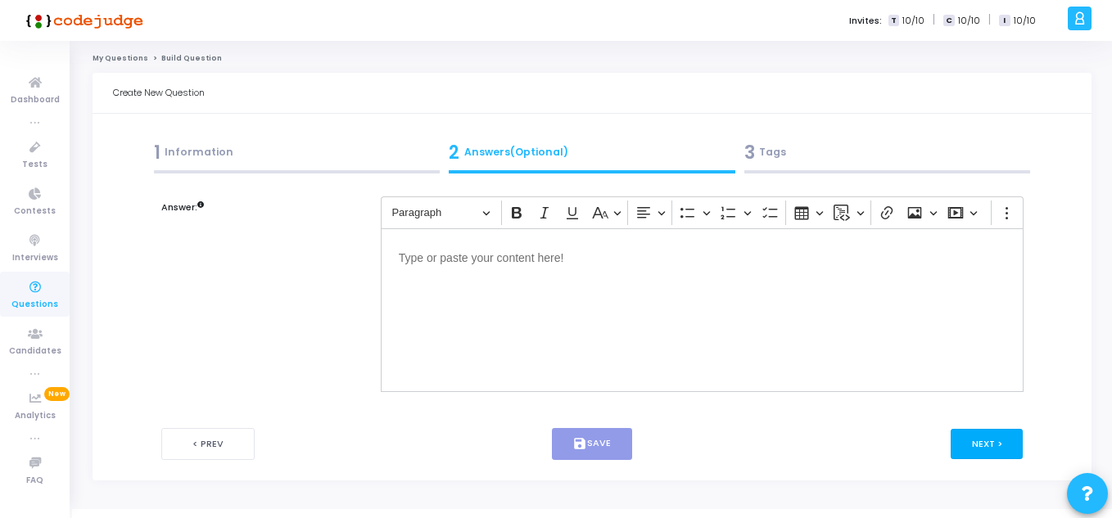
scroll to position [20, 0]
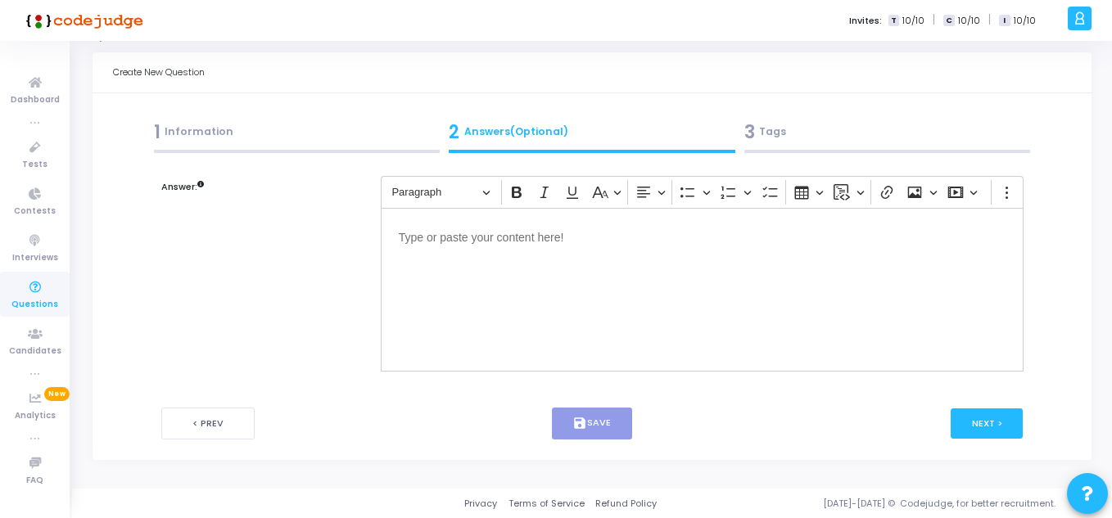
click at [435, 257] on div "Editor editing area: main" at bounding box center [702, 290] width 643 height 164
click at [752, 121] on span "3" at bounding box center [749, 132] width 11 height 27
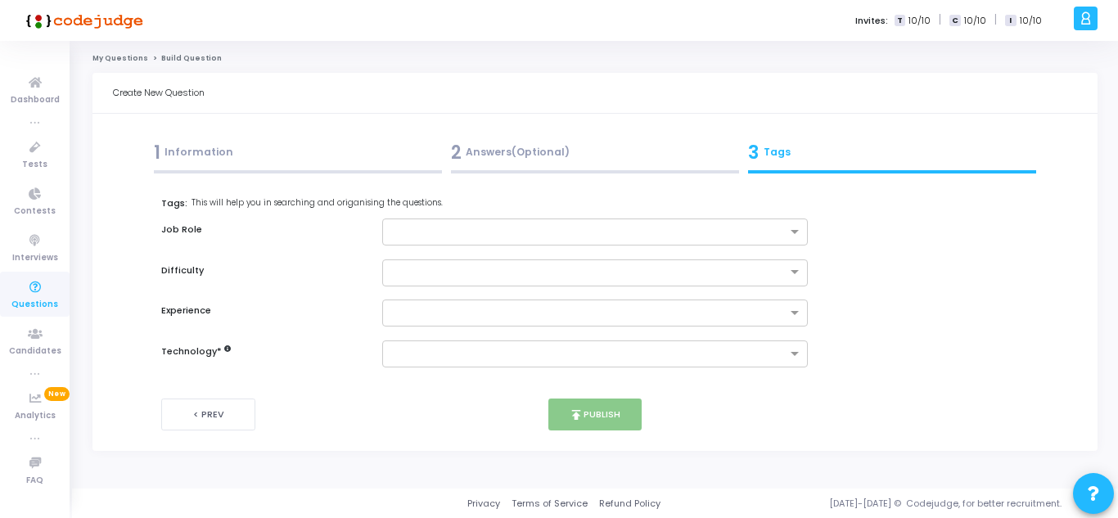
click at [499, 152] on div "2 Answers(Optional)" at bounding box center [595, 152] width 288 height 27
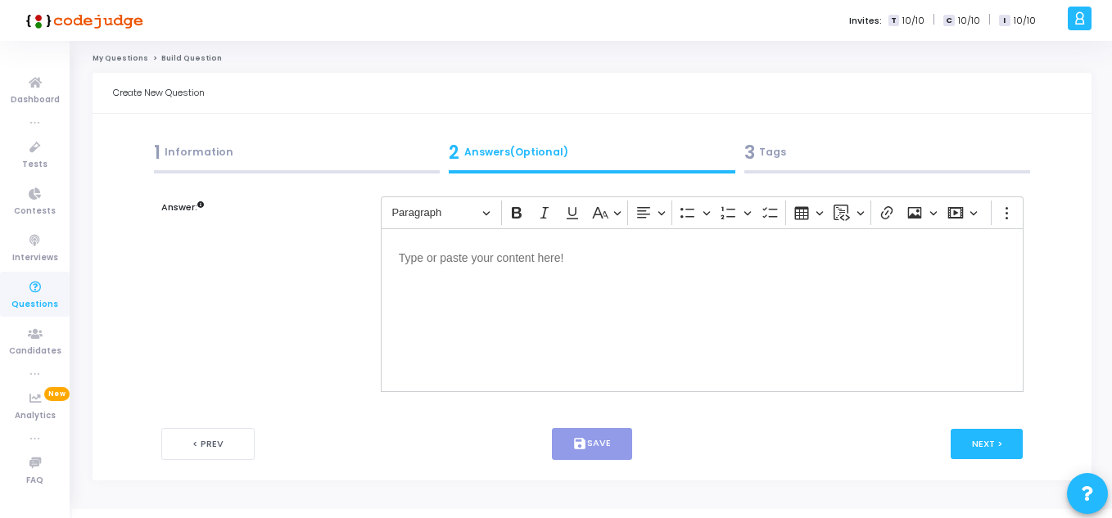
click at [426, 269] on div "Editor editing area: main" at bounding box center [702, 310] width 643 height 164
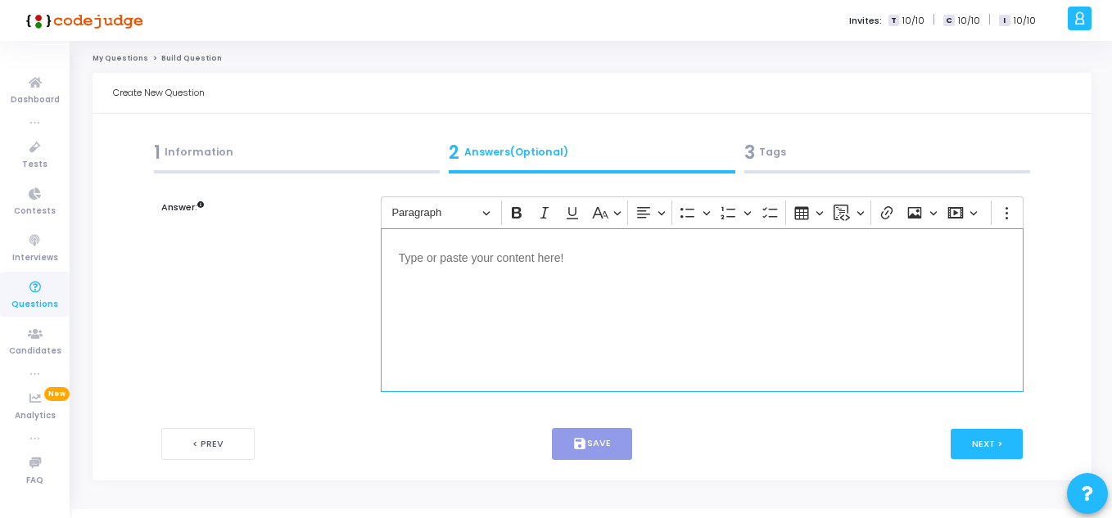
click at [169, 154] on div "1 Information" at bounding box center [297, 152] width 287 height 27
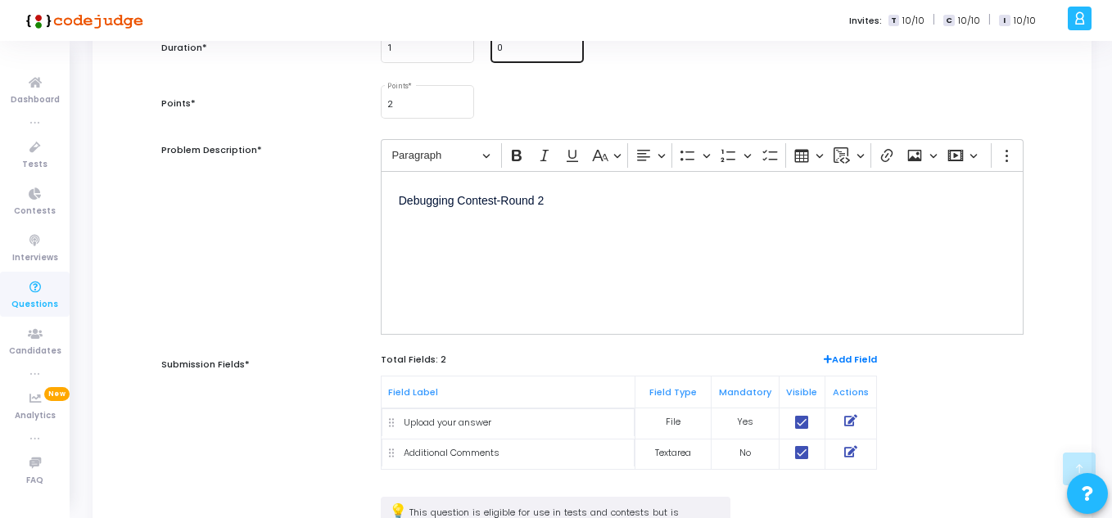
scroll to position [392, 0]
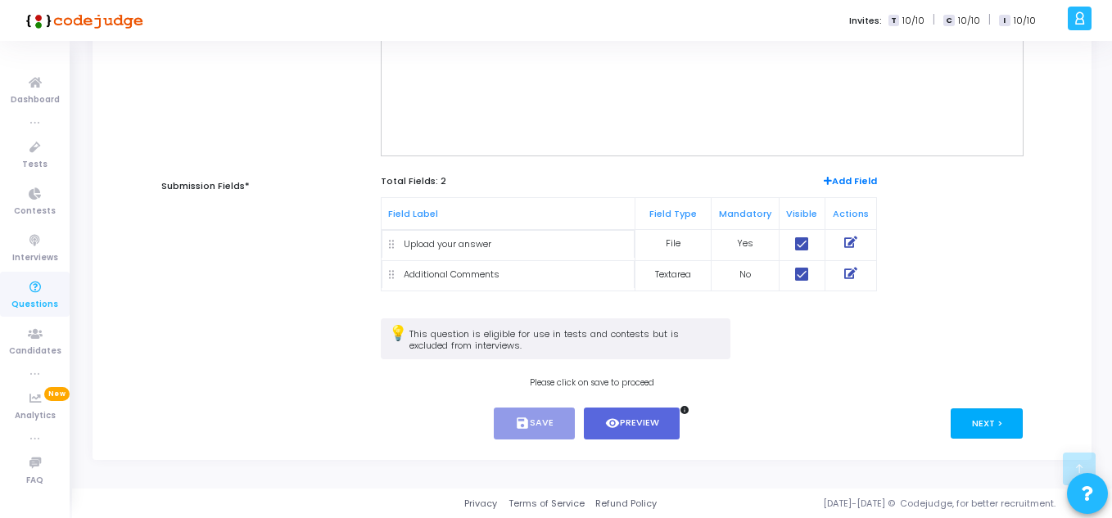
click at [967, 418] on button "Next >" at bounding box center [986, 423] width 73 height 30
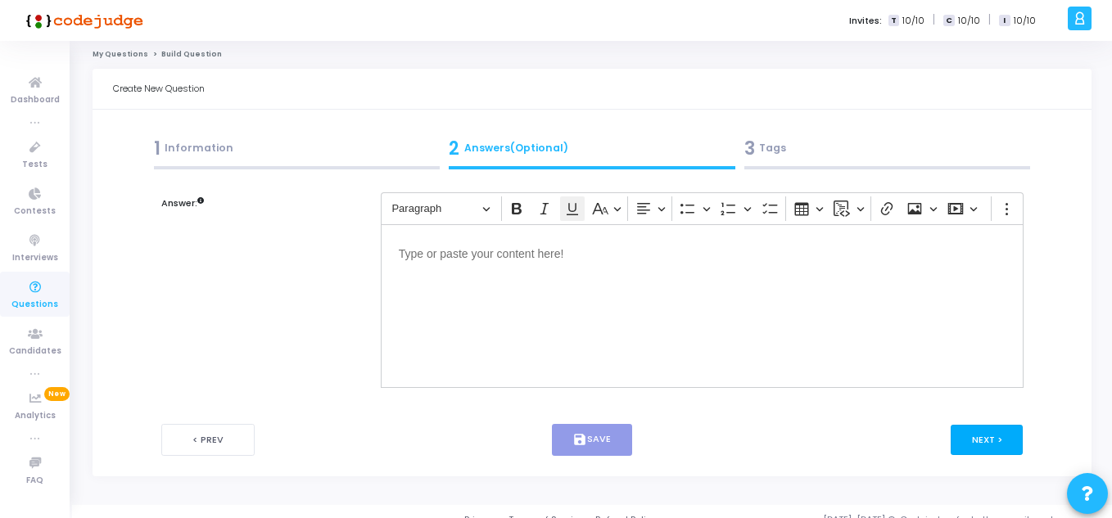
scroll to position [0, 0]
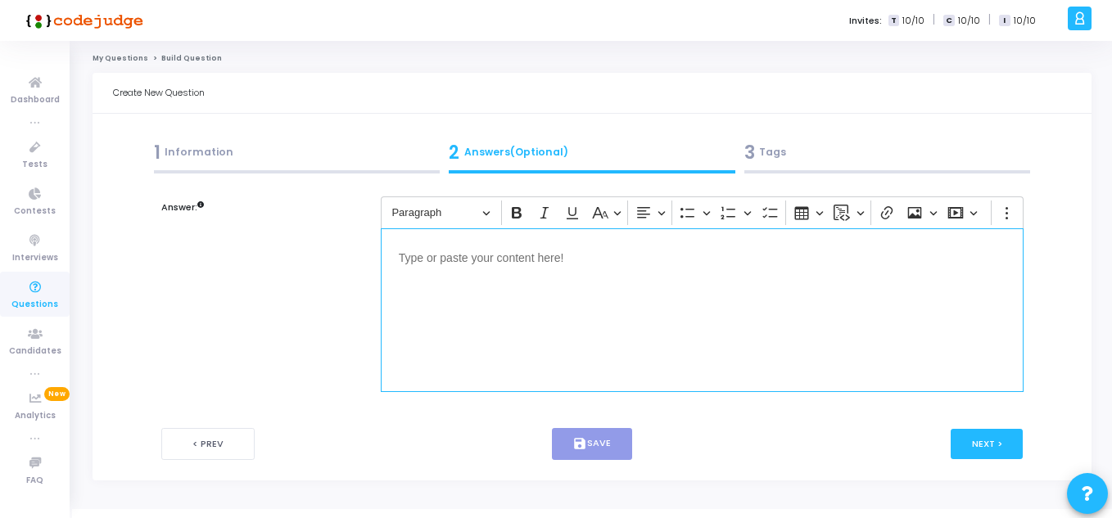
click at [493, 262] on p "Editor editing area: main" at bounding box center [702, 256] width 607 height 20
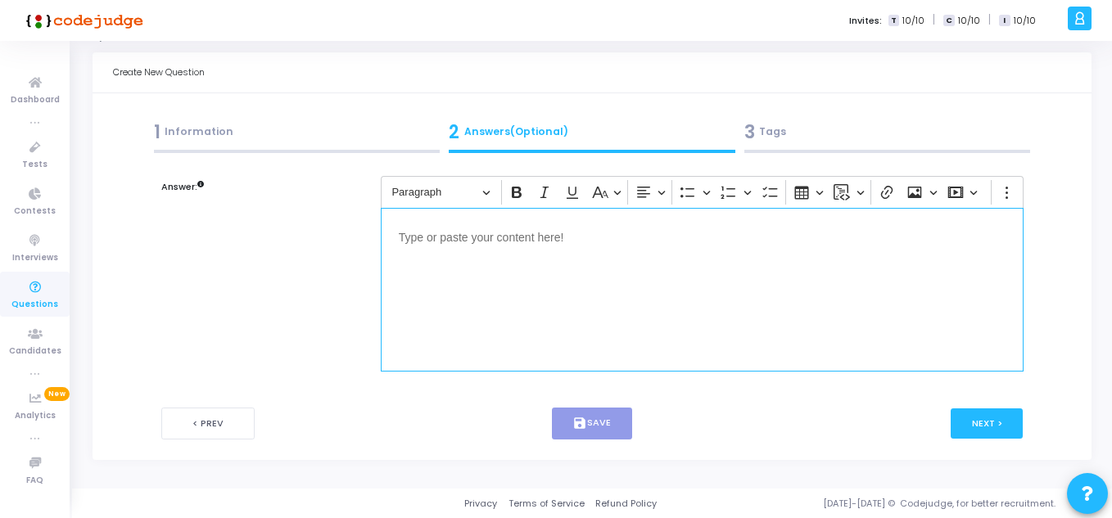
click at [467, 238] on p "Editor editing area: main" at bounding box center [702, 236] width 607 height 20
click at [460, 225] on div "Editor editing area: main" at bounding box center [702, 290] width 643 height 164
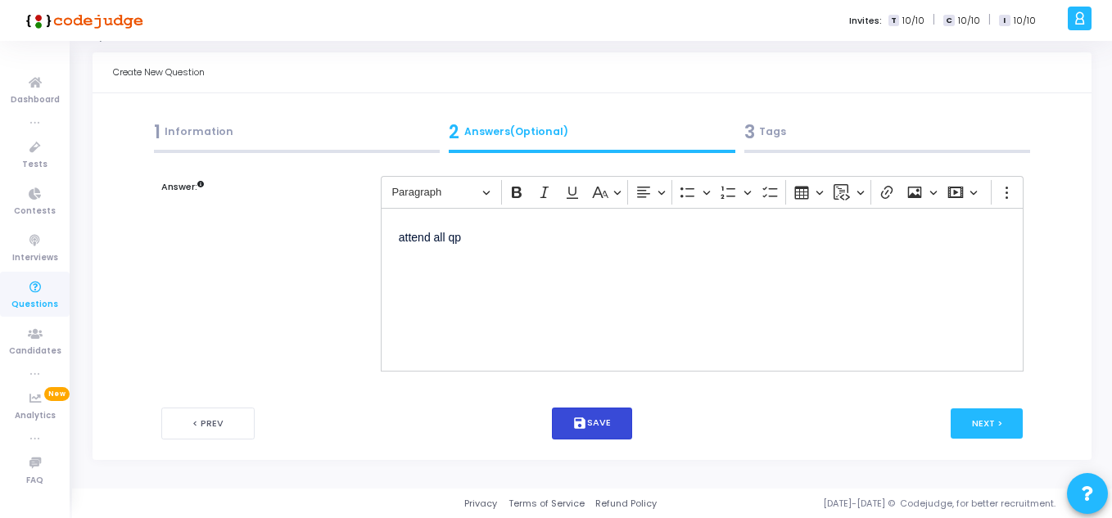
click at [612, 414] on button "save Save" at bounding box center [592, 424] width 81 height 32
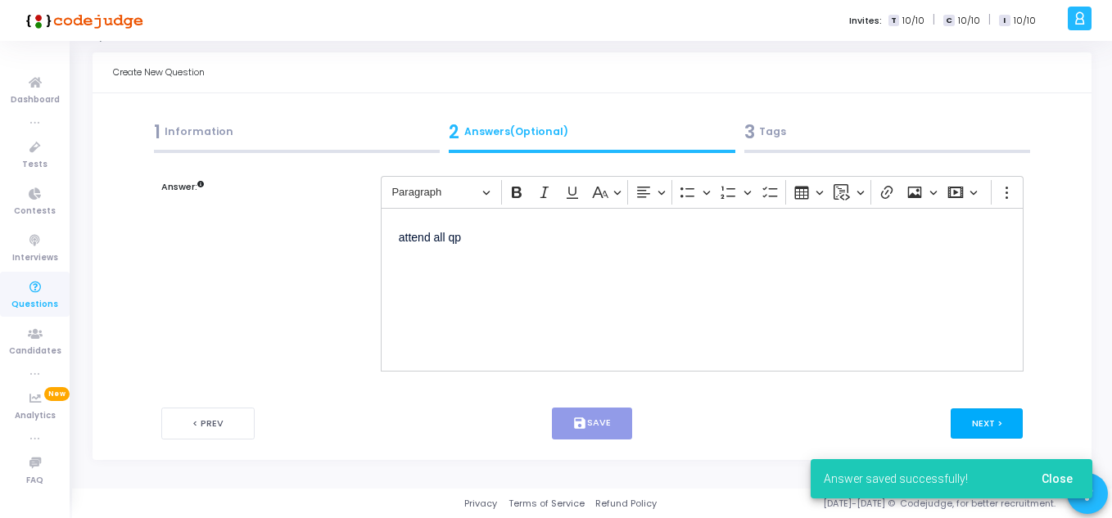
click at [975, 419] on button "Next >" at bounding box center [986, 423] width 73 height 30
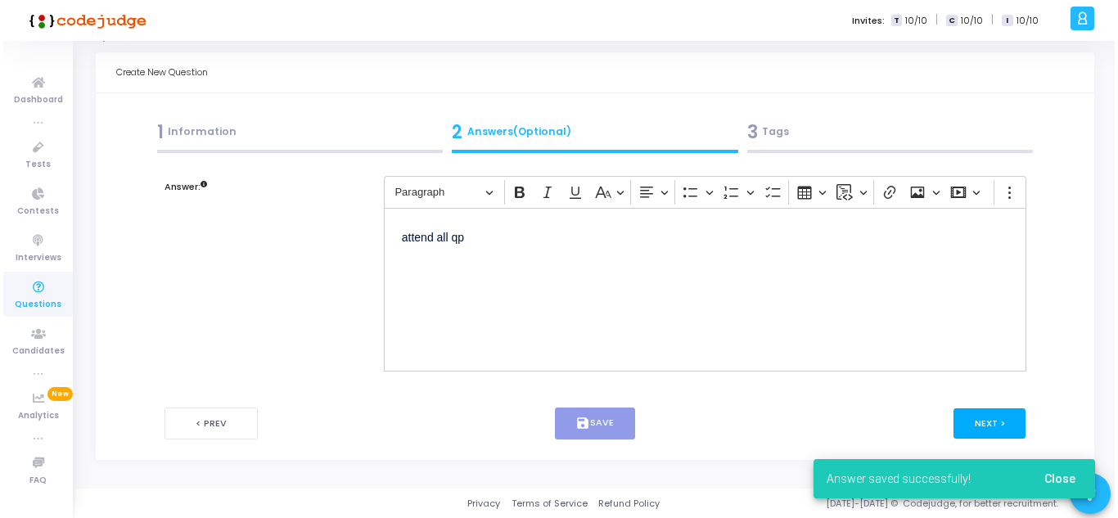
scroll to position [0, 0]
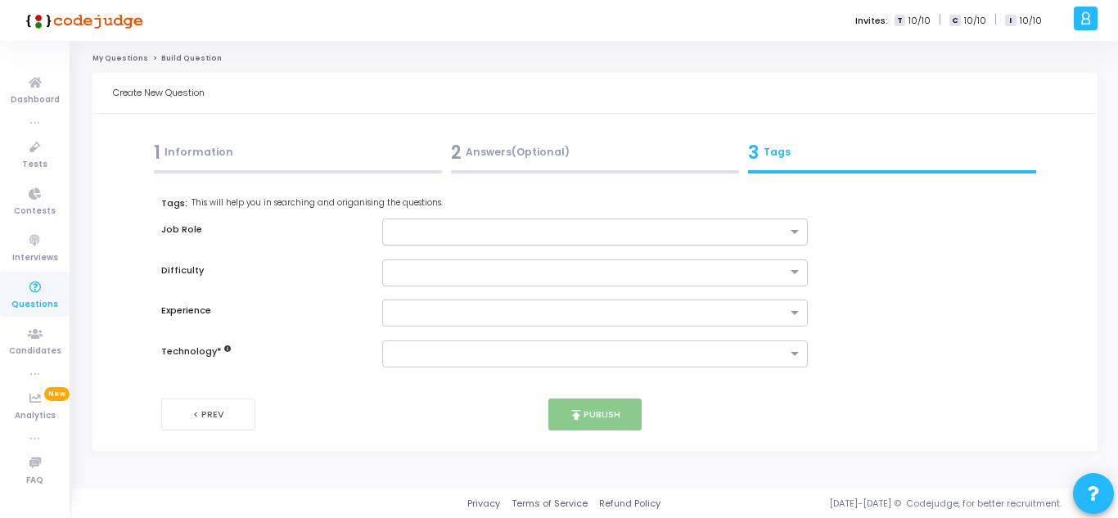
click at [489, 225] on div at bounding box center [585, 232] width 404 height 20
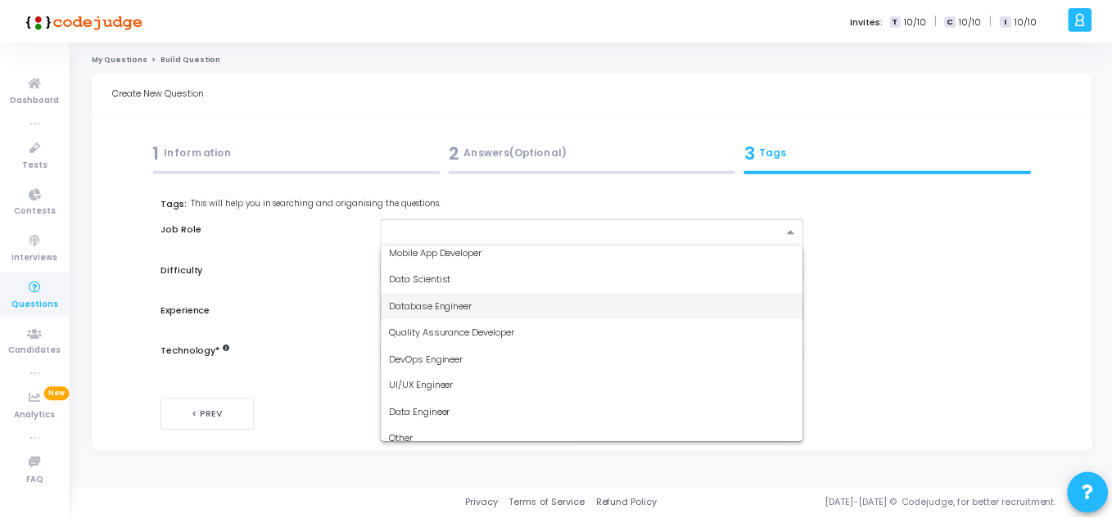
scroll to position [97, 0]
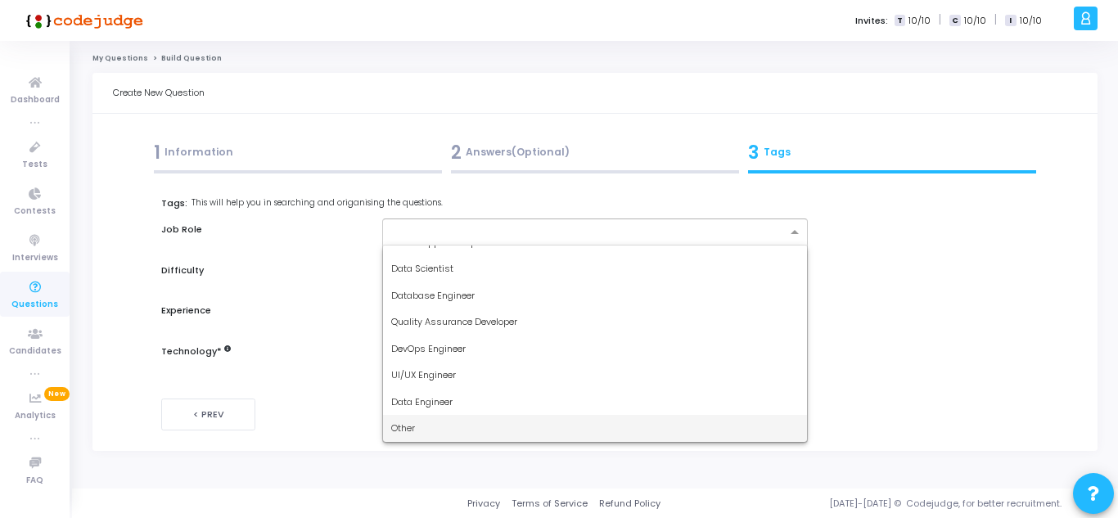
click at [421, 424] on div "Other" at bounding box center [595, 428] width 424 height 27
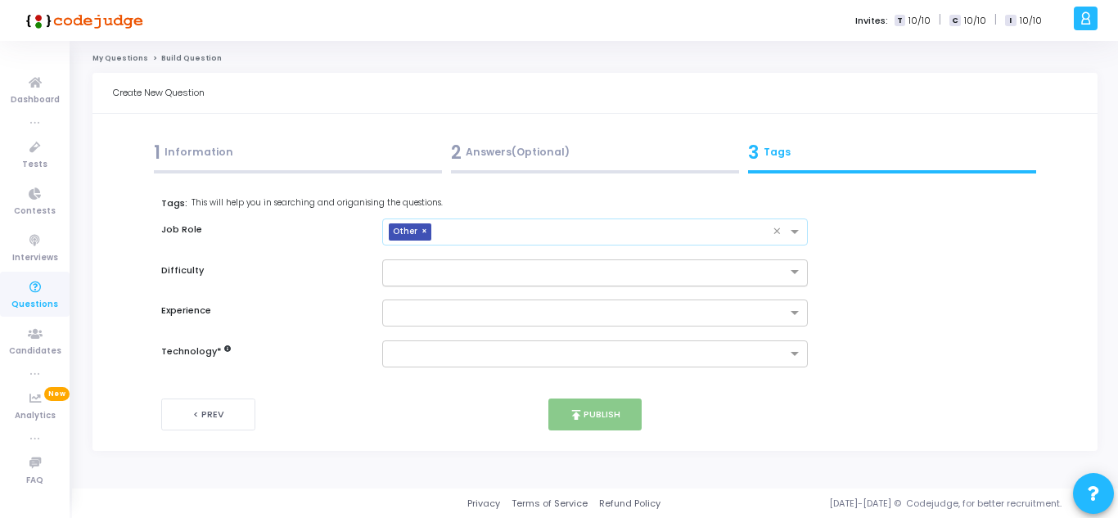
click at [431, 264] on input "text" at bounding box center [578, 271] width 375 height 14
click at [418, 323] on span "Medium" at bounding box center [409, 325] width 36 height 13
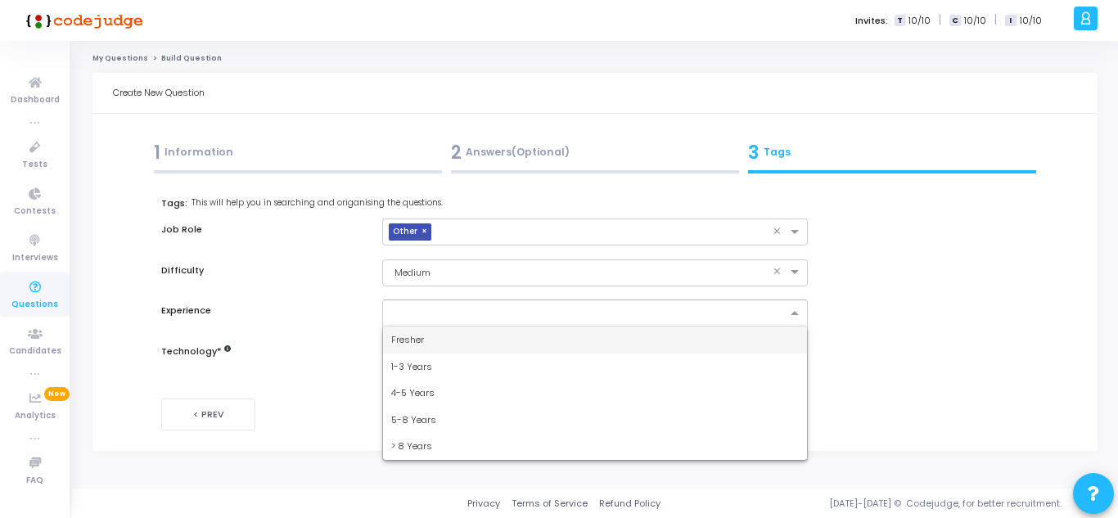
click at [430, 306] on div at bounding box center [585, 313] width 404 height 20
click at [415, 345] on span "Fresher" at bounding box center [407, 339] width 33 height 13
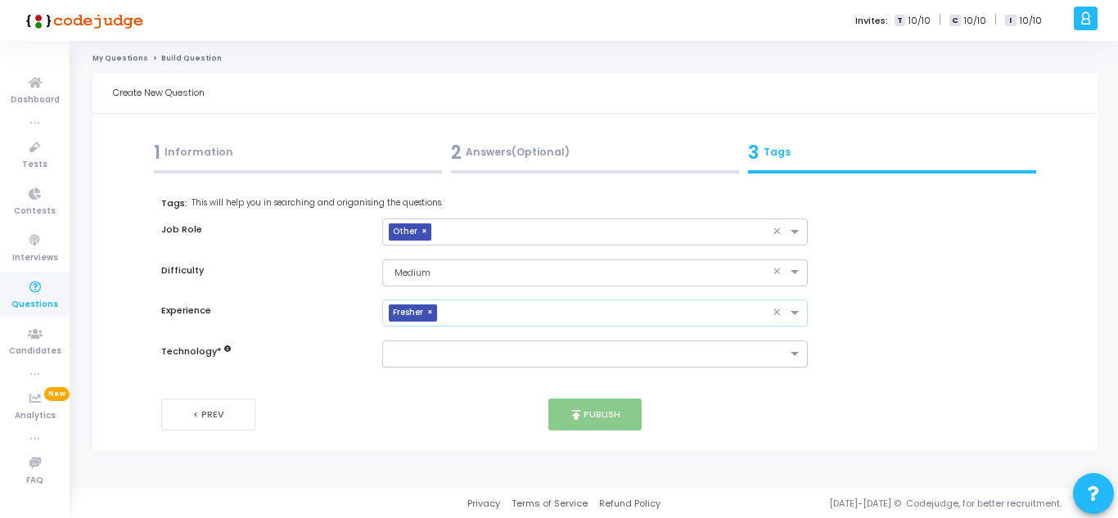
click at [411, 356] on input "text" at bounding box center [588, 355] width 395 height 14
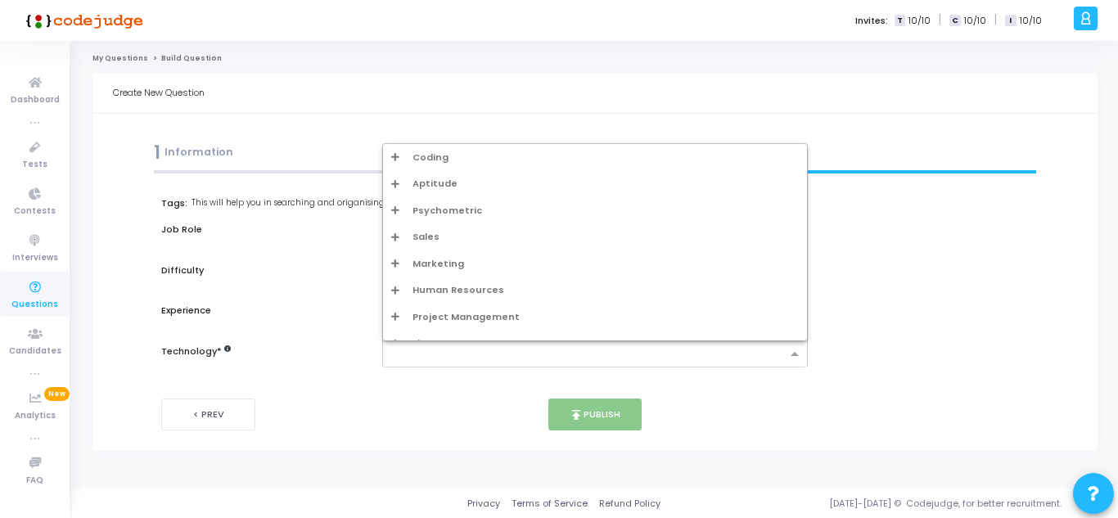
click at [418, 160] on span "Coding" at bounding box center [431, 158] width 36 height 14
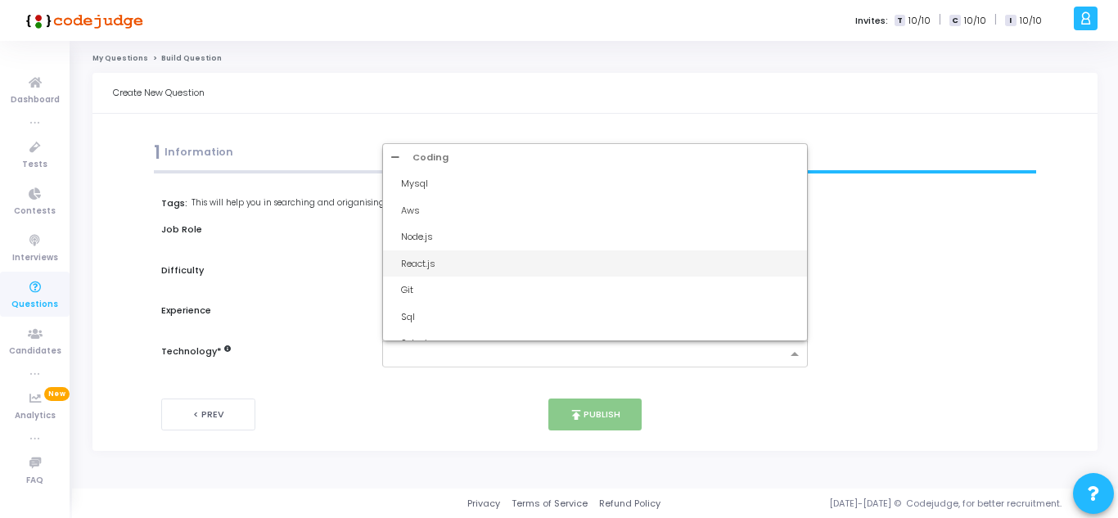
type input "c"
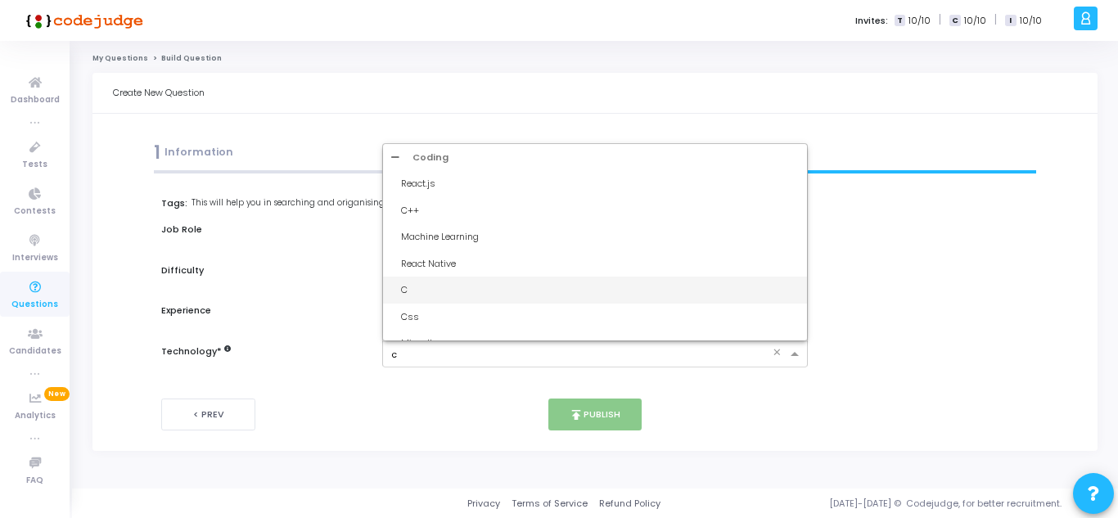
click at [432, 284] on div "C" at bounding box center [600, 290] width 398 height 14
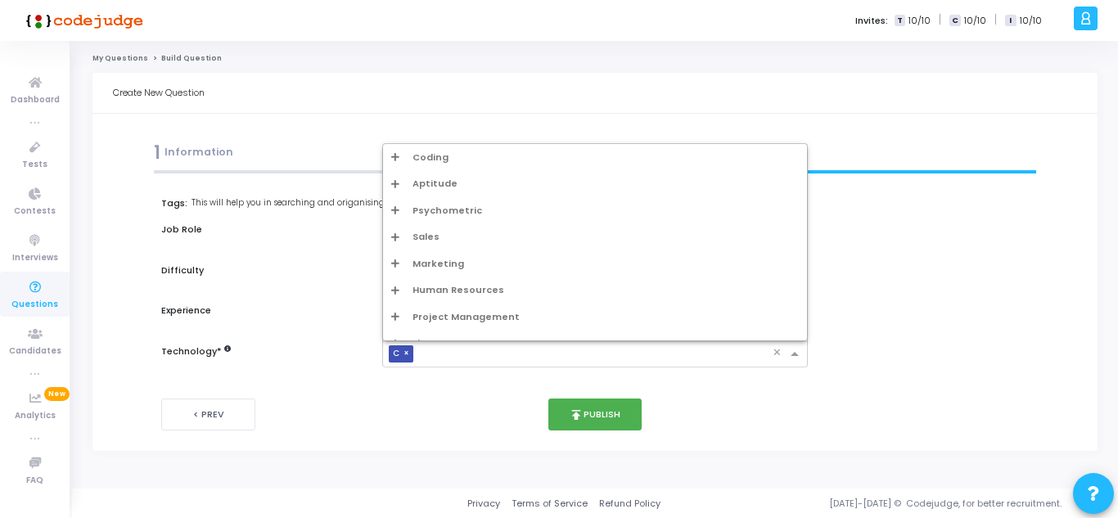
click at [432, 360] on input "text" at bounding box center [596, 355] width 353 height 14
type input "c"
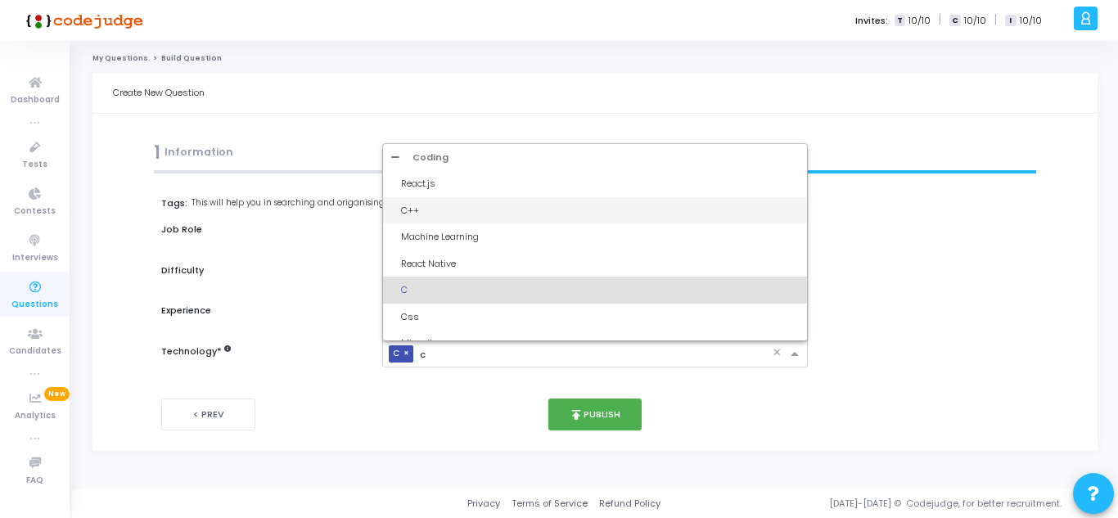
click at [448, 205] on div "C++" at bounding box center [600, 211] width 398 height 14
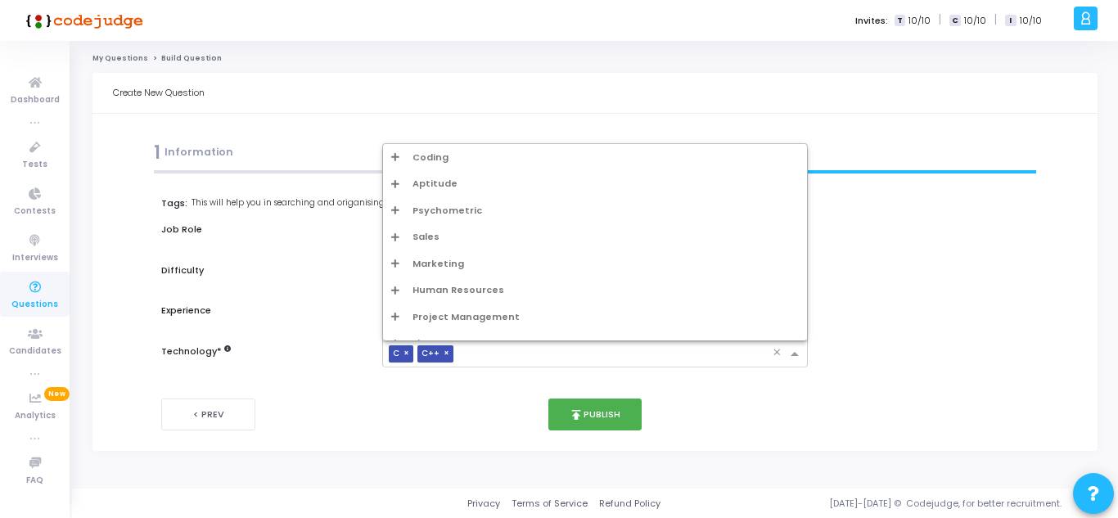
click at [494, 355] on input "text" at bounding box center [616, 355] width 313 height 14
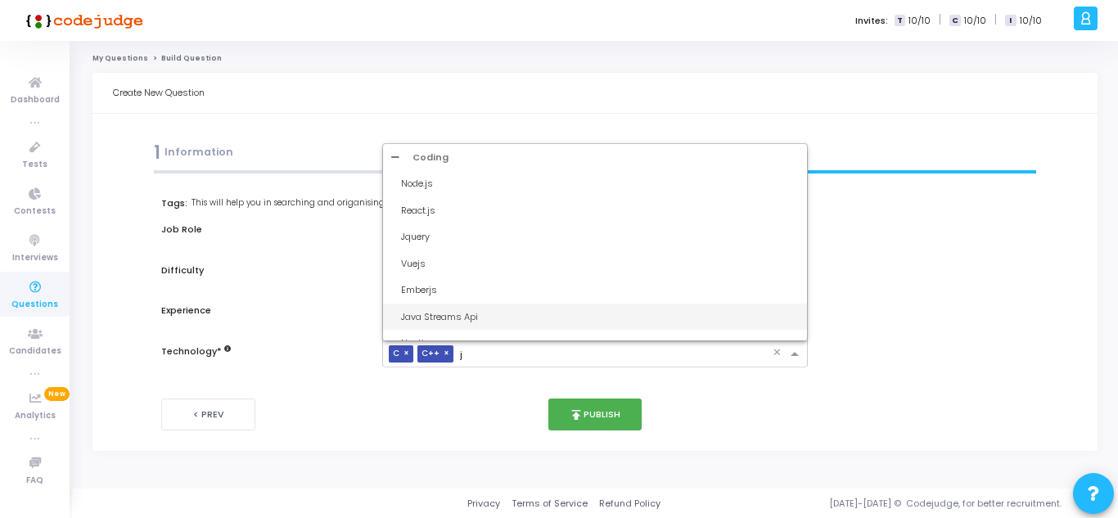
type input "ja"
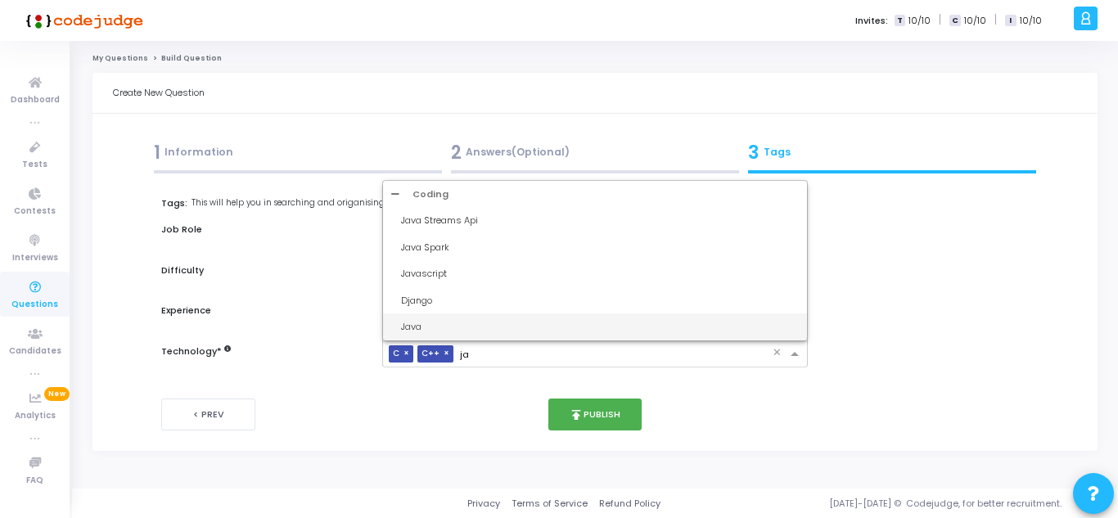
click at [422, 326] on div "Java" at bounding box center [600, 327] width 398 height 14
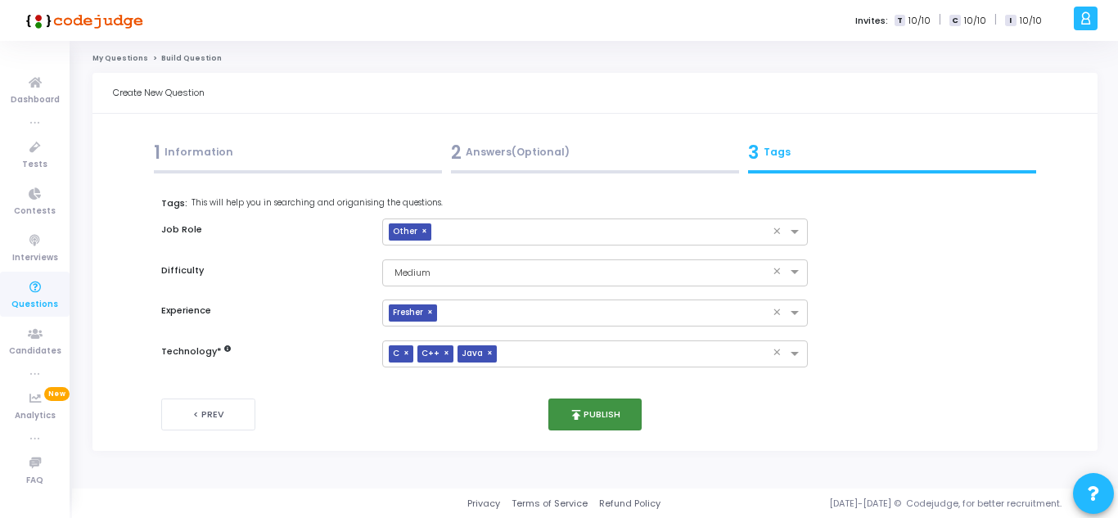
click at [595, 413] on button "publish Publish" at bounding box center [595, 415] width 94 height 32
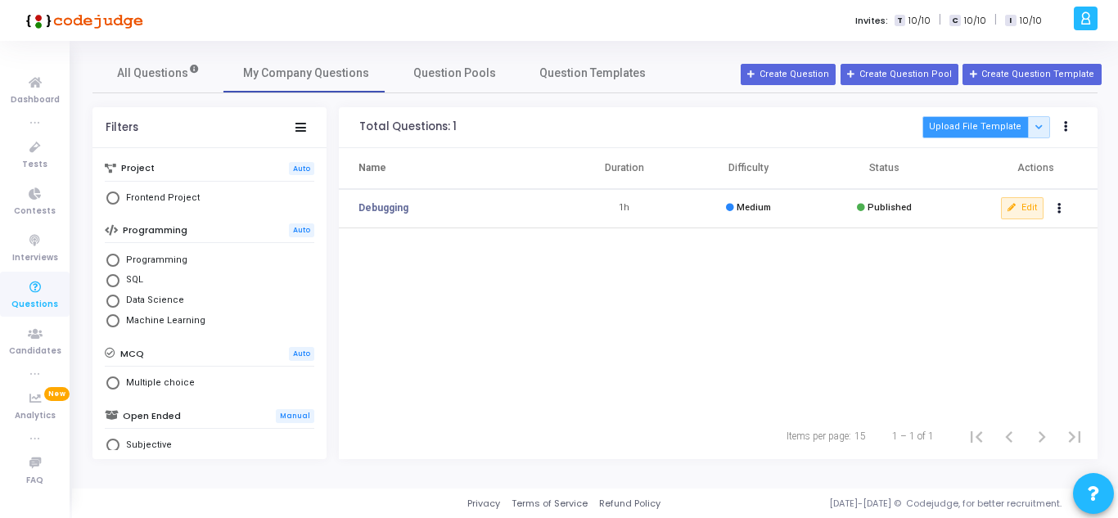
click at [983, 122] on button "Upload File Template" at bounding box center [976, 127] width 106 height 22
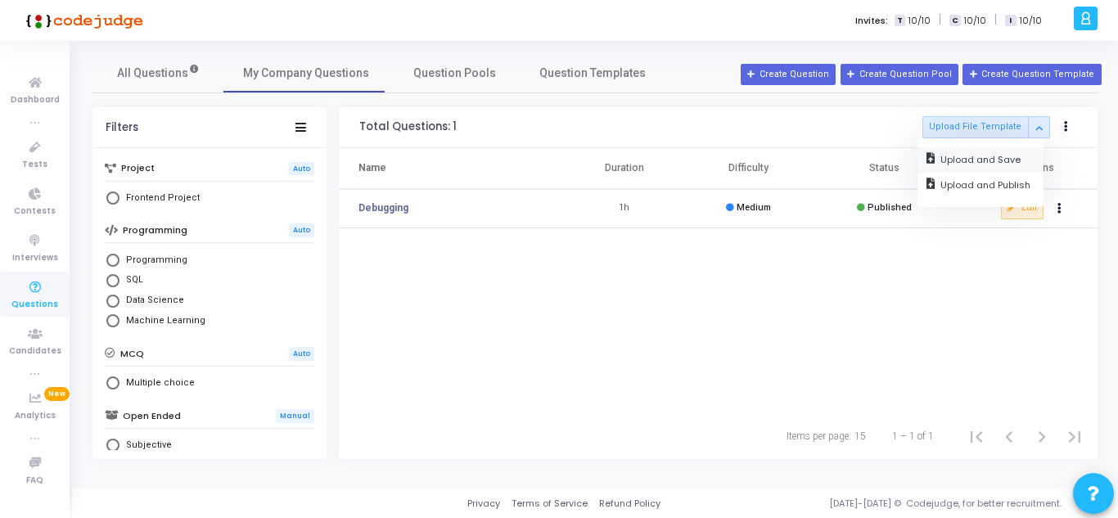
click at [972, 156] on input "file" at bounding box center [981, 159] width 126 height 25
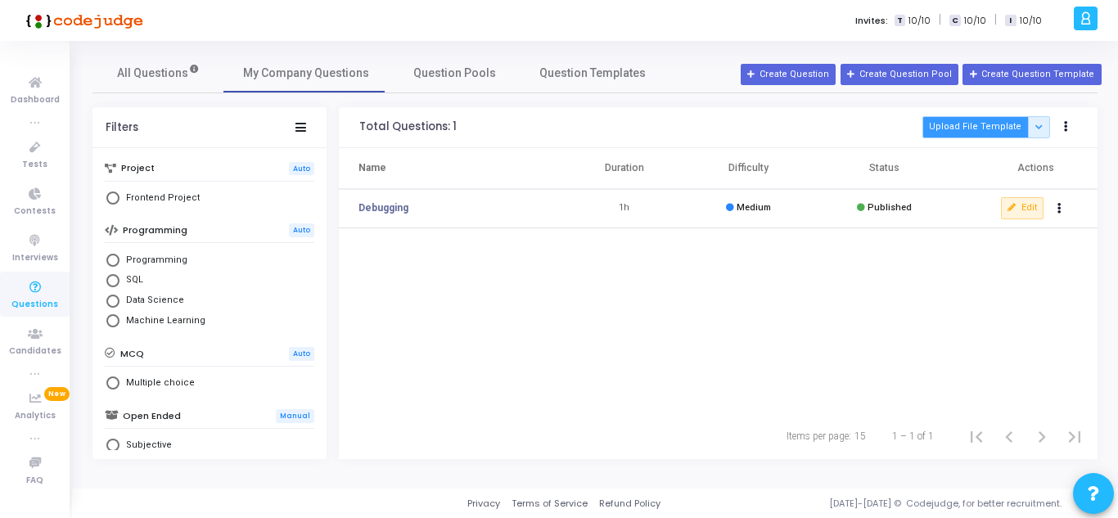
click at [1010, 124] on button "Upload File Template" at bounding box center [976, 127] width 106 height 22
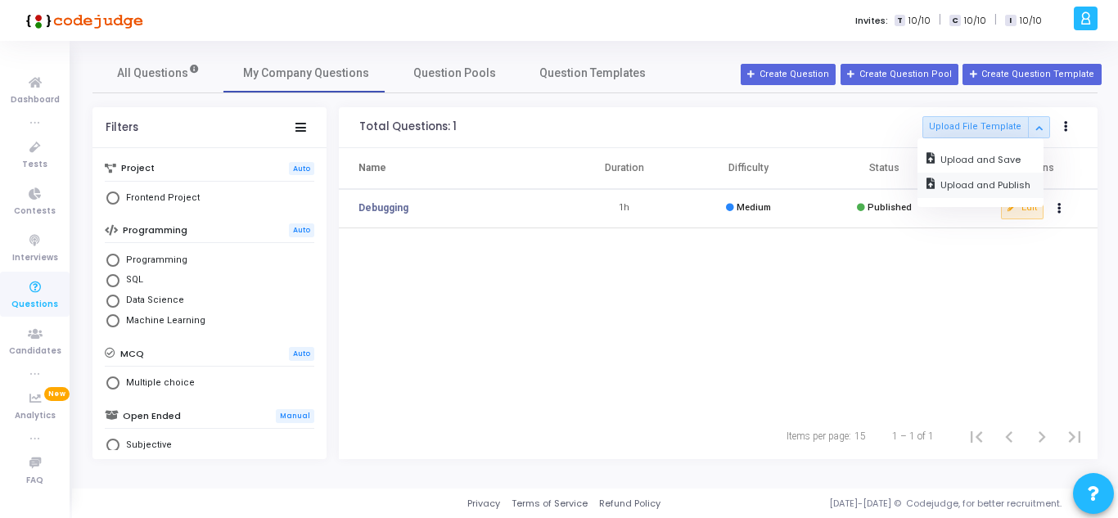
click at [991, 179] on input "file" at bounding box center [981, 185] width 126 height 25
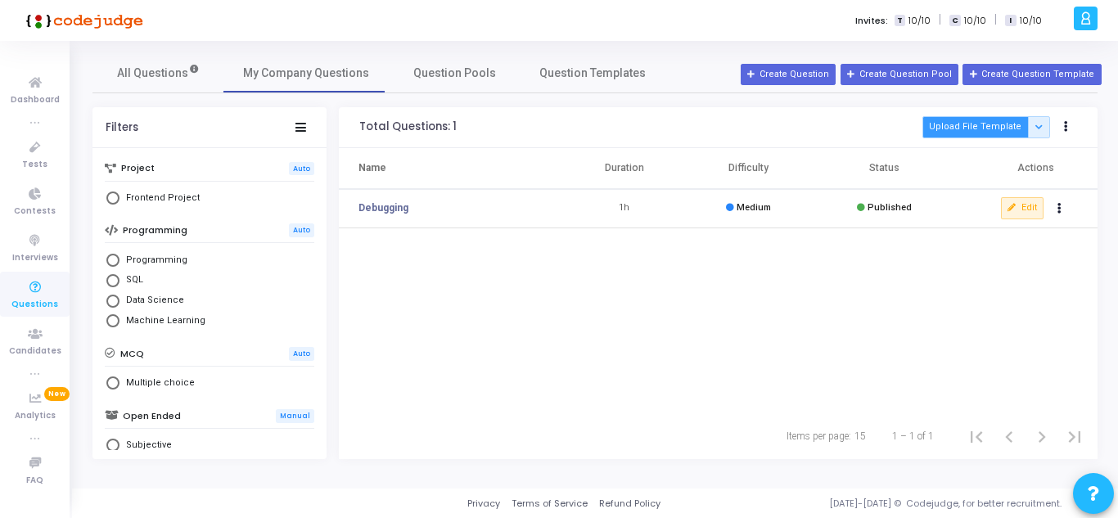
click at [981, 128] on button "Upload File Template" at bounding box center [976, 127] width 106 height 22
click at [936, 261] on div "Name Duration Difficulty Status Actions Debugging 1h Medium Published Edit clea…" at bounding box center [718, 280] width 759 height 265
click at [1061, 209] on icon "Actions" at bounding box center [1060, 209] width 4 height 8
click at [918, 287] on div "Name Duration Difficulty Status Actions Debugging 1h Medium Published Edit" at bounding box center [718, 280] width 759 height 265
click at [377, 206] on link "Debugging" at bounding box center [384, 208] width 50 height 15
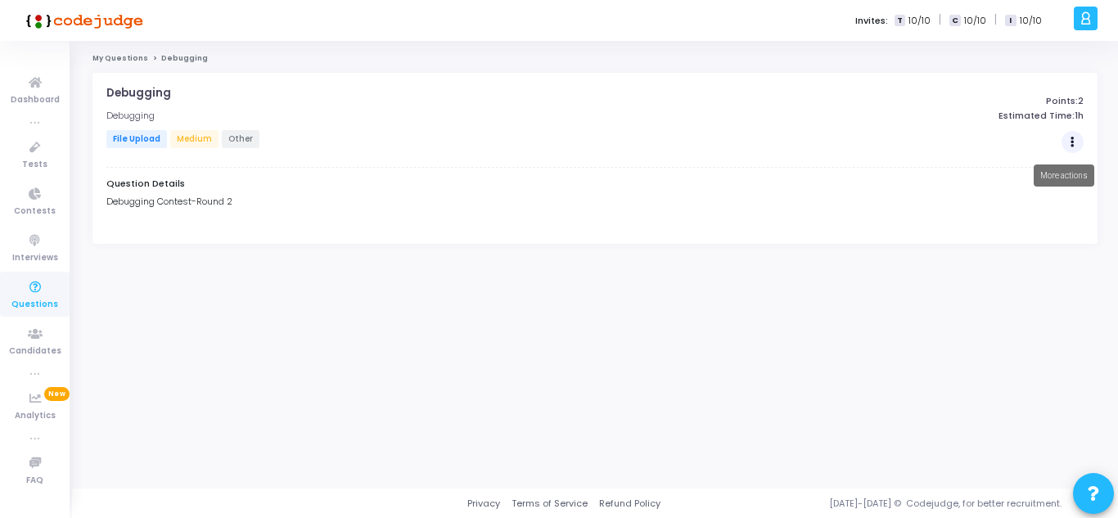
click at [1071, 146] on icon "Actions" at bounding box center [1073, 142] width 4 height 8
click at [1001, 228] on button "Add To Test" at bounding box center [1014, 227] width 126 height 26
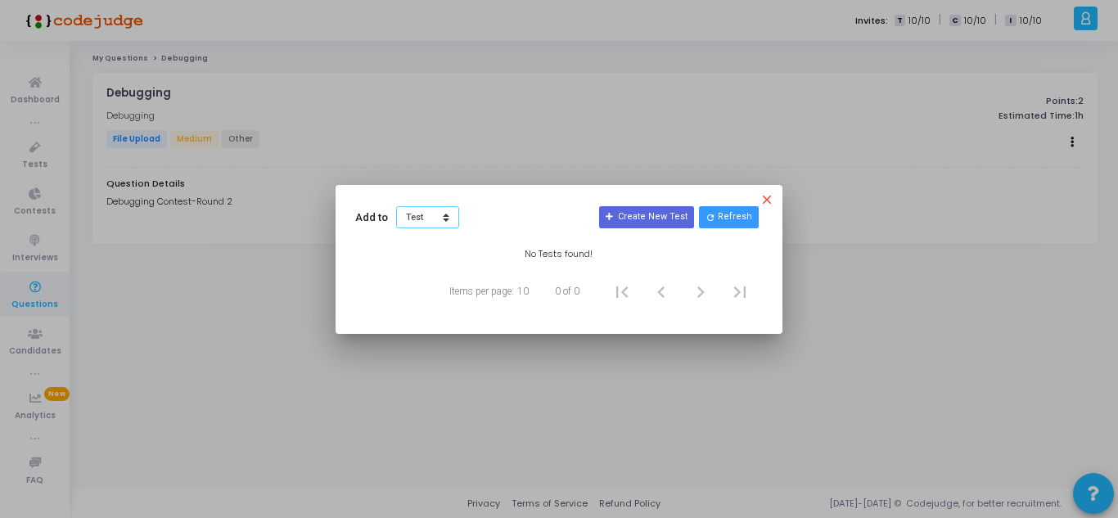
click at [446, 212] on select "Test Contest" at bounding box center [427, 217] width 63 height 23
click at [396, 206] on select "Test Contest" at bounding box center [427, 217] width 63 height 23
click at [434, 235] on div "Add to Test Contest Create New Test refresh Refresh close No Tests found! Items…" at bounding box center [559, 260] width 408 height 110
click at [766, 197] on mat-icon "close" at bounding box center [770, 202] width 20 height 20
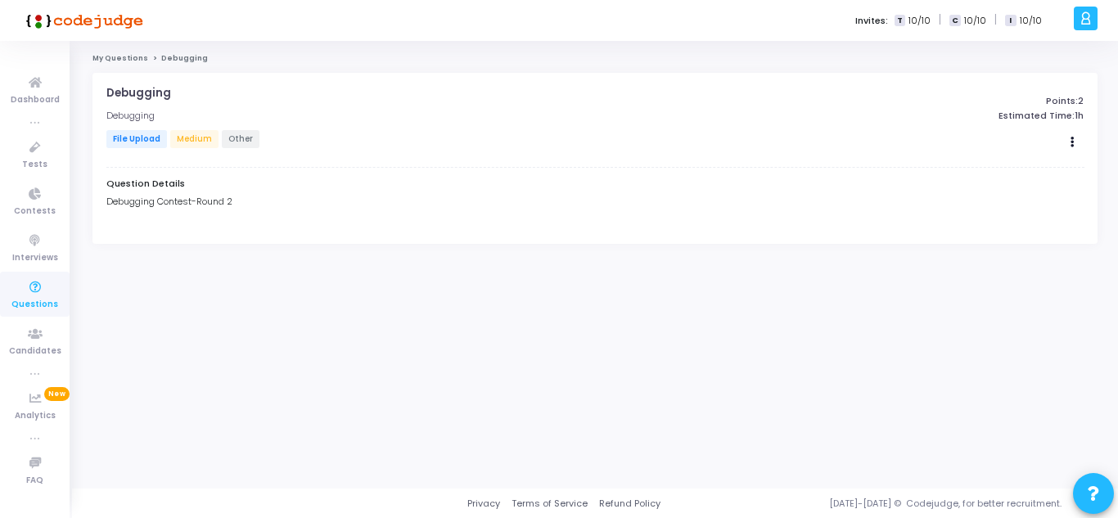
click at [139, 205] on p "Debugging Contest-Round 2" at bounding box center [595, 202] width 978 height 14
click at [34, 350] on span "Candidates" at bounding box center [35, 352] width 52 height 14
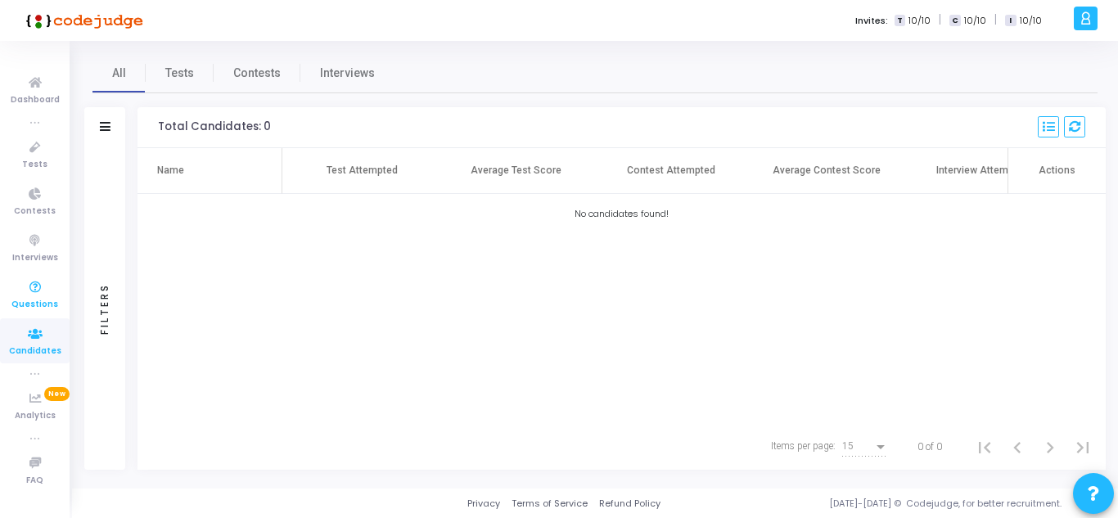
click at [43, 296] on icon at bounding box center [35, 288] width 34 height 20
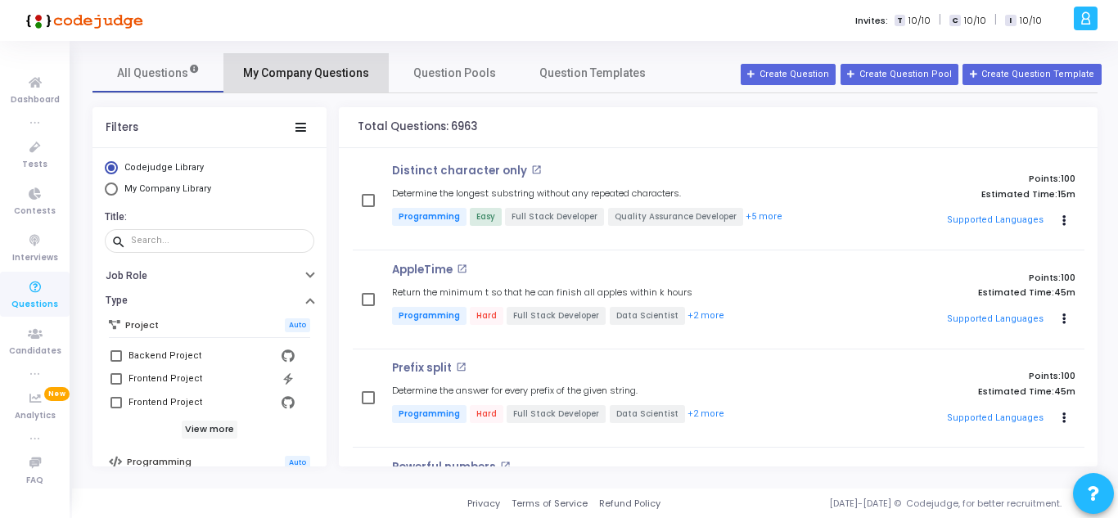
click at [316, 73] on span "My Company Questions" at bounding box center [306, 73] width 126 height 17
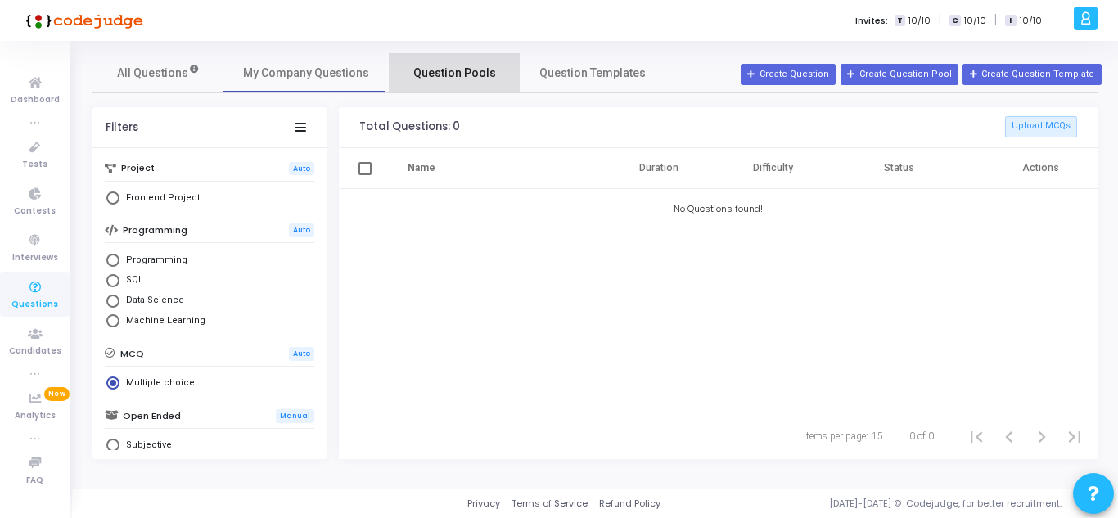
click at [440, 67] on span "Question Pools" at bounding box center [454, 73] width 83 height 17
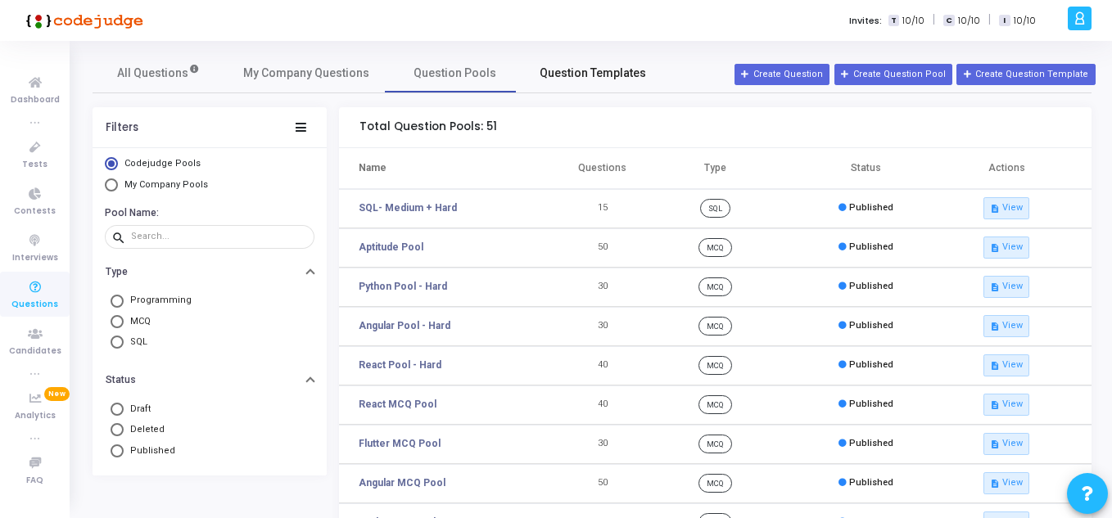
click at [571, 70] on span "Question Templates" at bounding box center [592, 73] width 106 height 17
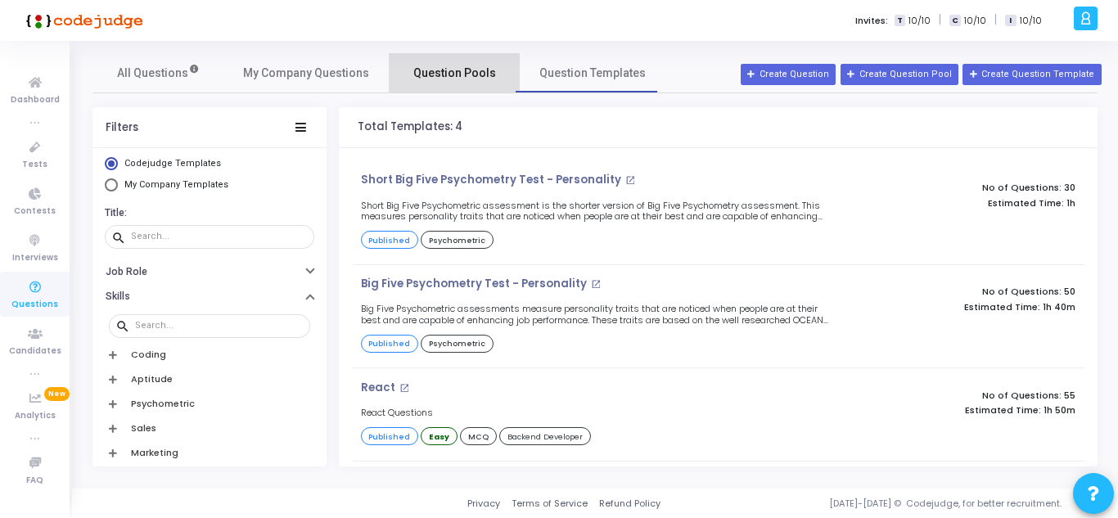
click at [467, 75] on span "Question Pools" at bounding box center [454, 73] width 83 height 17
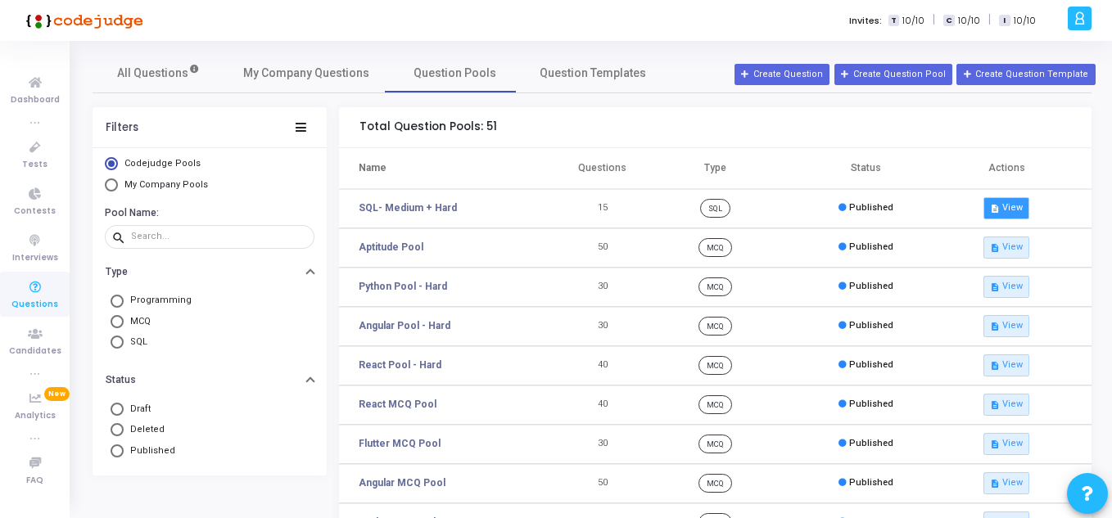
click at [1017, 210] on button "description View" at bounding box center [1006, 207] width 46 height 21
click at [111, 186] on span "Select Library" at bounding box center [111, 184] width 13 height 13
click at [111, 186] on input "My Company Pools" at bounding box center [111, 184] width 13 height 13
radio input "true"
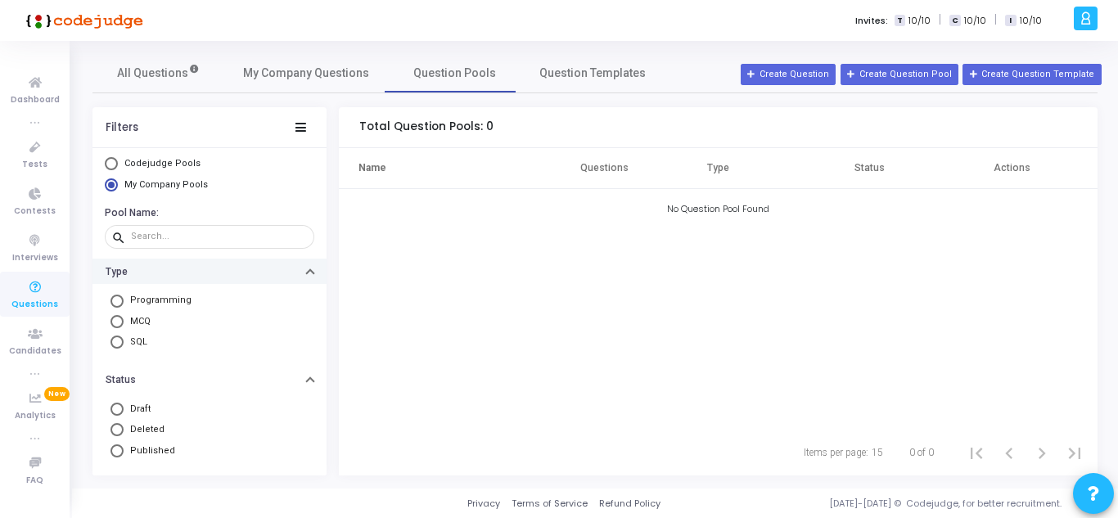
click at [300, 269] on button "Type" at bounding box center [210, 271] width 234 height 25
click at [121, 305] on span at bounding box center [117, 301] width 13 height 13
click at [121, 305] on input "Programming" at bounding box center [117, 301] width 13 height 13
radio input "true"
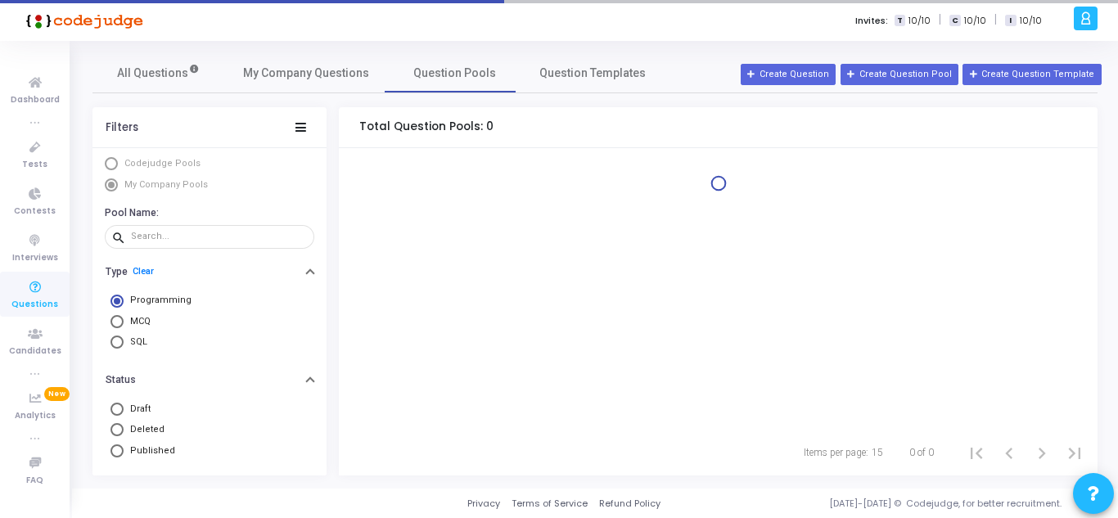
click at [119, 320] on span at bounding box center [117, 321] width 13 height 13
click at [119, 320] on input "MCQ" at bounding box center [117, 321] width 13 height 13
radio input "true"
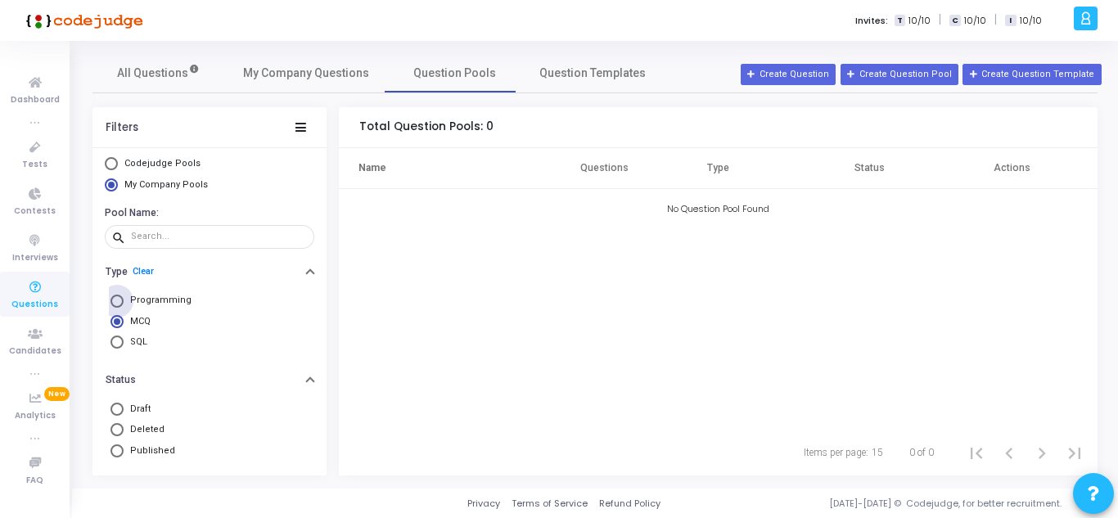
click at [120, 304] on span at bounding box center [117, 301] width 13 height 13
click at [120, 304] on input "Programming" at bounding box center [117, 301] width 13 height 13
radio input "true"
click at [813, 76] on button "Create Question" at bounding box center [788, 74] width 95 height 21
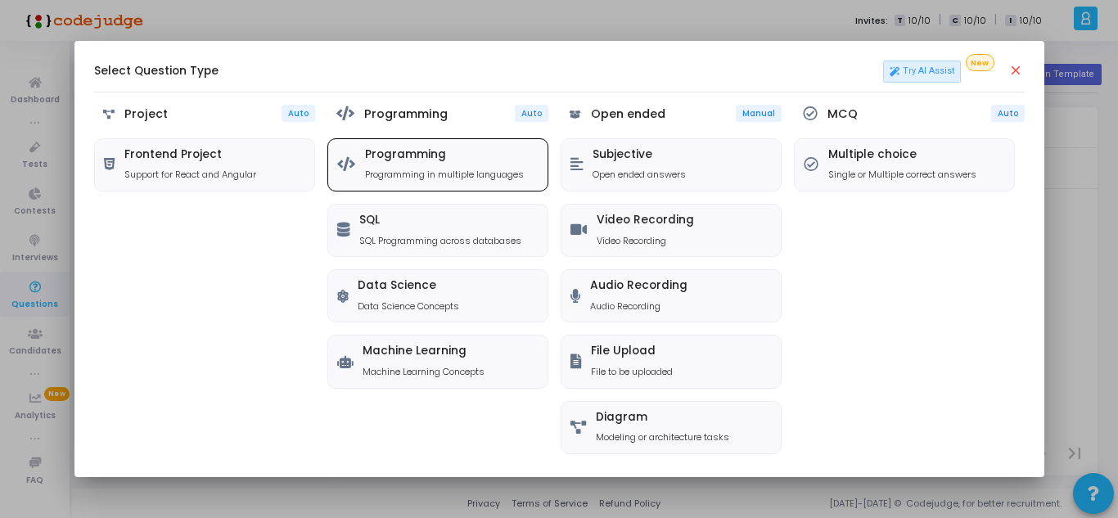
click at [399, 160] on h5 "Programming" at bounding box center [444, 155] width 159 height 14
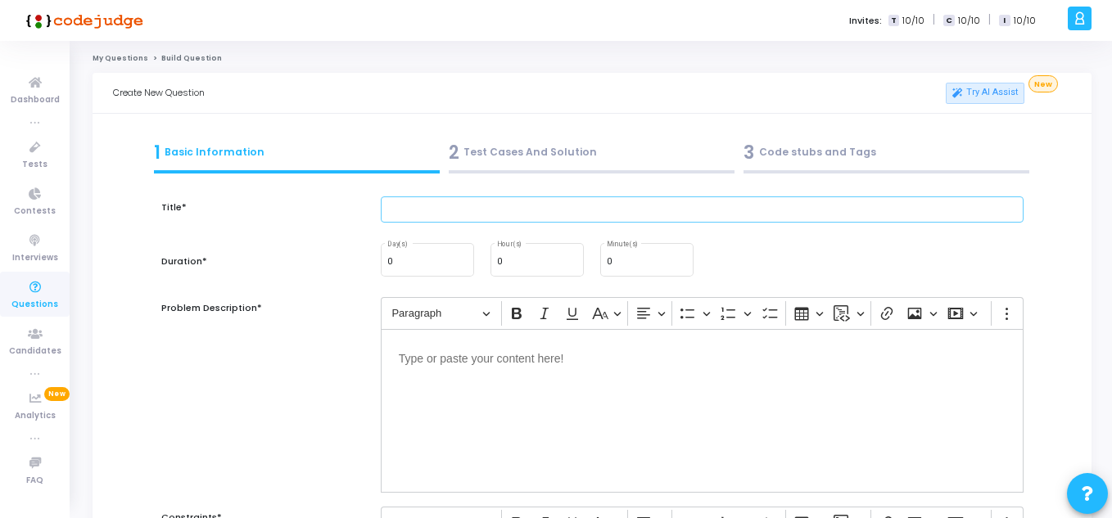
click at [413, 208] on input "text" at bounding box center [702, 209] width 643 height 27
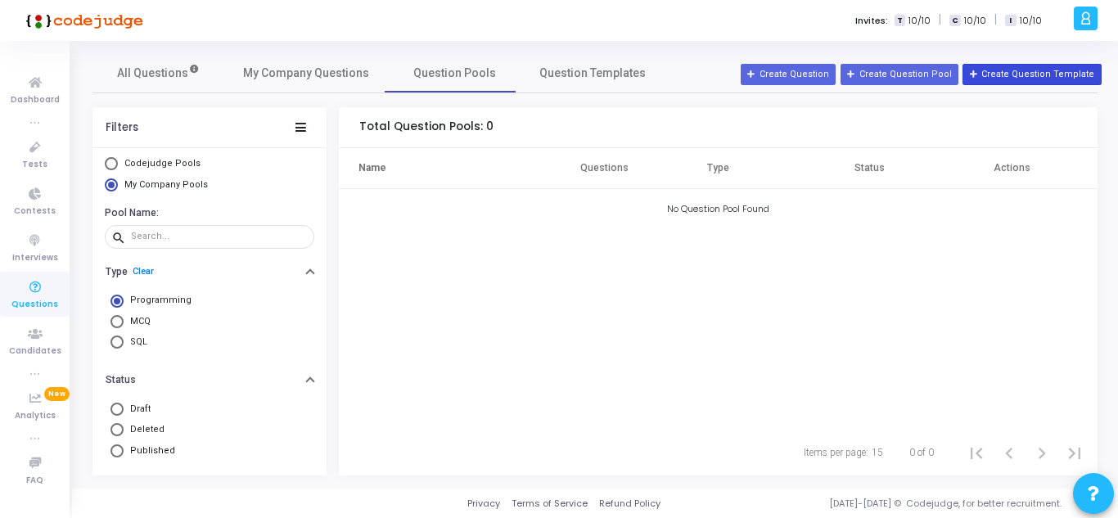
click at [1023, 73] on button "Create Question Template" at bounding box center [1032, 74] width 138 height 21
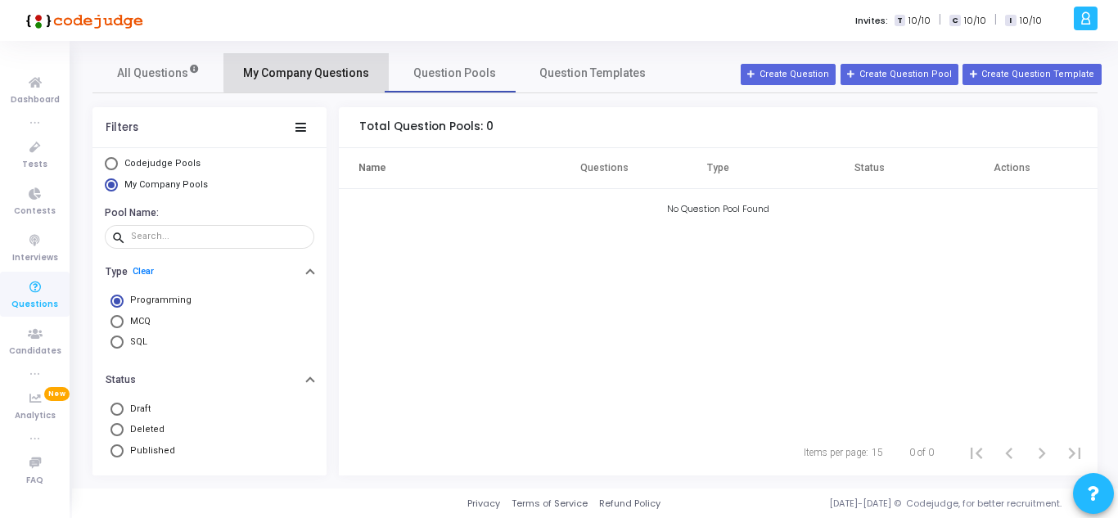
click at [332, 72] on span "My Company Questions" at bounding box center [306, 73] width 126 height 17
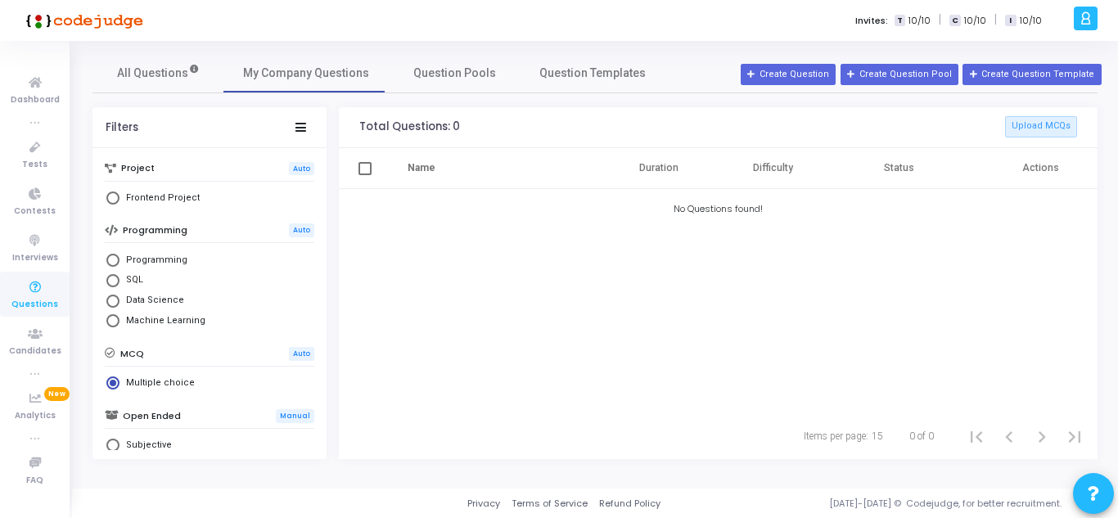
click at [361, 174] on span at bounding box center [365, 168] width 13 height 13
click at [364, 175] on input "select all" at bounding box center [364, 175] width 1 height 1
click at [361, 174] on span at bounding box center [365, 168] width 13 height 13
click at [364, 175] on input "select all" at bounding box center [364, 175] width 1 height 1
click at [361, 172] on span at bounding box center [365, 168] width 13 height 13
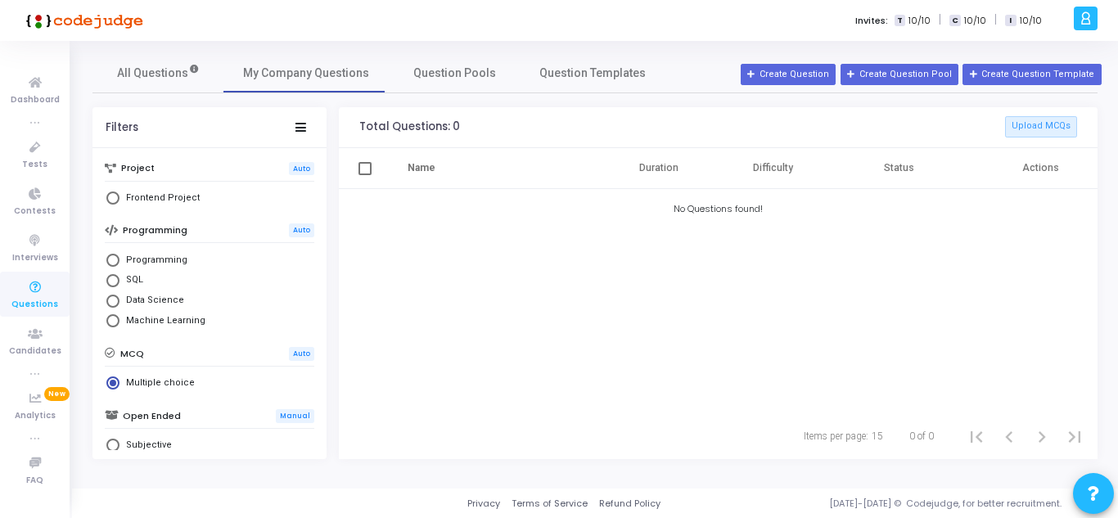
click at [364, 175] on input "select all" at bounding box center [364, 175] width 1 height 1
checkbox input "true"
click at [1040, 124] on button "Upload MCQs" at bounding box center [1041, 126] width 72 height 21
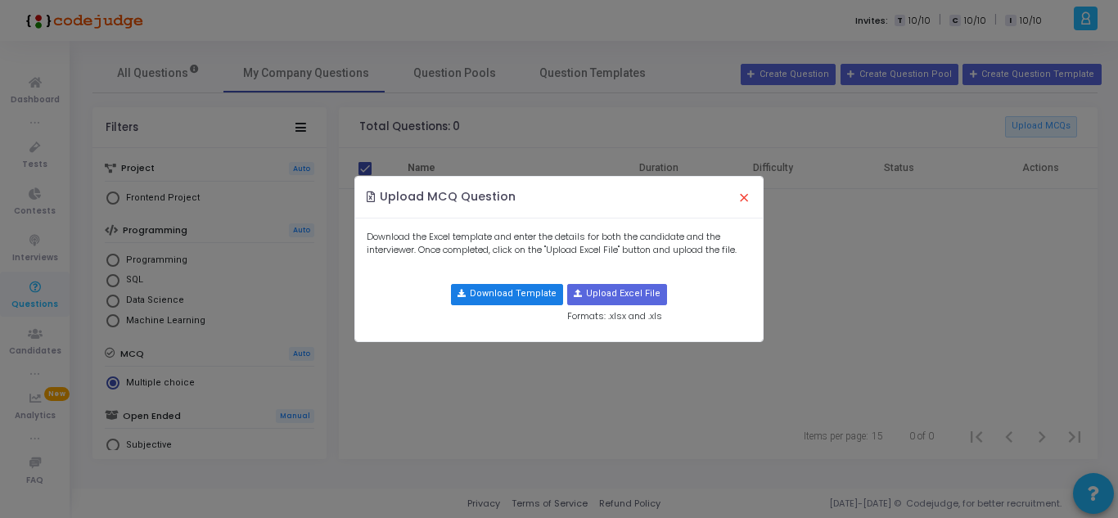
click at [524, 292] on button "Download Template" at bounding box center [507, 294] width 112 height 21
click at [743, 200] on button "×" at bounding box center [744, 197] width 34 height 36
